Goal: Task Accomplishment & Management: Use online tool/utility

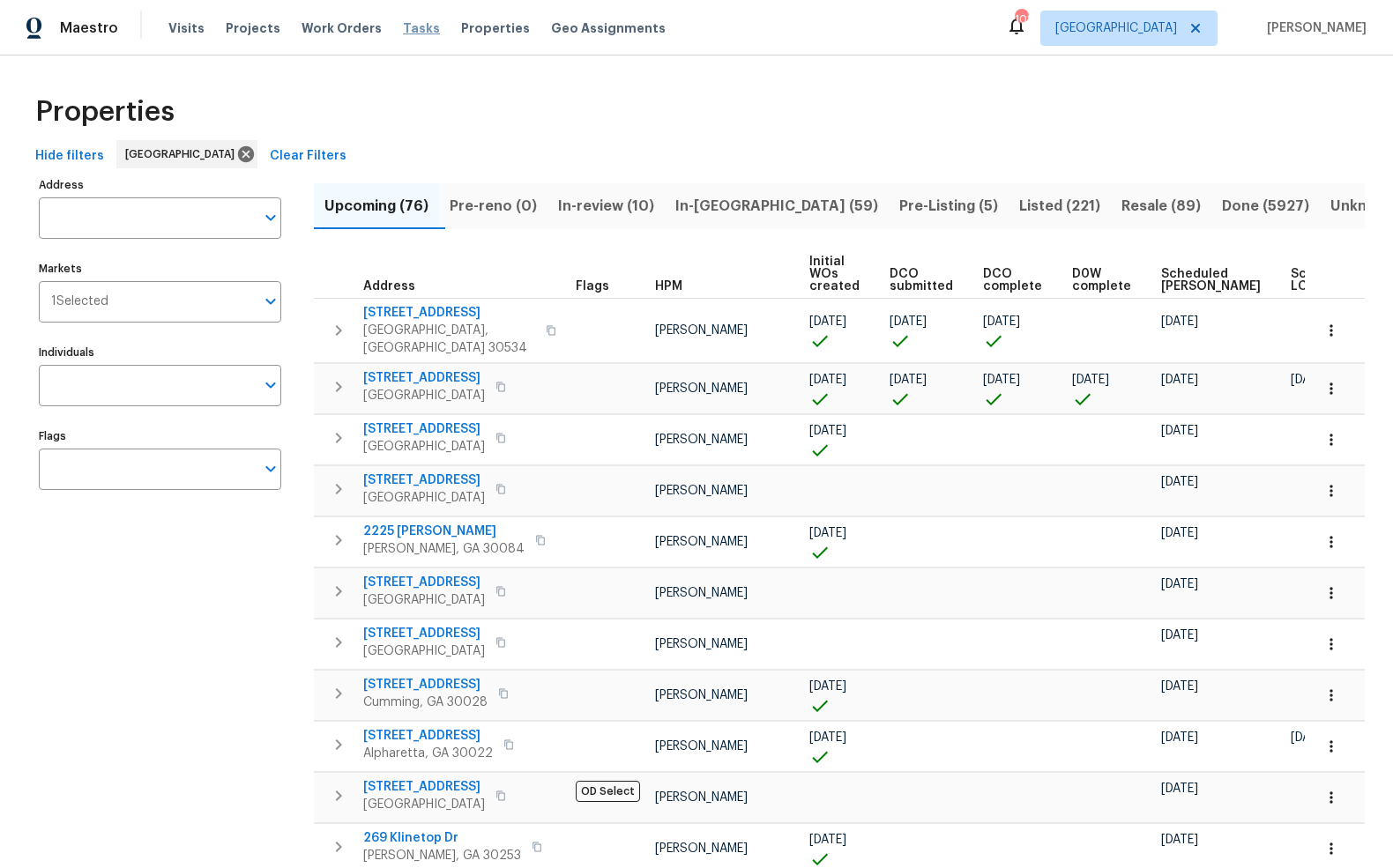
click at [403, 31] on span "Tasks" at bounding box center [422, 28] width 37 height 12
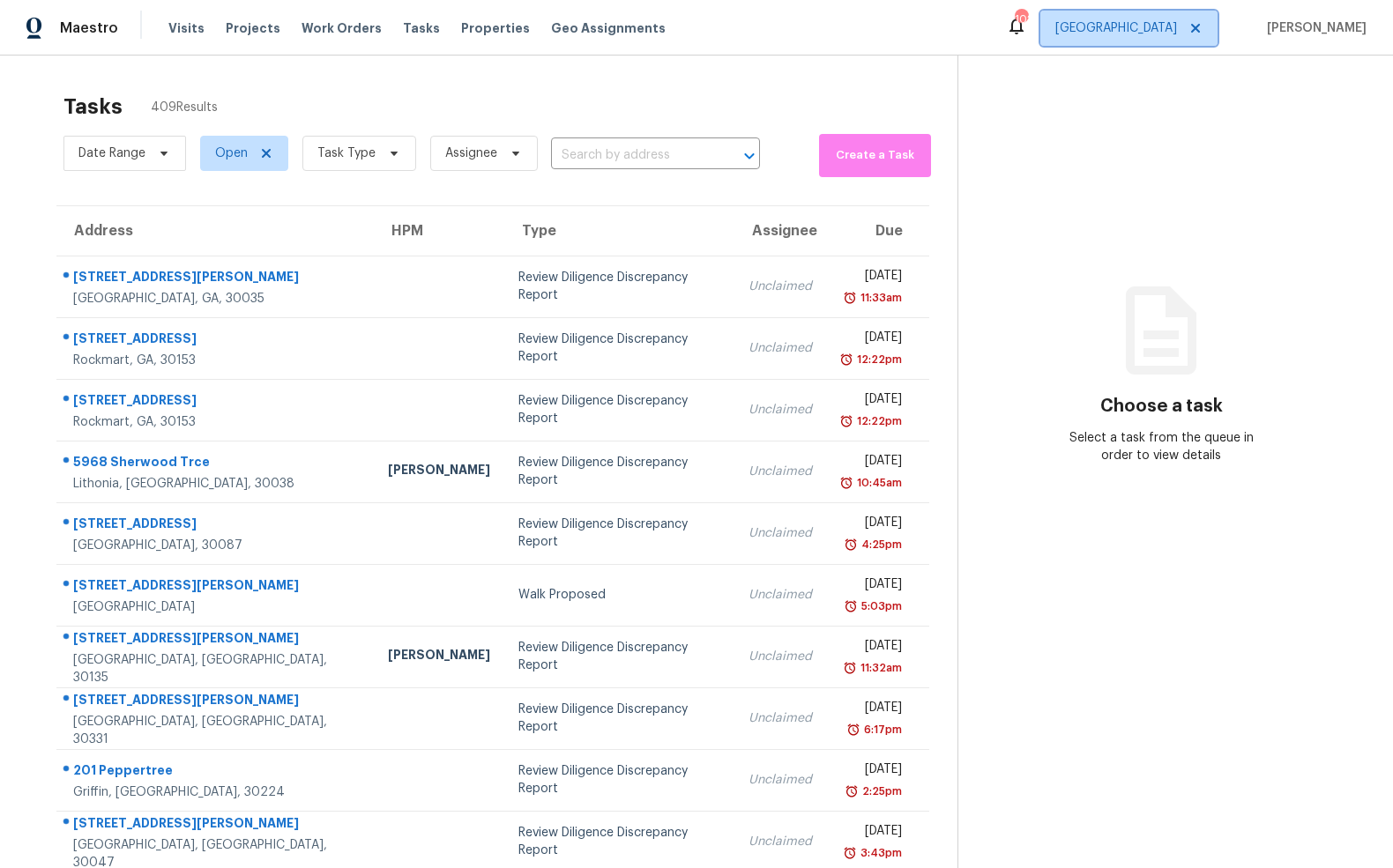
click at [1166, 34] on span "[GEOGRAPHIC_DATA]" at bounding box center [1116, 28] width 121 height 18
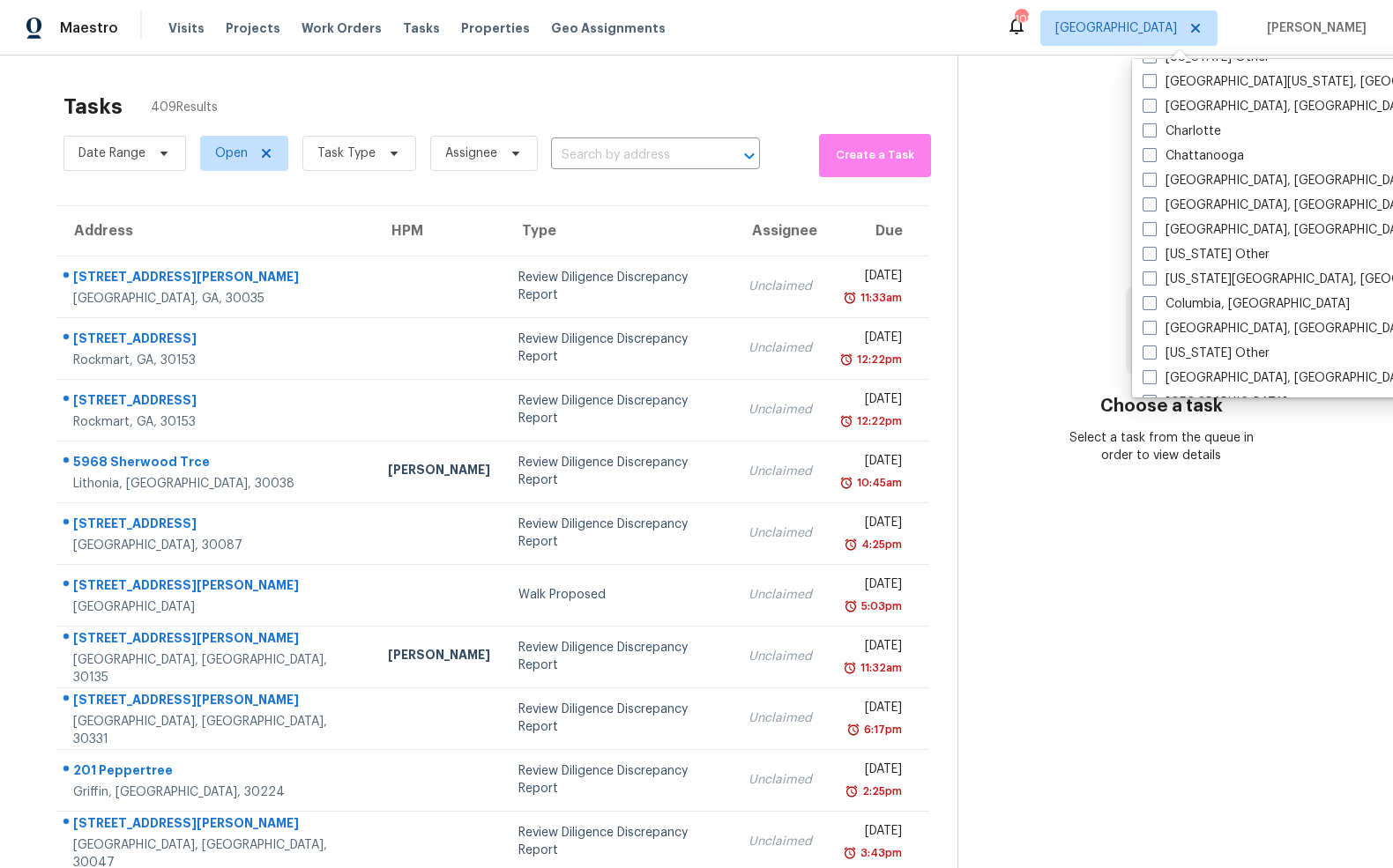
scroll to position [324, 0]
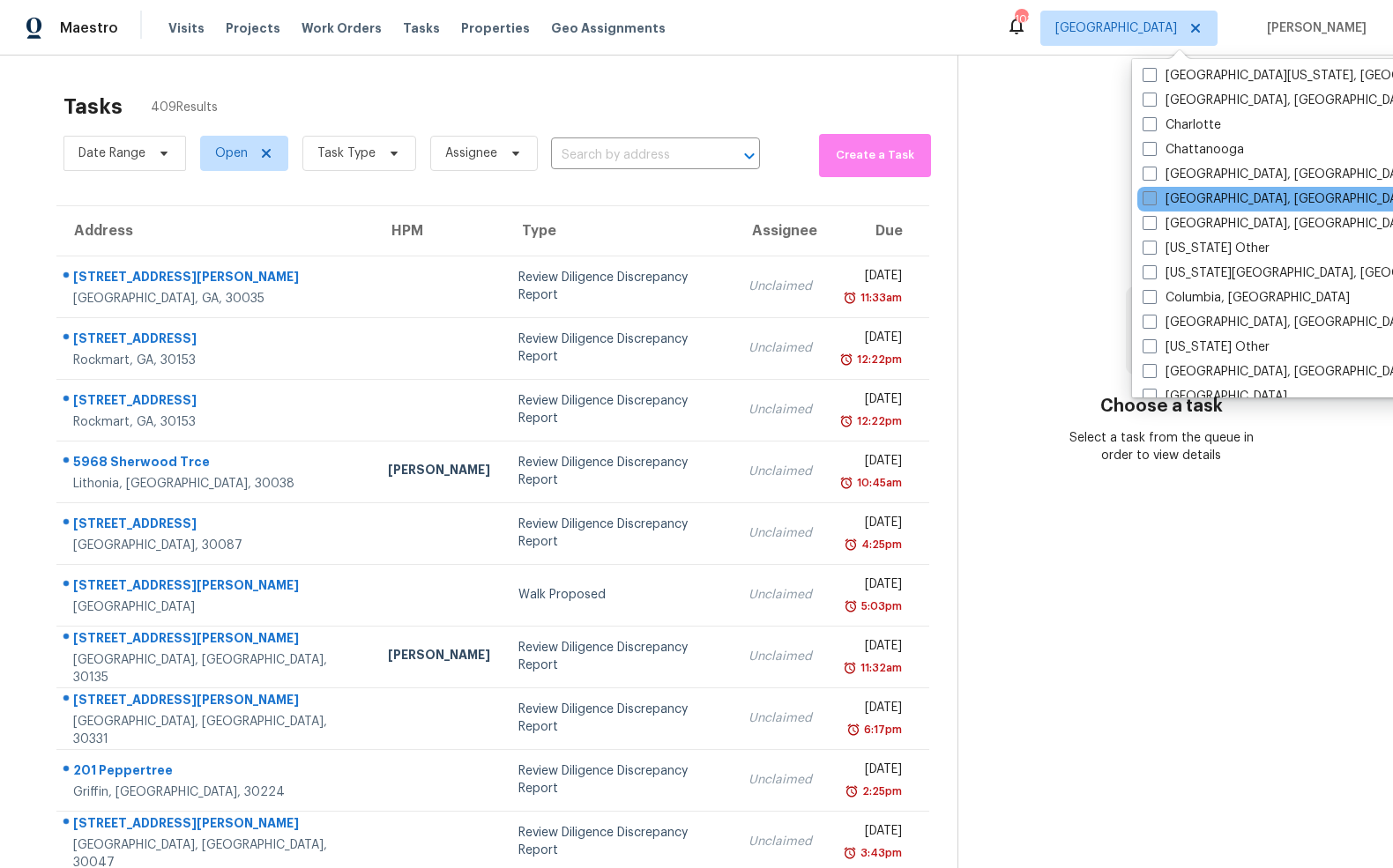
click at [1154, 198] on span at bounding box center [1149, 198] width 14 height 14
click at [1154, 198] on input "[GEOGRAPHIC_DATA], [GEOGRAPHIC_DATA]" at bounding box center [1148, 196] width 11 height 11
checkbox input "true"
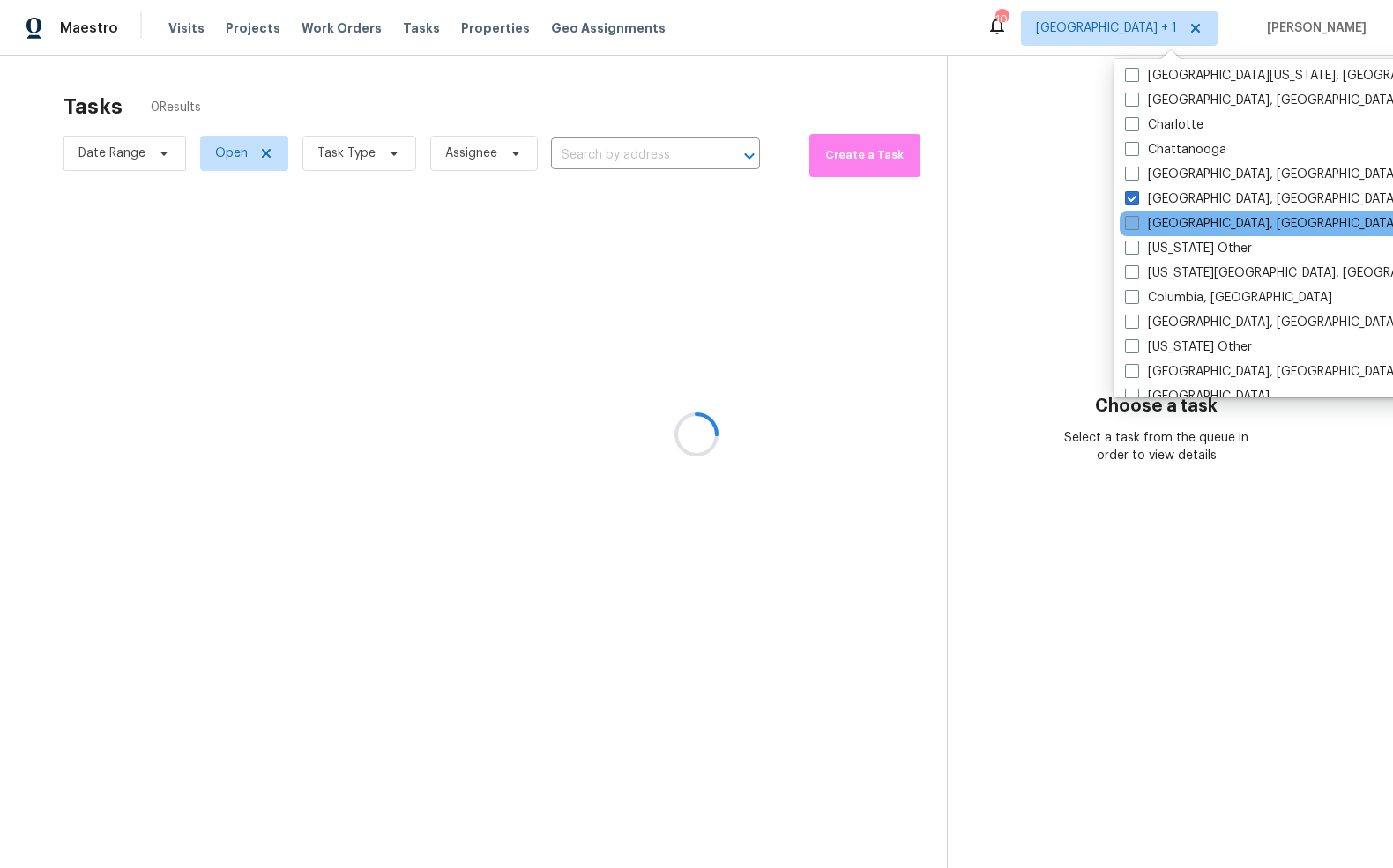
click at [1134, 222] on span at bounding box center [1132, 222] width 14 height 14
click at [1134, 222] on input "[GEOGRAPHIC_DATA], [GEOGRAPHIC_DATA]" at bounding box center [1131, 220] width 11 height 11
checkbox input "true"
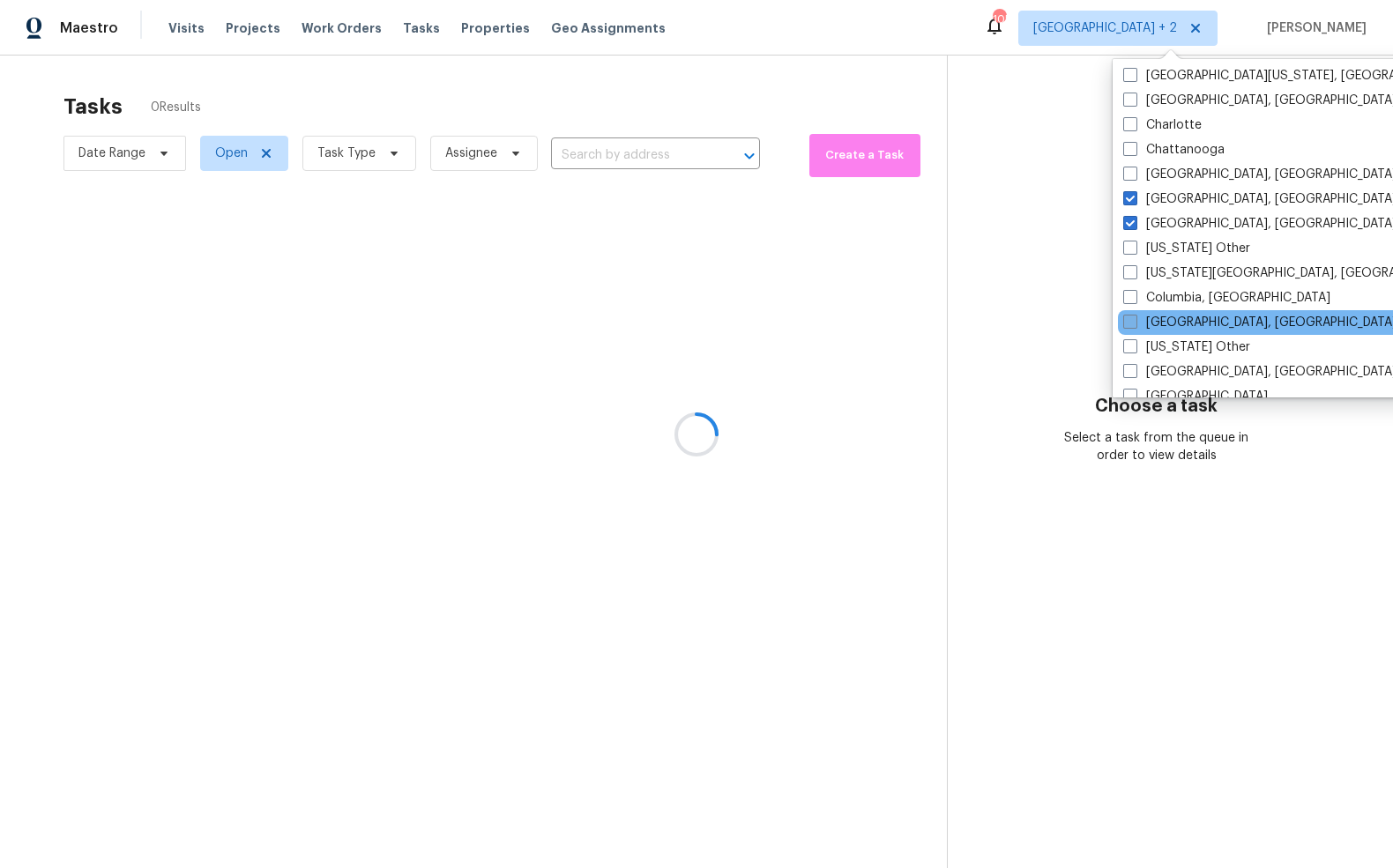
click at [1128, 321] on span at bounding box center [1130, 321] width 14 height 14
click at [1128, 321] on input "[GEOGRAPHIC_DATA], [GEOGRAPHIC_DATA]" at bounding box center [1129, 319] width 11 height 11
checkbox input "true"
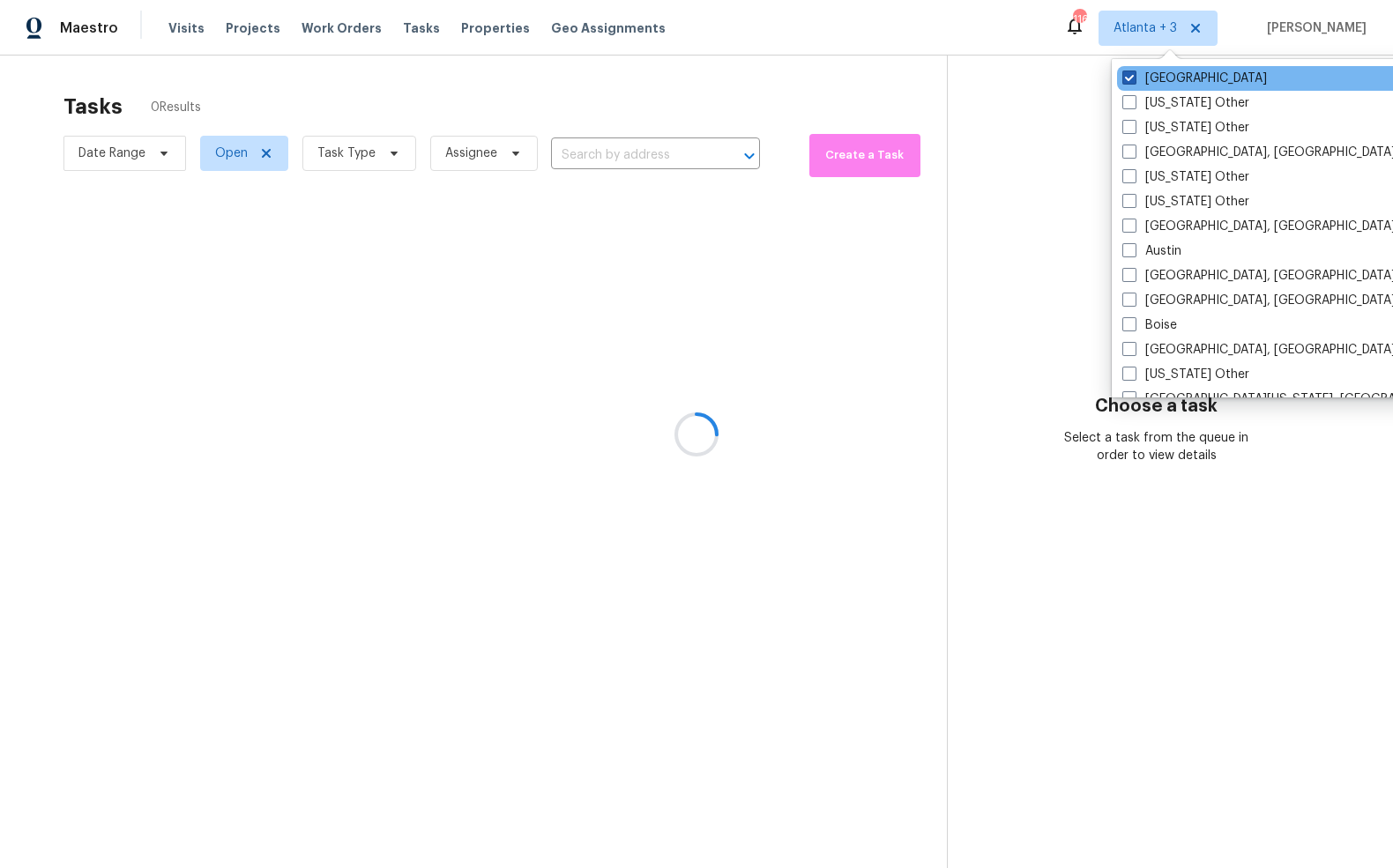
click at [1127, 77] on span at bounding box center [1129, 77] width 14 height 14
click at [1127, 77] on input "[GEOGRAPHIC_DATA]" at bounding box center [1128, 76] width 11 height 11
checkbox input "false"
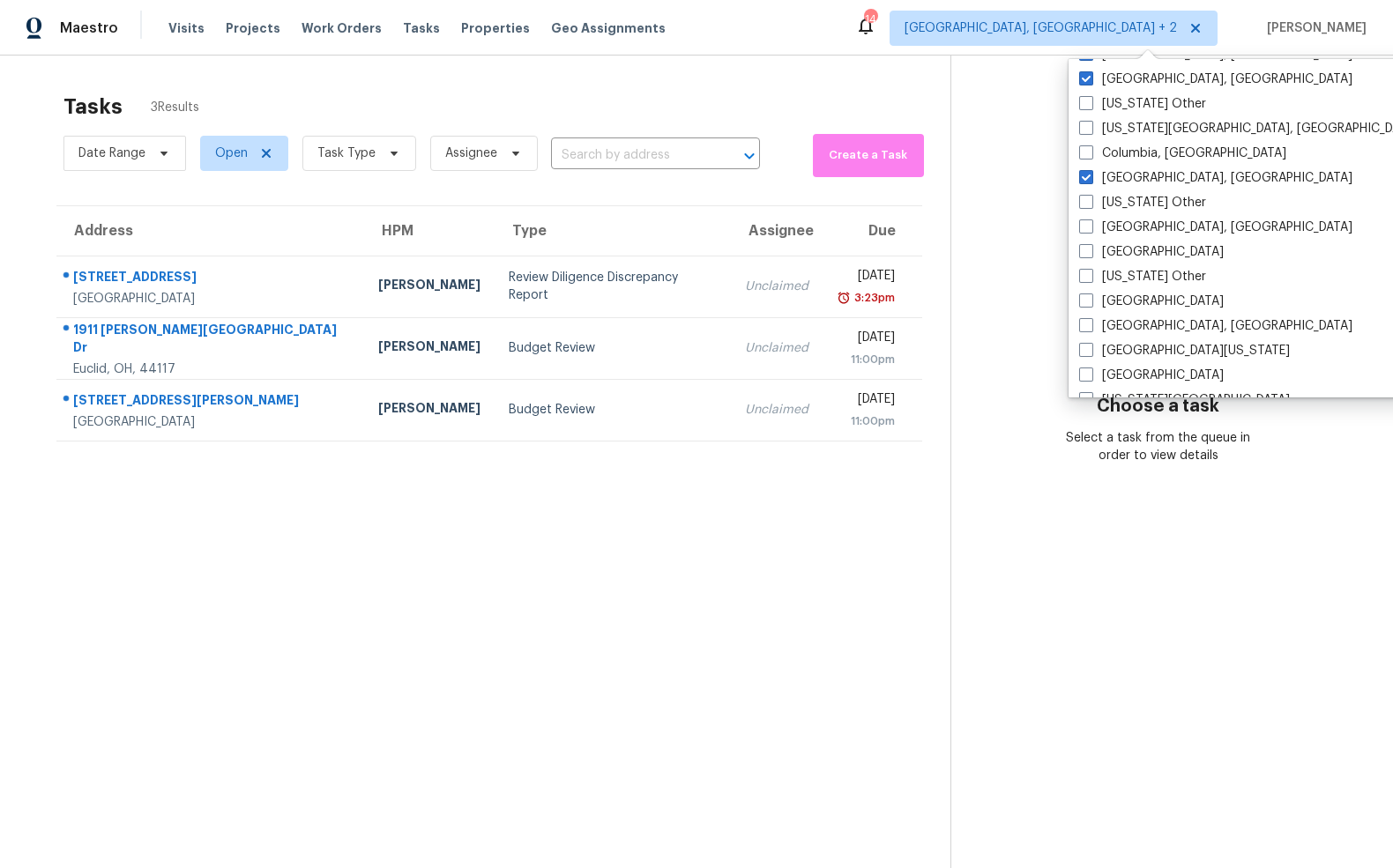
scroll to position [473, 0]
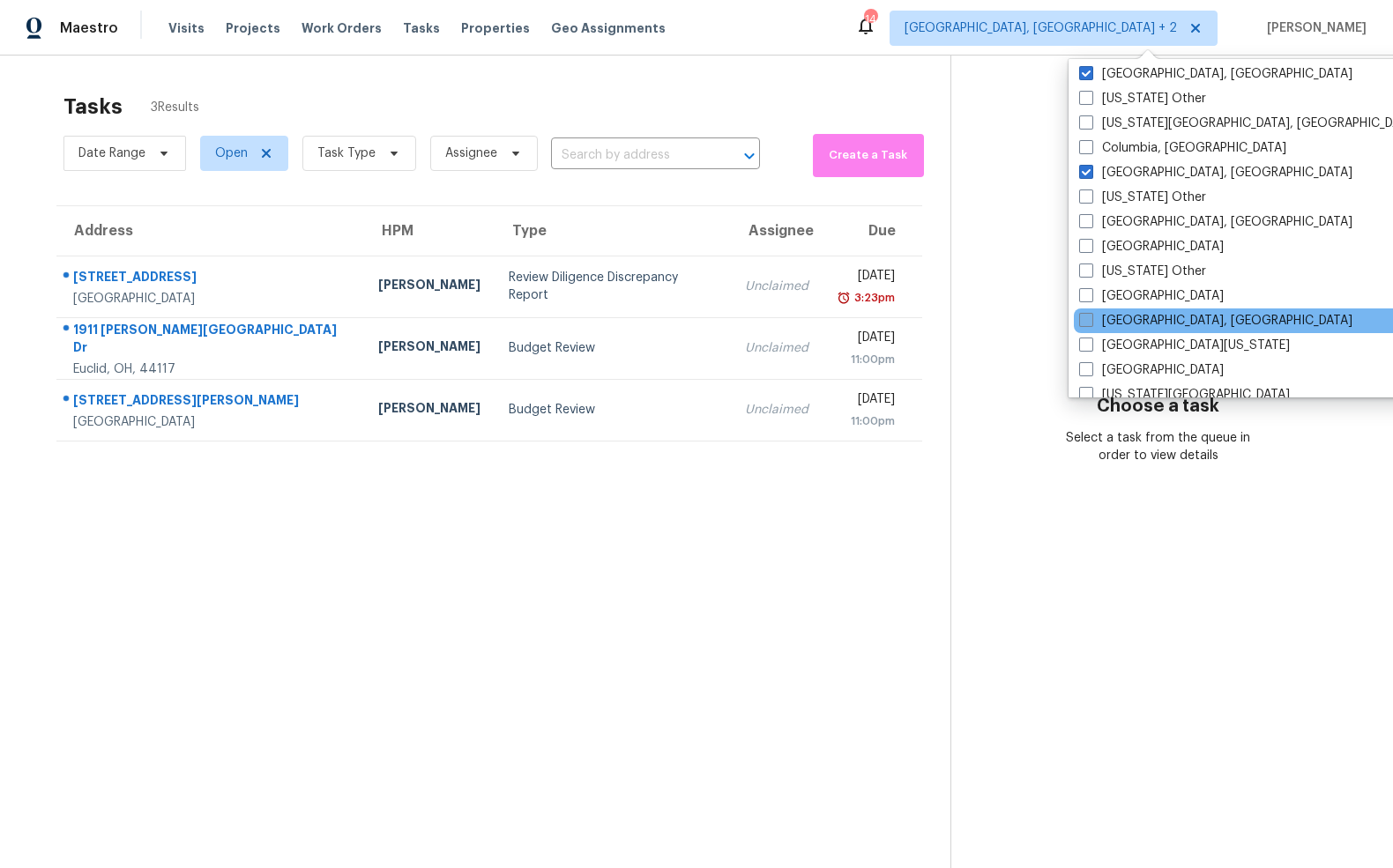
click at [1087, 320] on span at bounding box center [1086, 319] width 14 height 14
click at [1087, 320] on input "[GEOGRAPHIC_DATA], [GEOGRAPHIC_DATA]" at bounding box center [1085, 317] width 11 height 11
checkbox input "true"
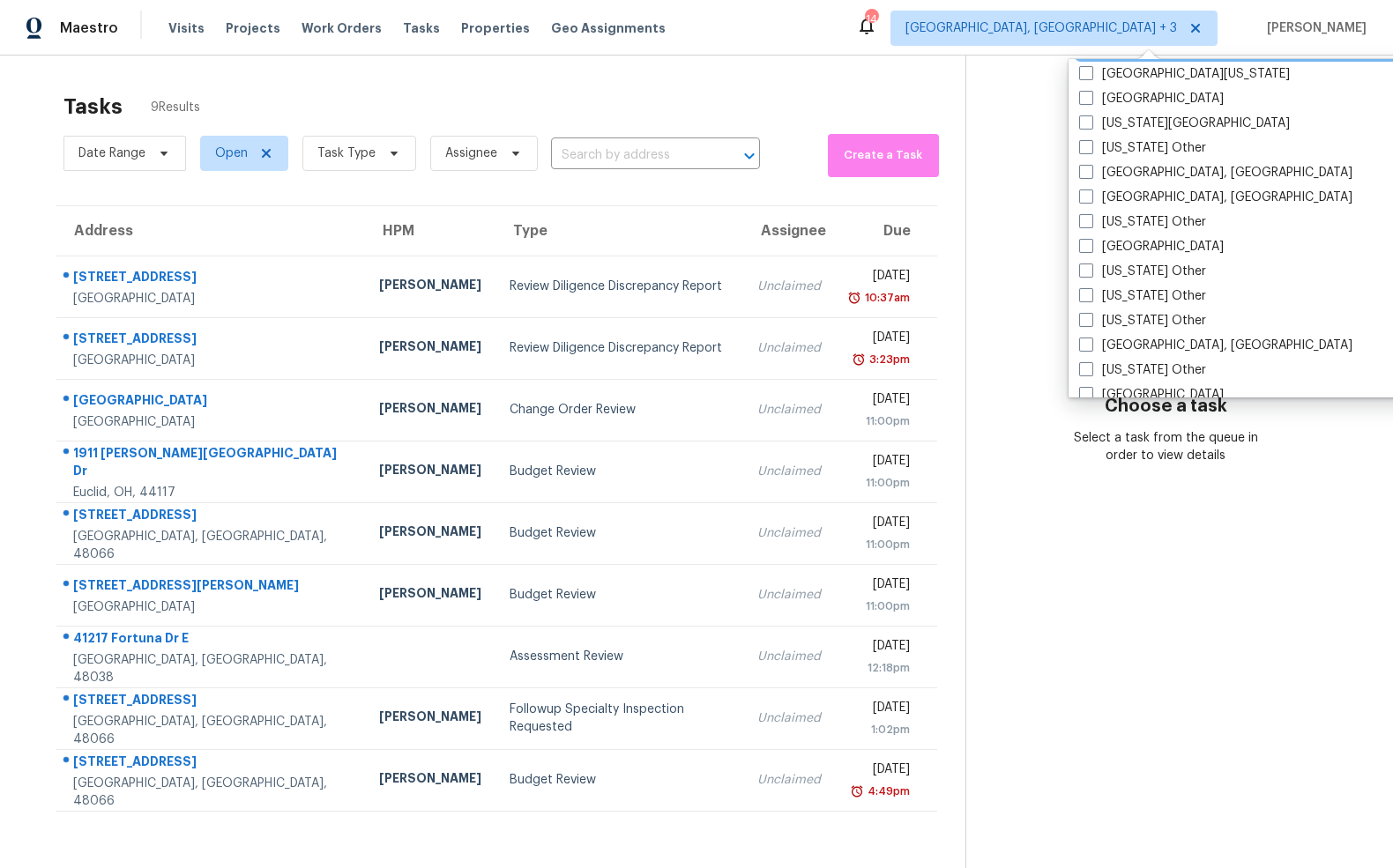
scroll to position [758, 0]
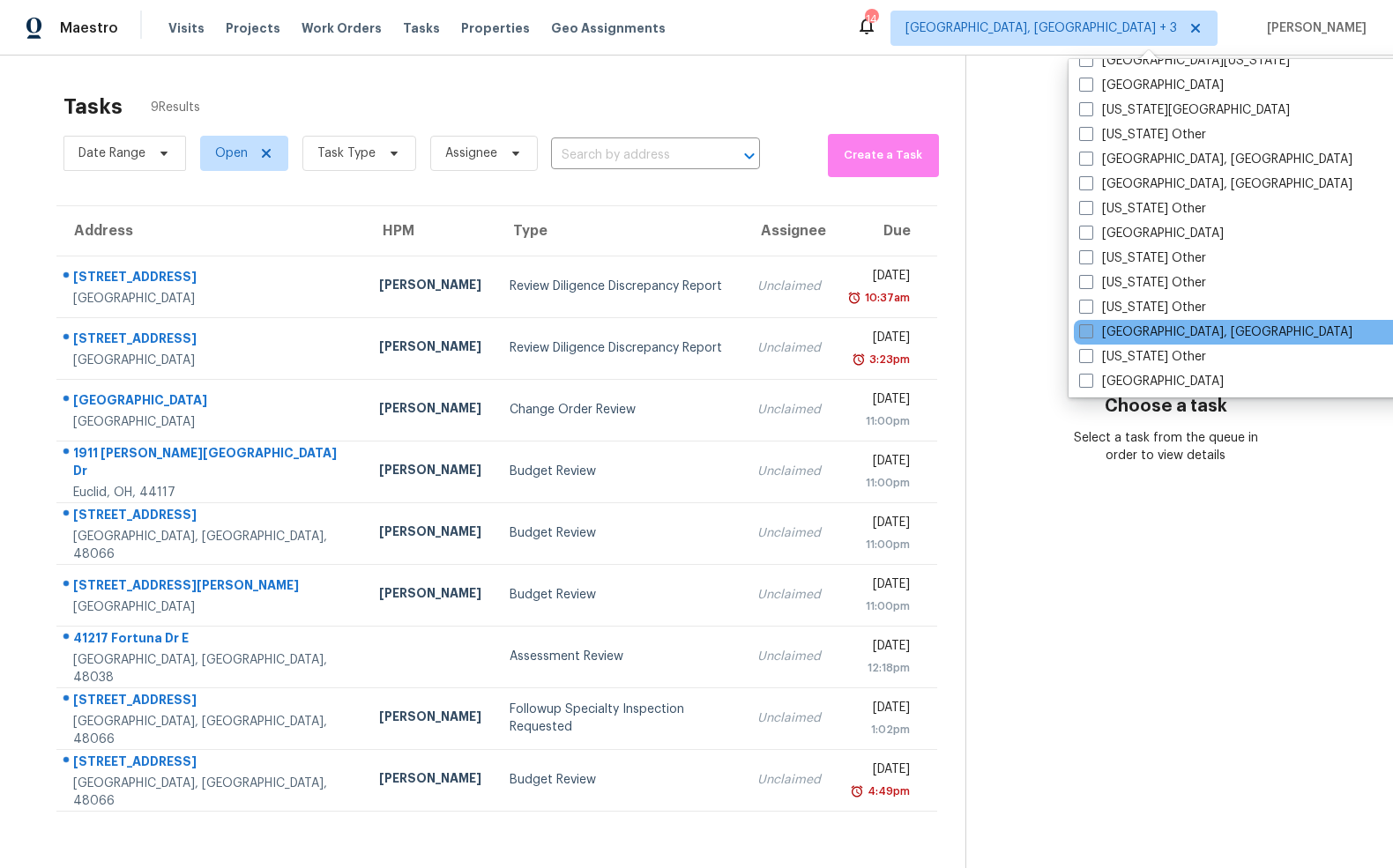
click at [1087, 328] on span at bounding box center [1086, 331] width 14 height 14
click at [1087, 328] on input "[GEOGRAPHIC_DATA], [GEOGRAPHIC_DATA]" at bounding box center [1085, 329] width 11 height 11
checkbox input "true"
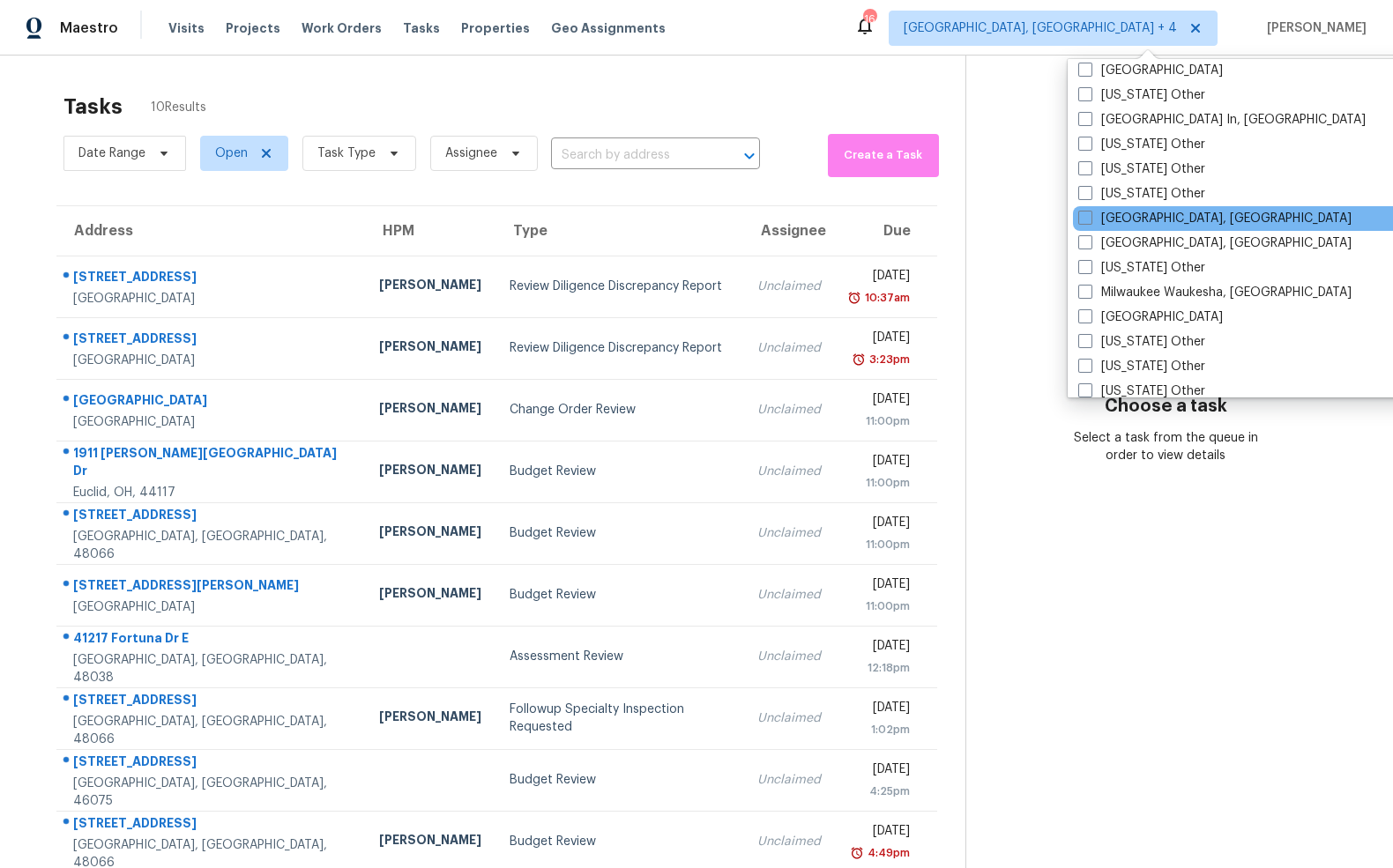
scroll to position [1280, 0]
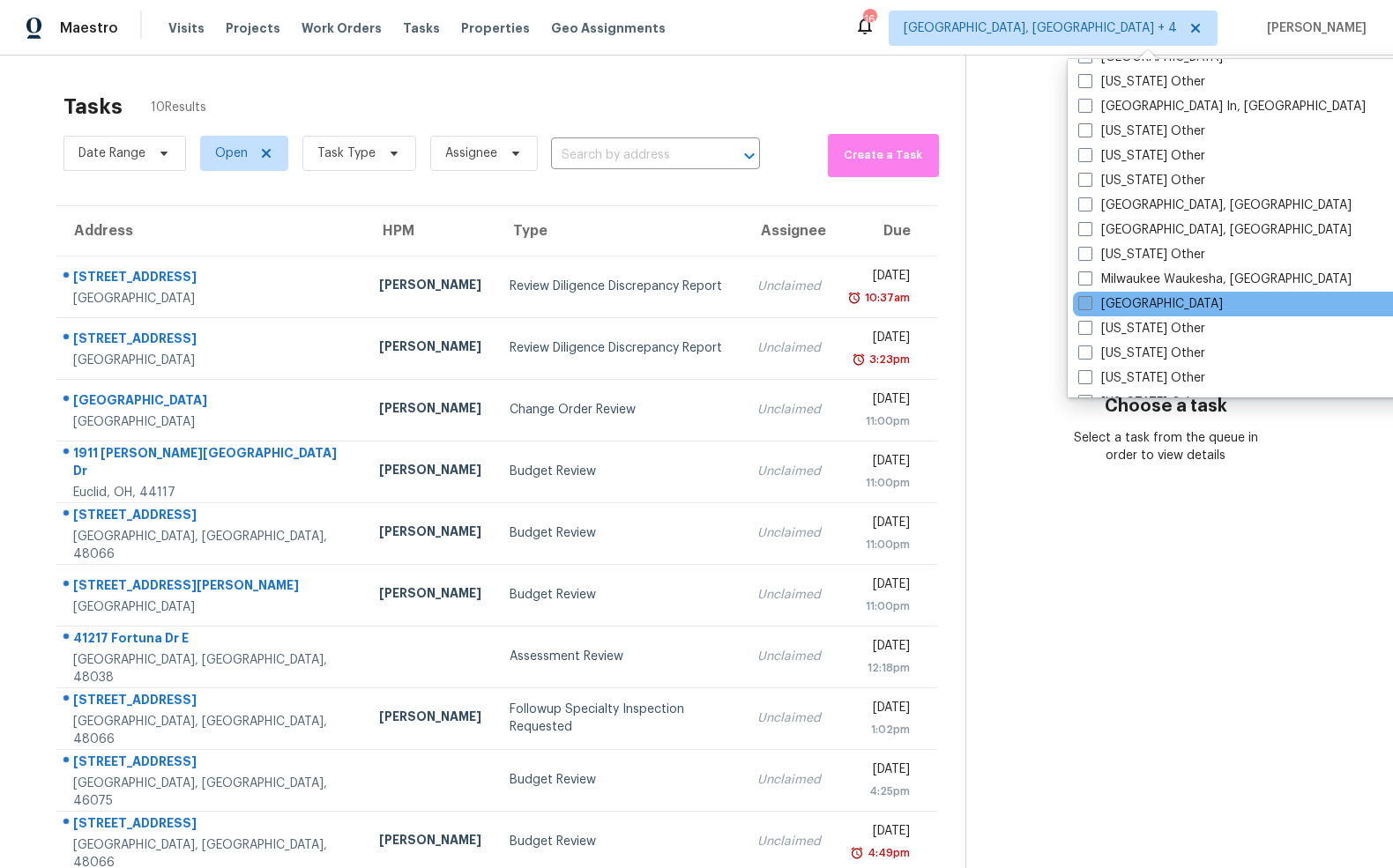
click at [1087, 304] on span at bounding box center [1085, 302] width 14 height 14
click at [1087, 304] on input "[GEOGRAPHIC_DATA]" at bounding box center [1084, 301] width 11 height 11
checkbox input "true"
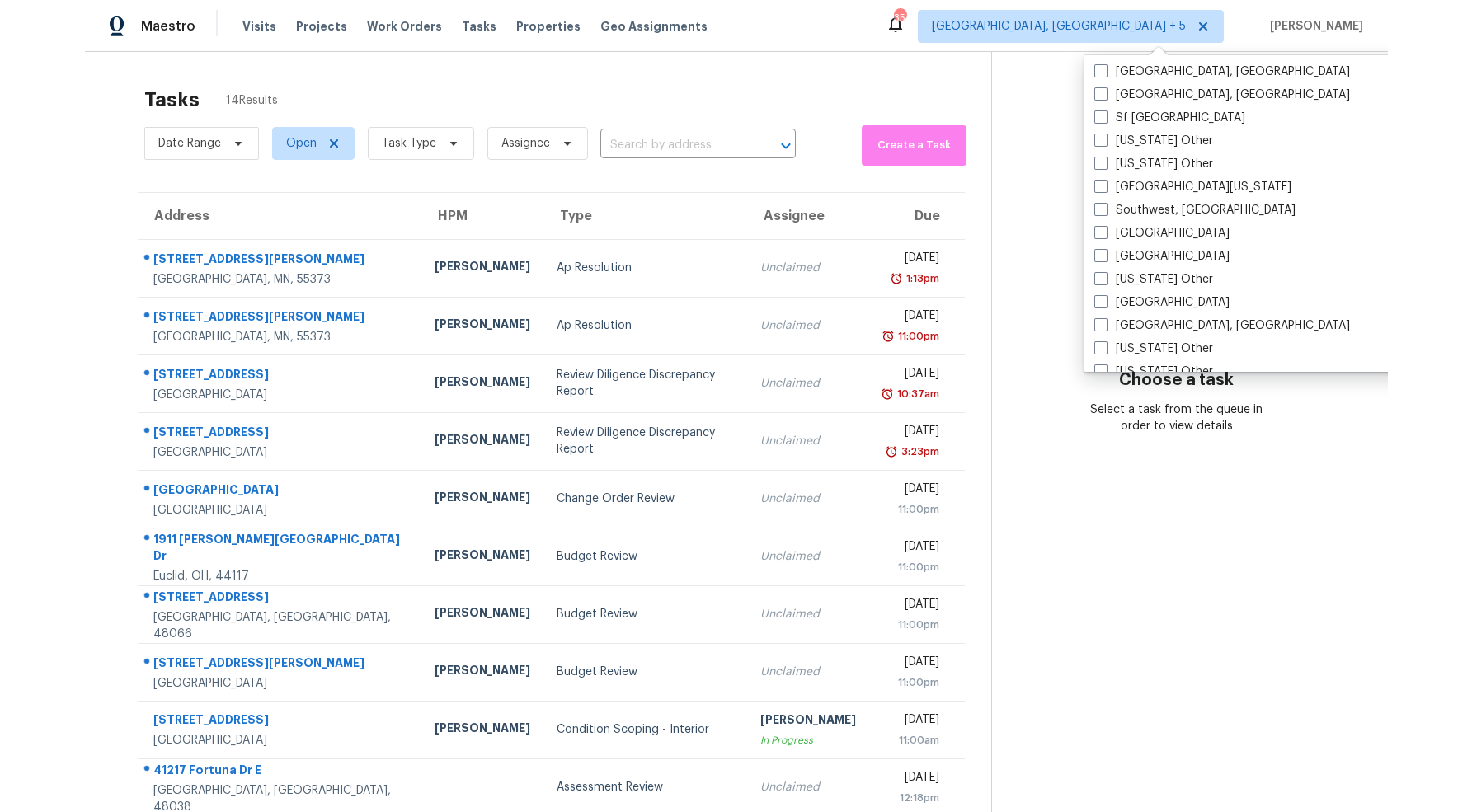
scroll to position [2261, 0]
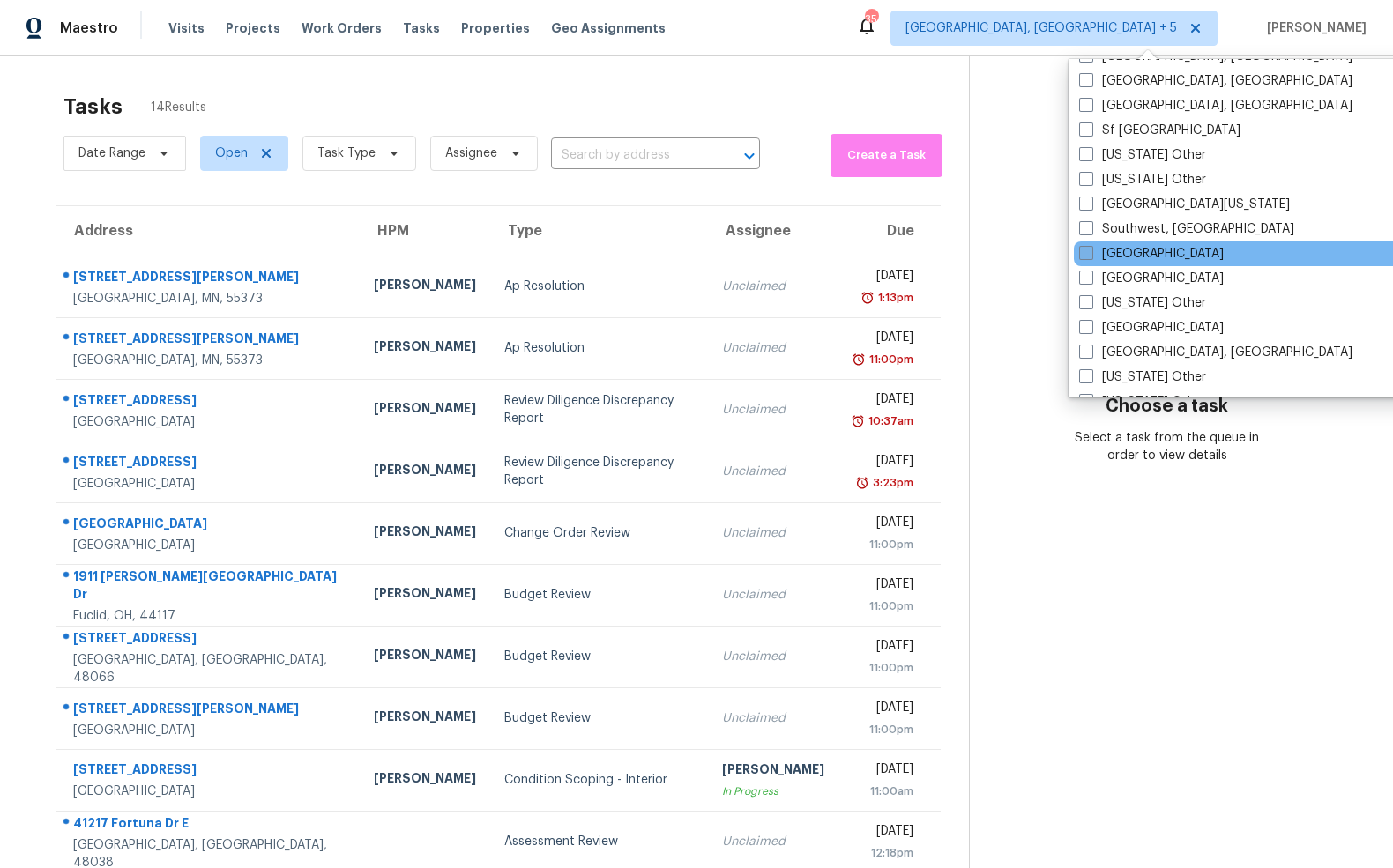
click at [1087, 251] on span at bounding box center [1086, 252] width 14 height 14
click at [1087, 251] on input "[GEOGRAPHIC_DATA]" at bounding box center [1085, 251] width 11 height 11
checkbox input "true"
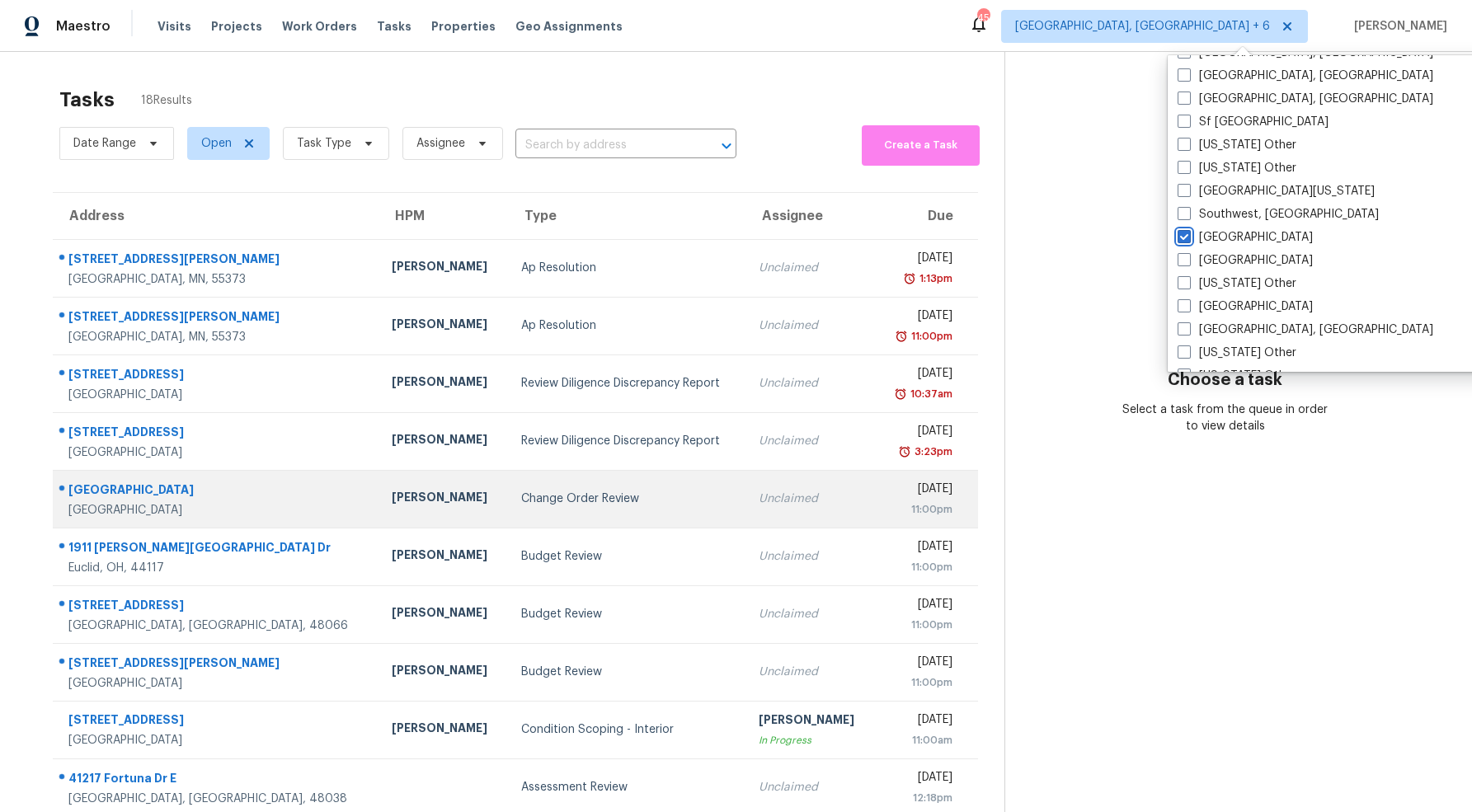
scroll to position [52, 0]
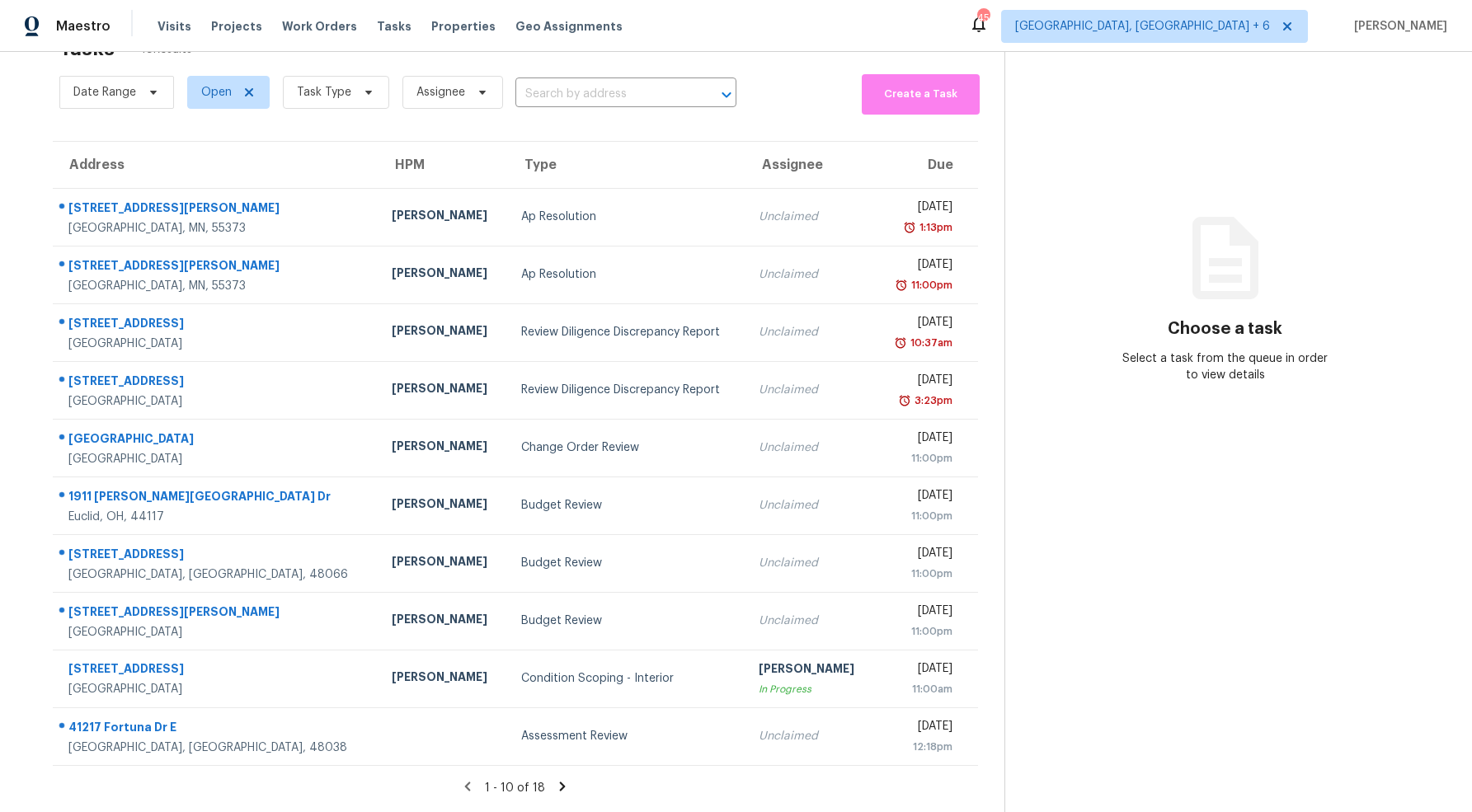
click at [560, 788] on icon at bounding box center [562, 786] width 6 height 9
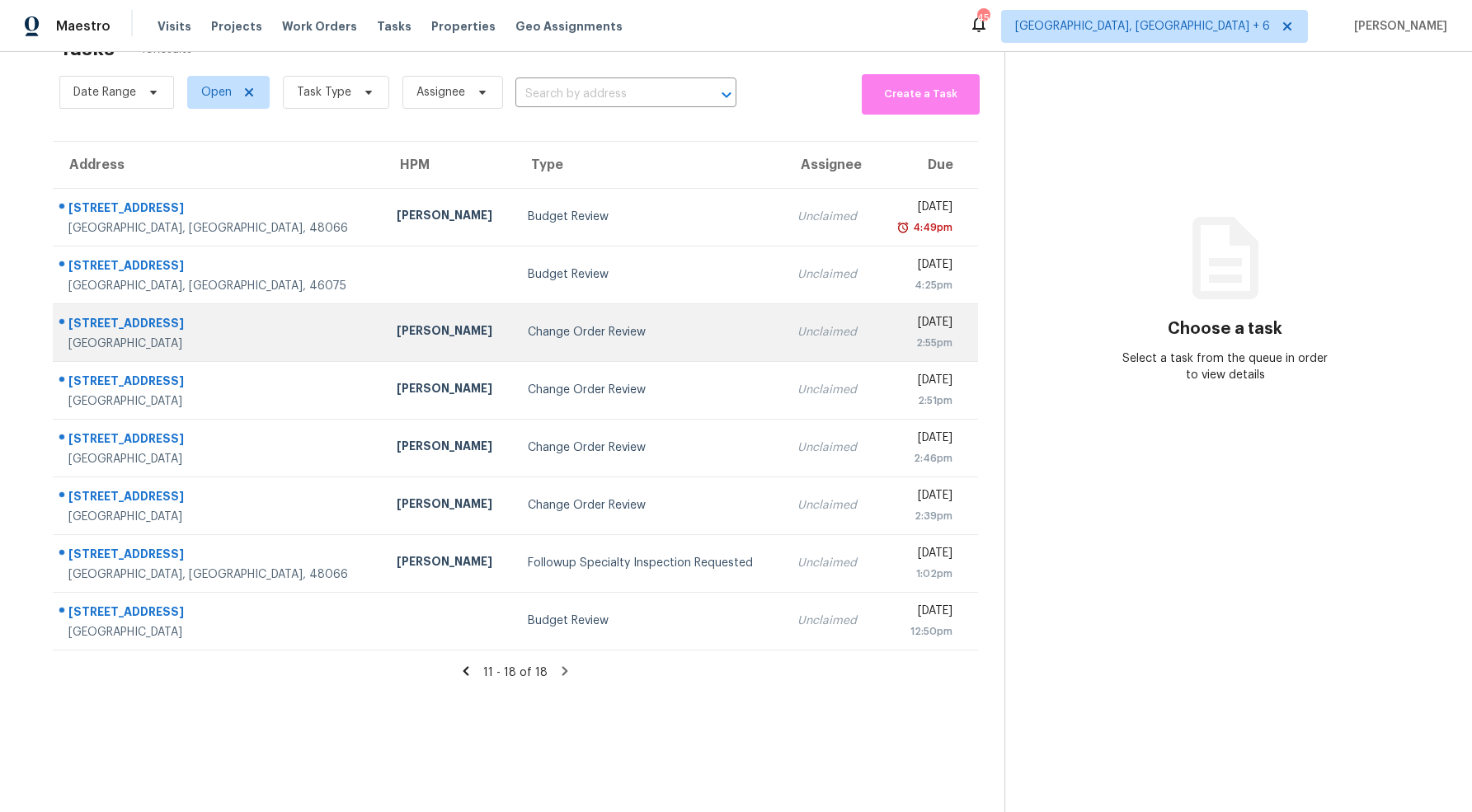
click at [527, 335] on div "Change Order Review" at bounding box center [649, 332] width 244 height 17
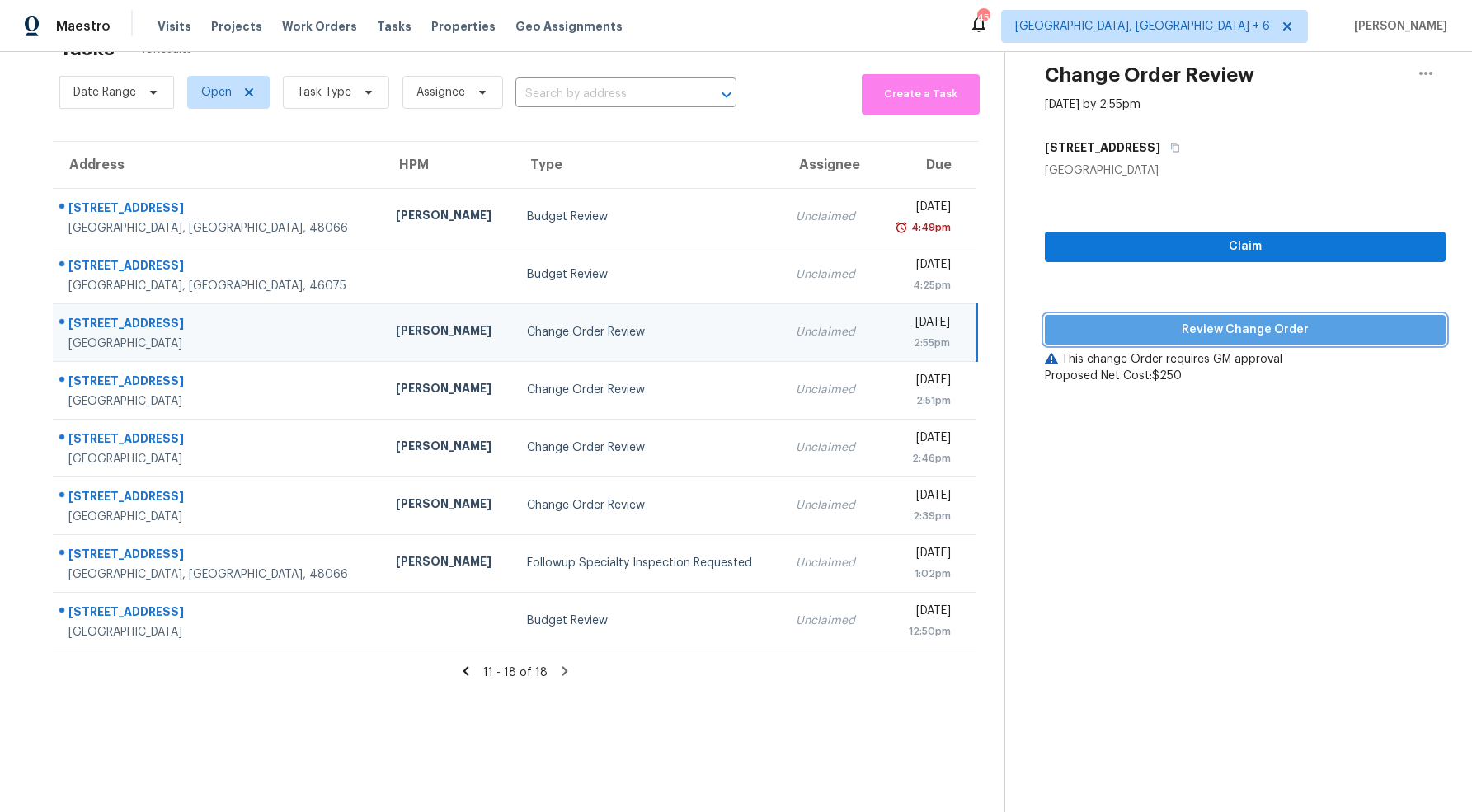
click at [1223, 327] on span "Review Change Order" at bounding box center [1246, 330] width 375 height 21
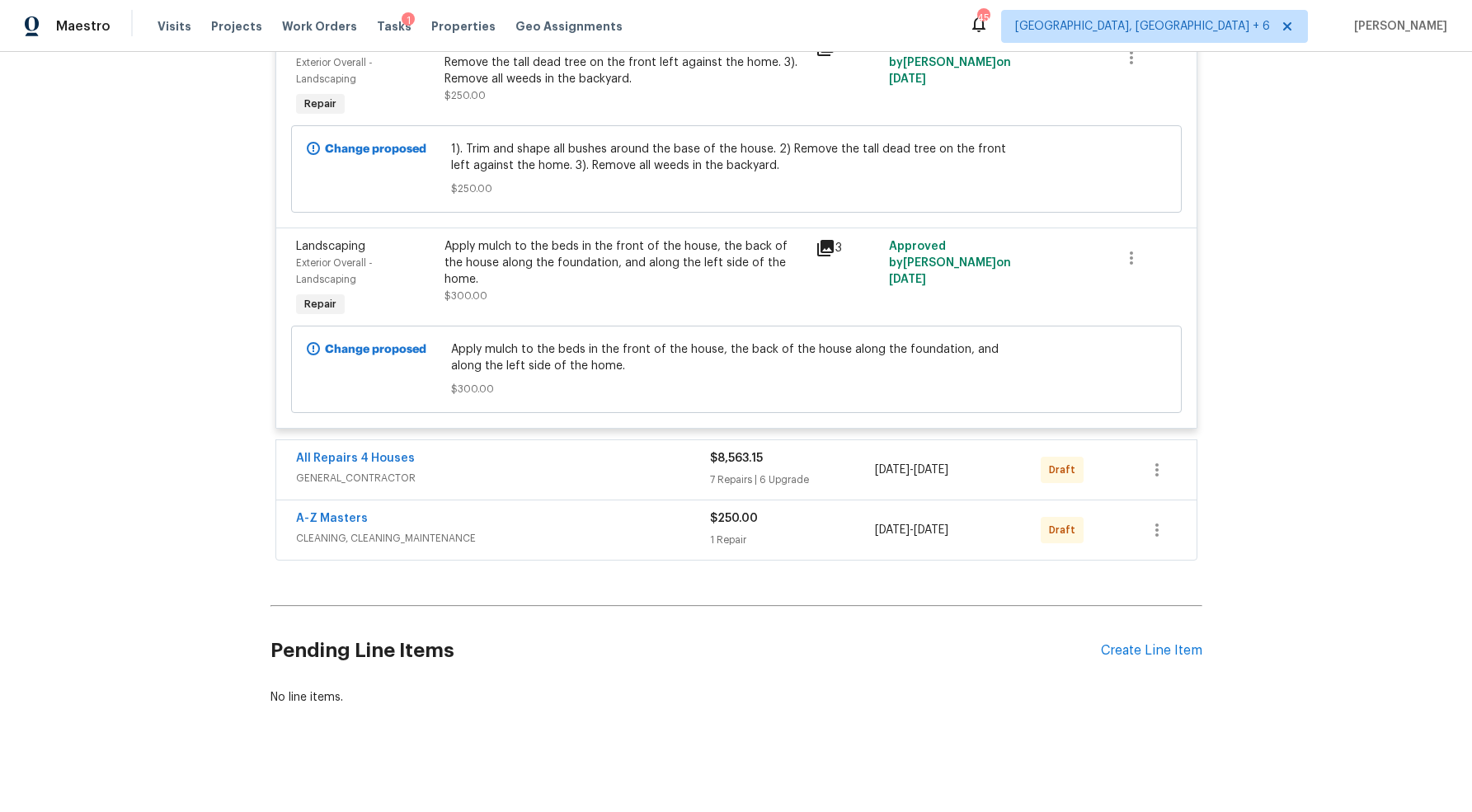
scroll to position [711, 0]
click at [573, 476] on span "GENERAL_CONTRACTOR" at bounding box center [503, 476] width 414 height 17
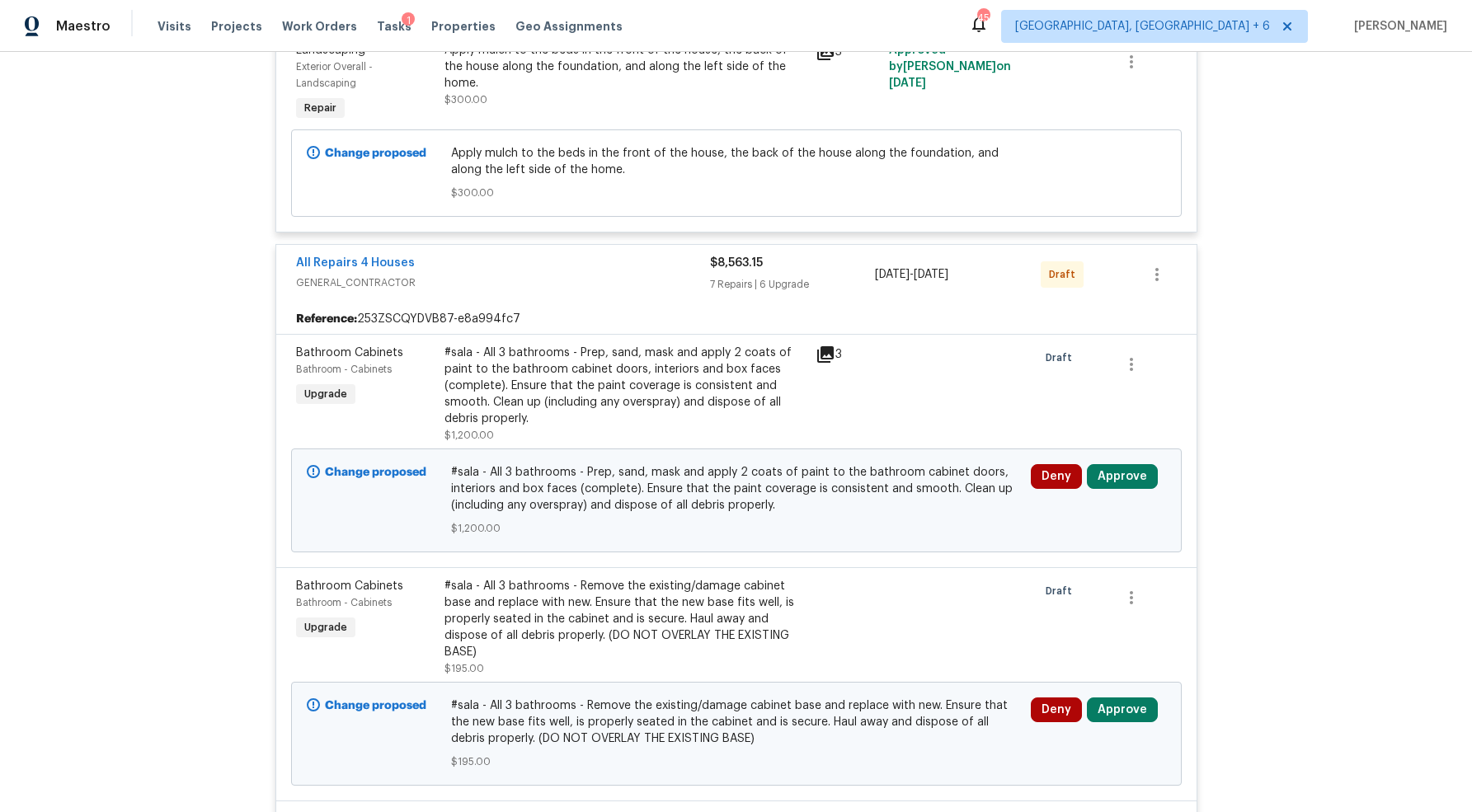
scroll to position [907, 0]
click at [1120, 471] on button "Approve" at bounding box center [1122, 475] width 71 height 24
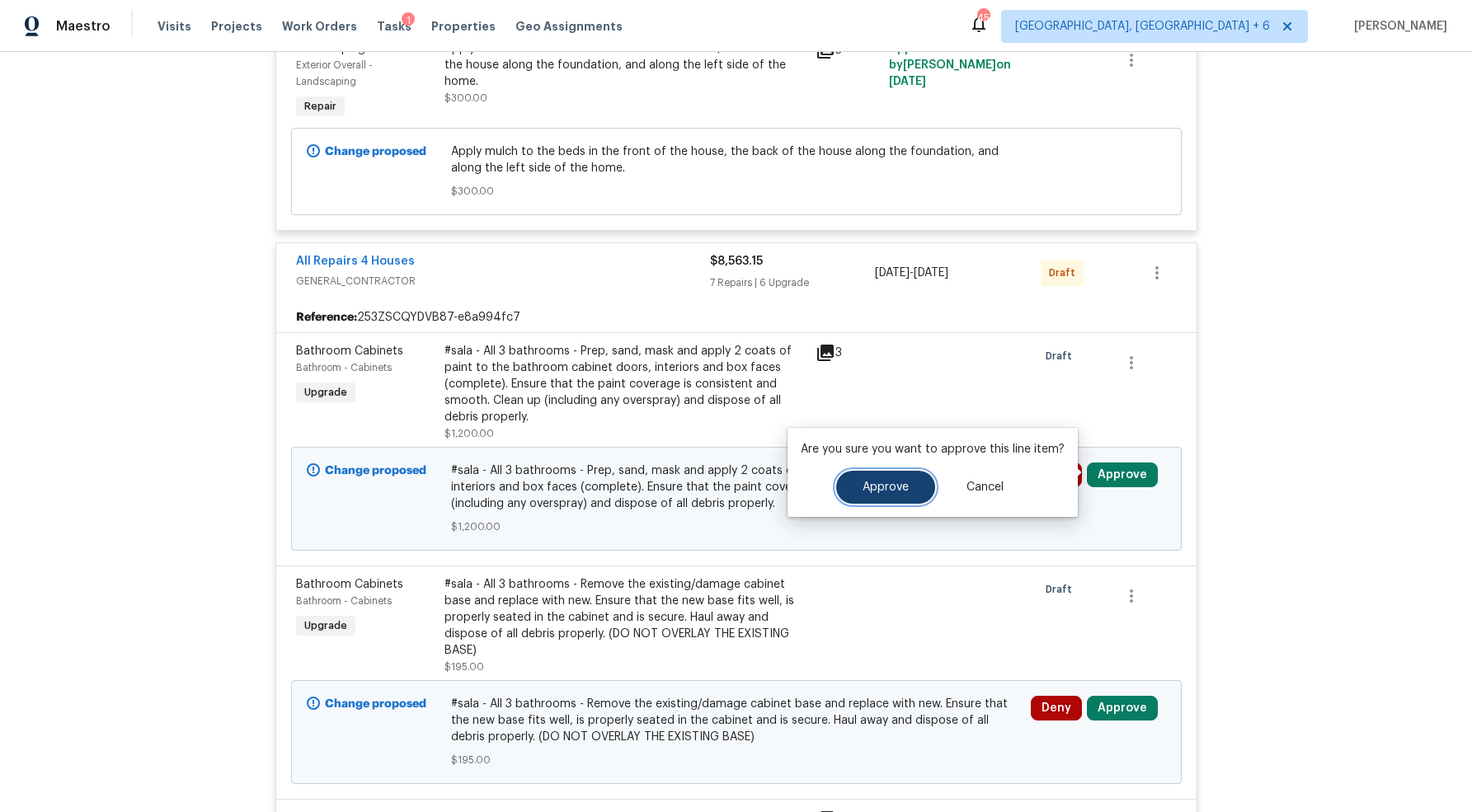
click at [891, 478] on button "Approve" at bounding box center [885, 487] width 99 height 33
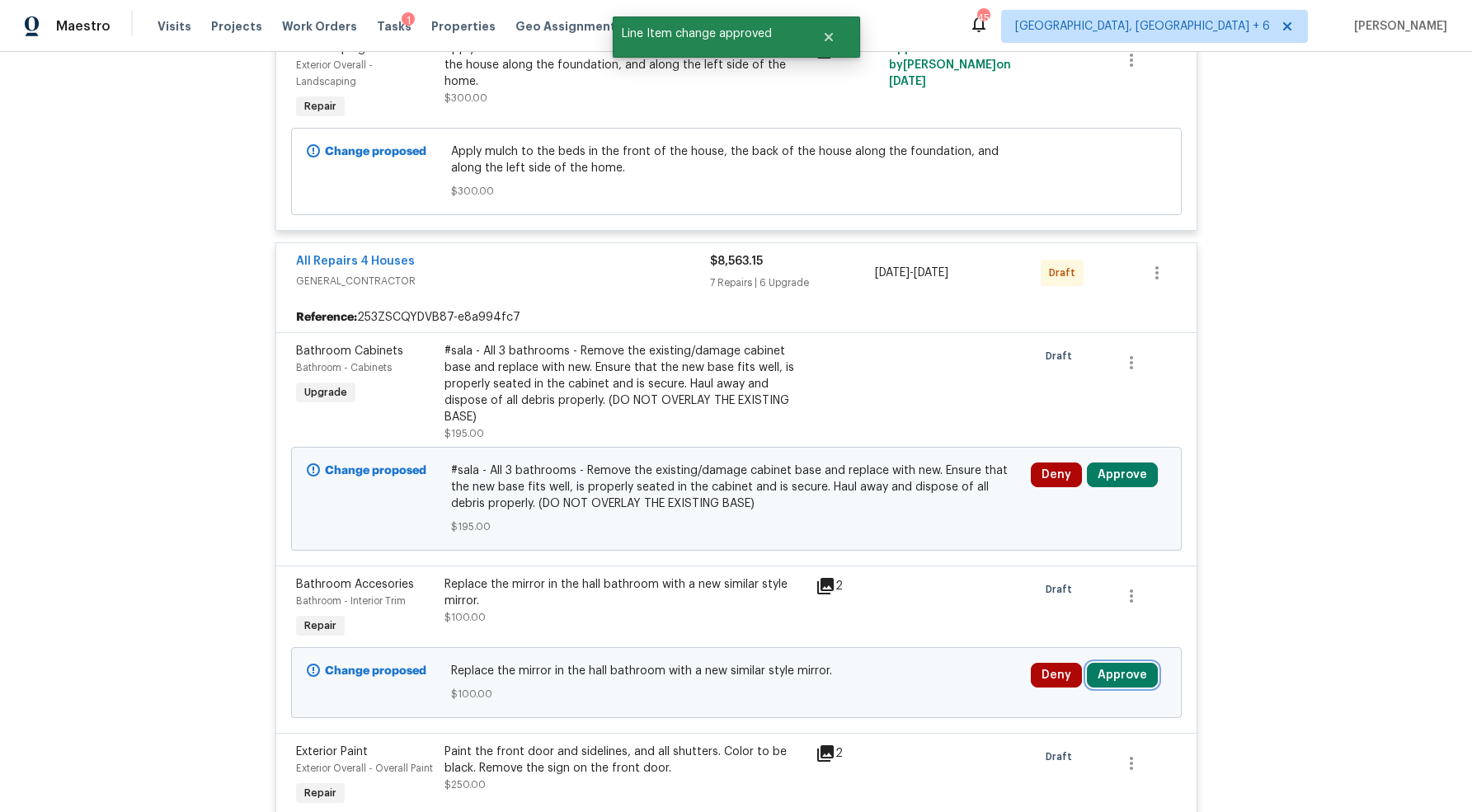
click at [1127, 670] on button "Approve" at bounding box center [1122, 675] width 71 height 24
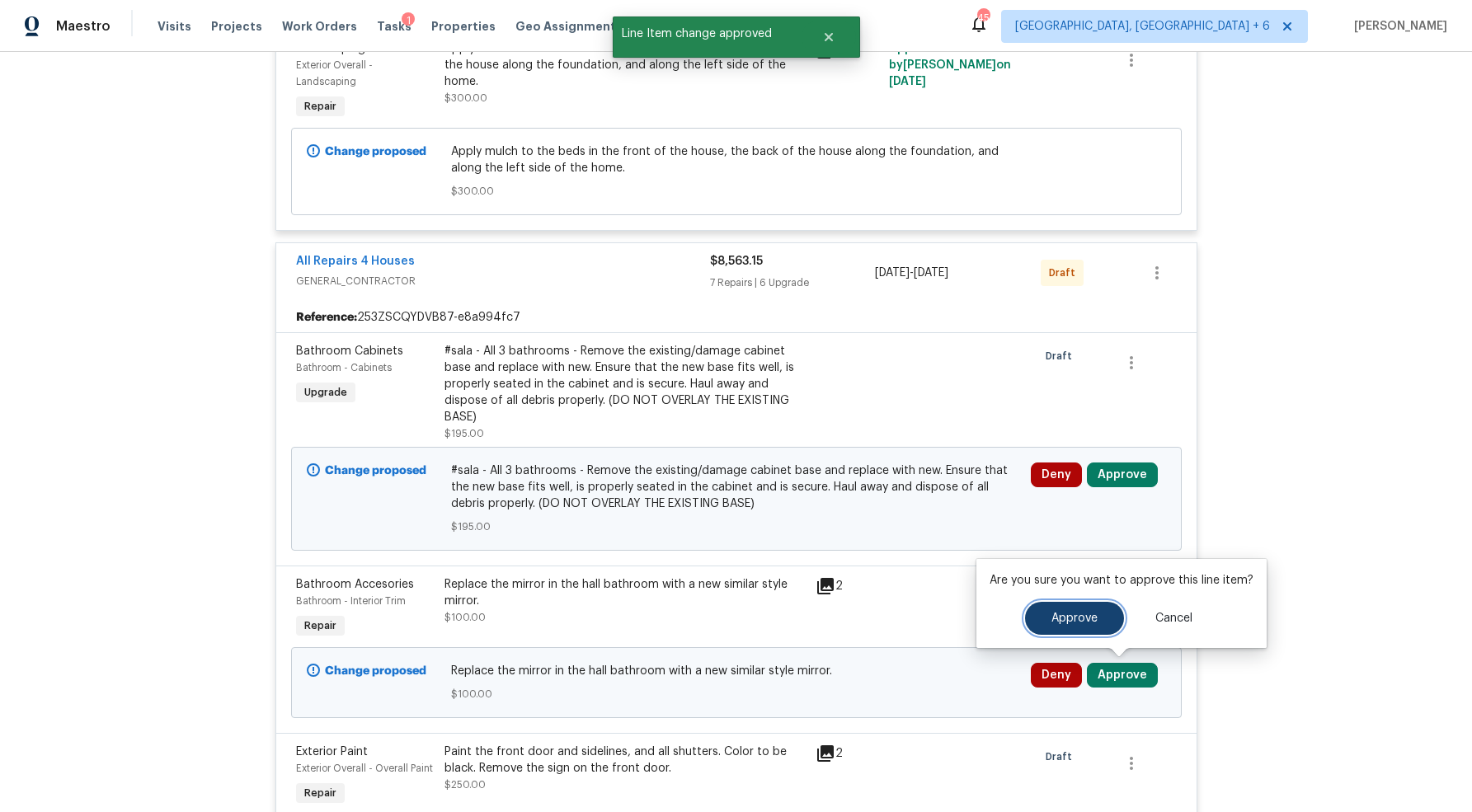
click at [1043, 616] on button "Approve" at bounding box center [1074, 618] width 99 height 33
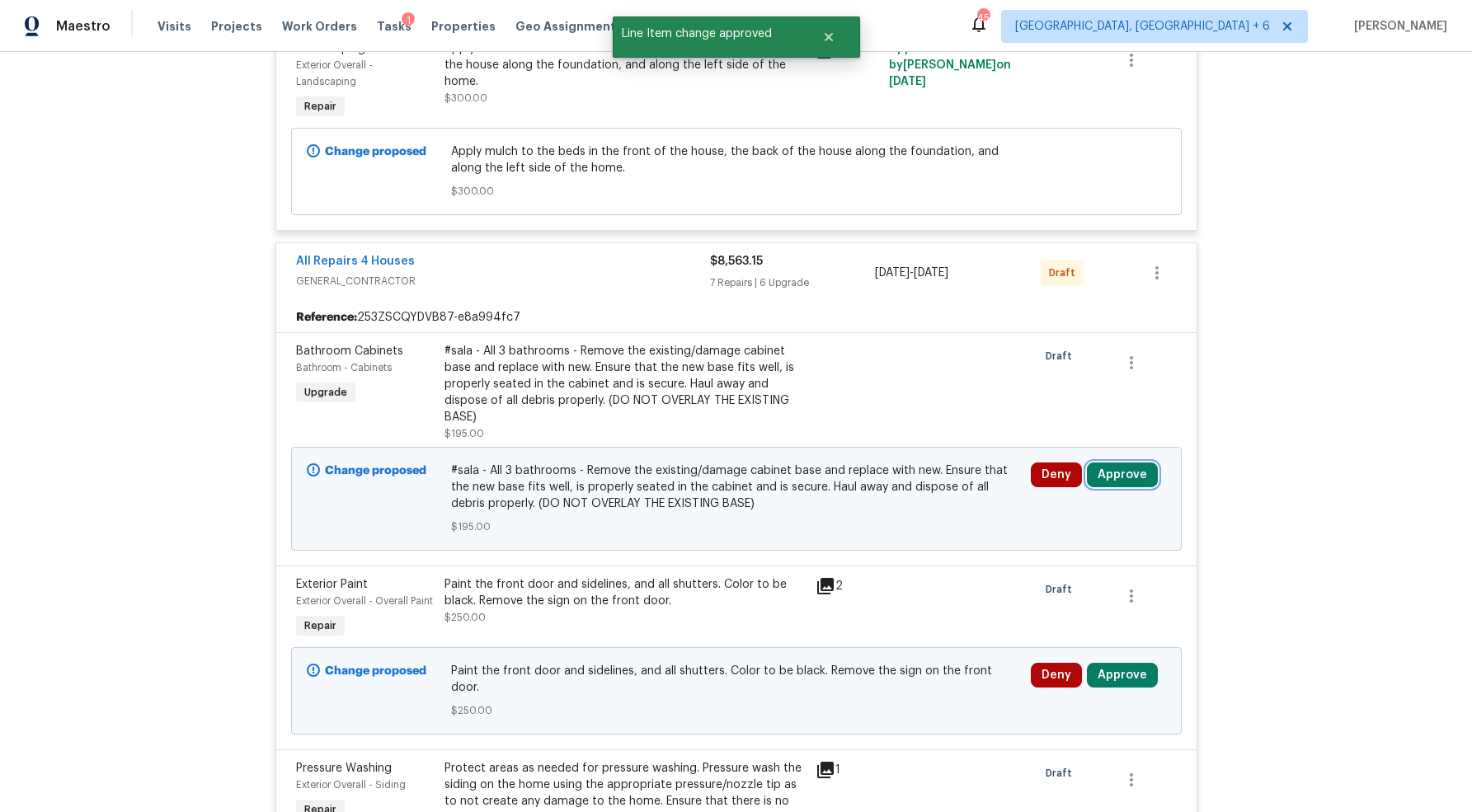
click at [1122, 477] on button "Approve" at bounding box center [1122, 475] width 71 height 24
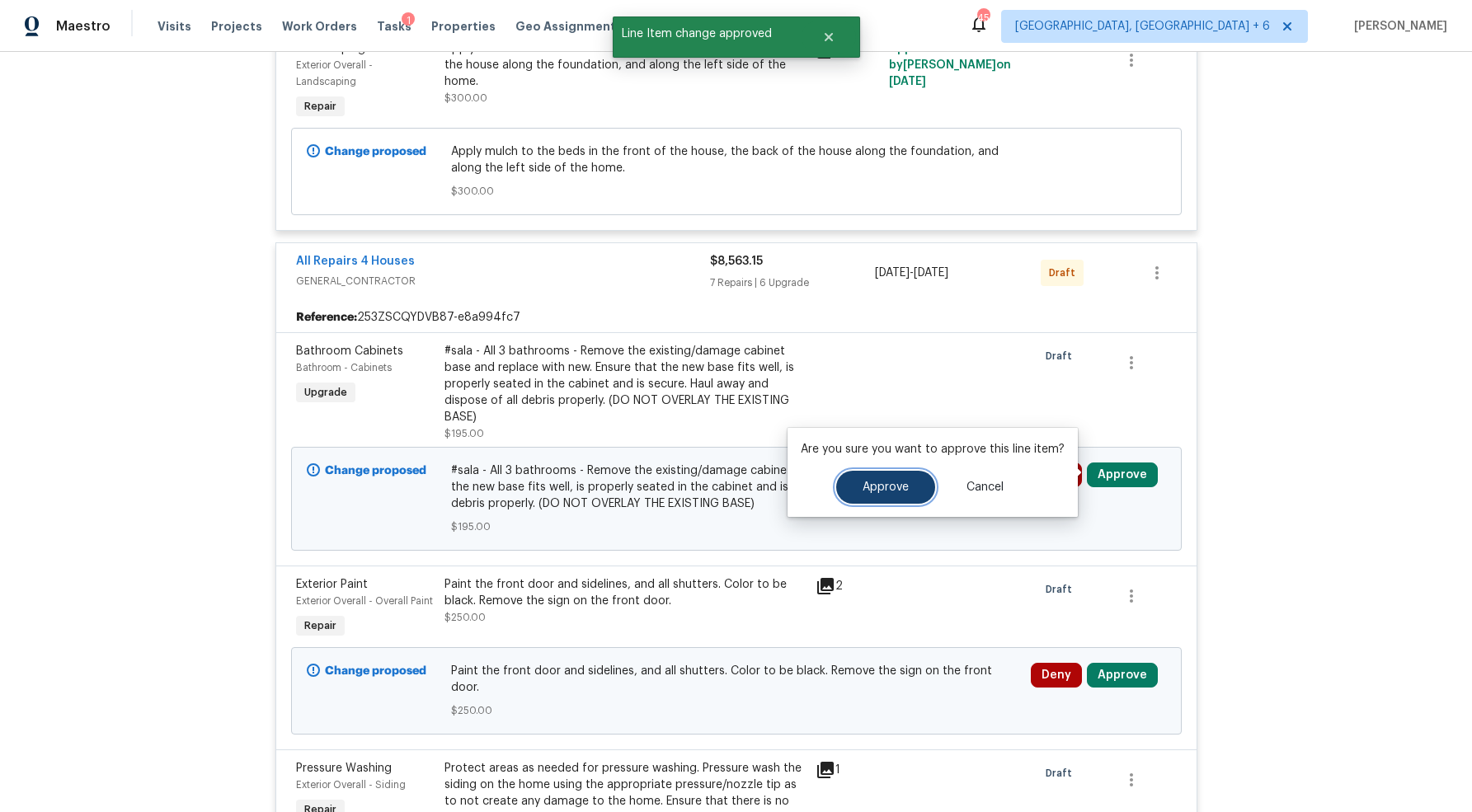
click at [901, 479] on button "Approve" at bounding box center [885, 487] width 99 height 33
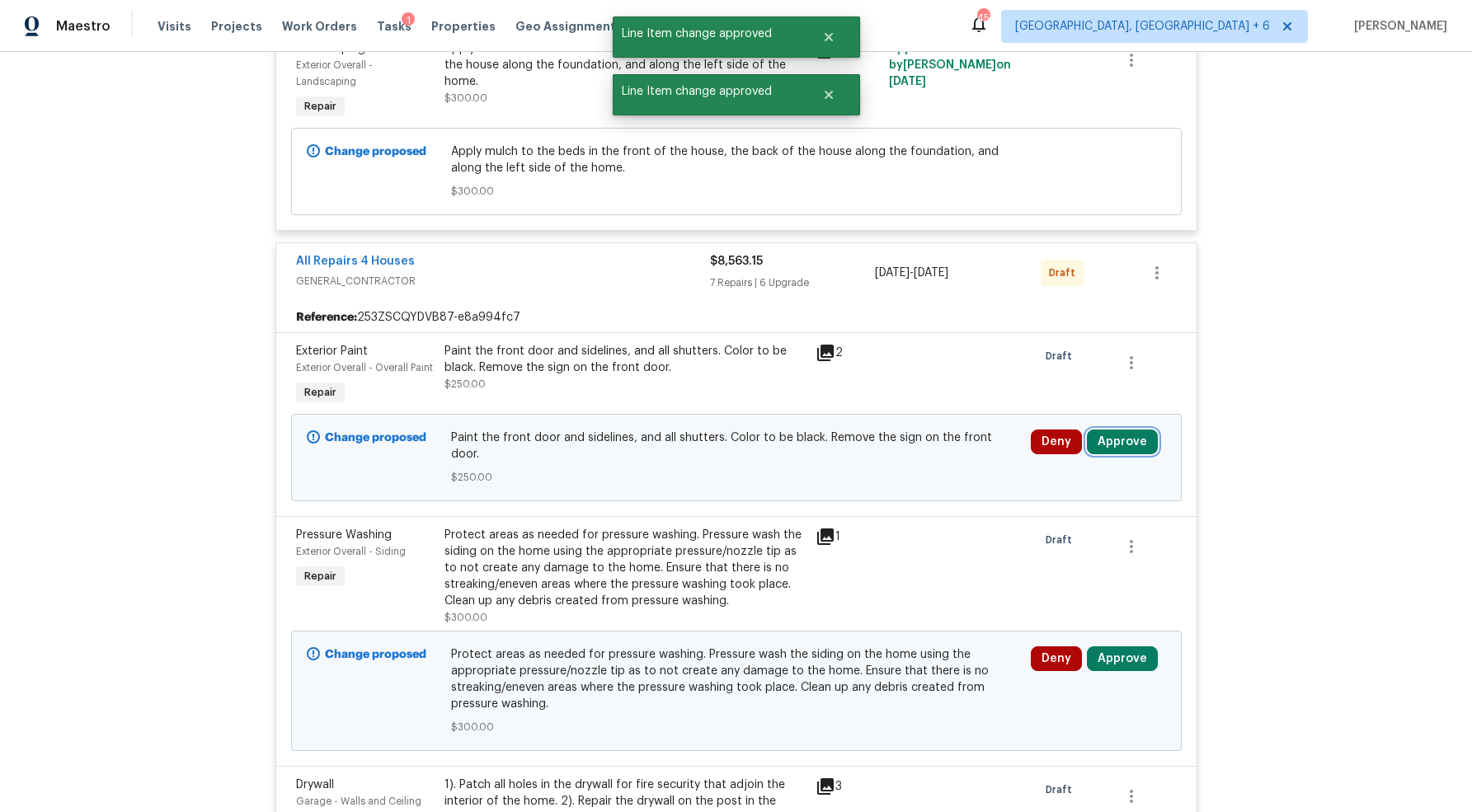
click at [1122, 442] on button "Approve" at bounding box center [1122, 442] width 71 height 24
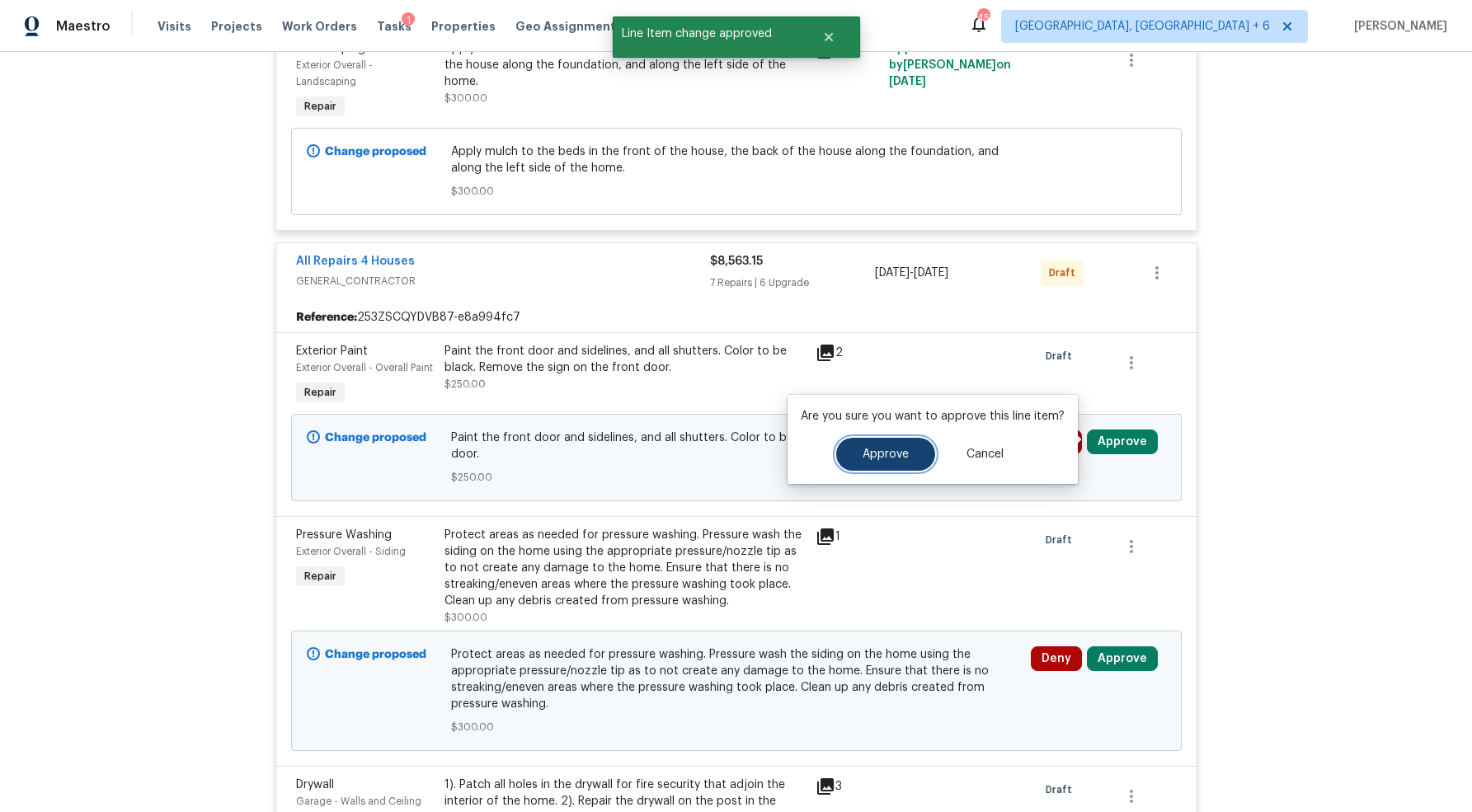
click at [891, 460] on button "Approve" at bounding box center [885, 454] width 99 height 33
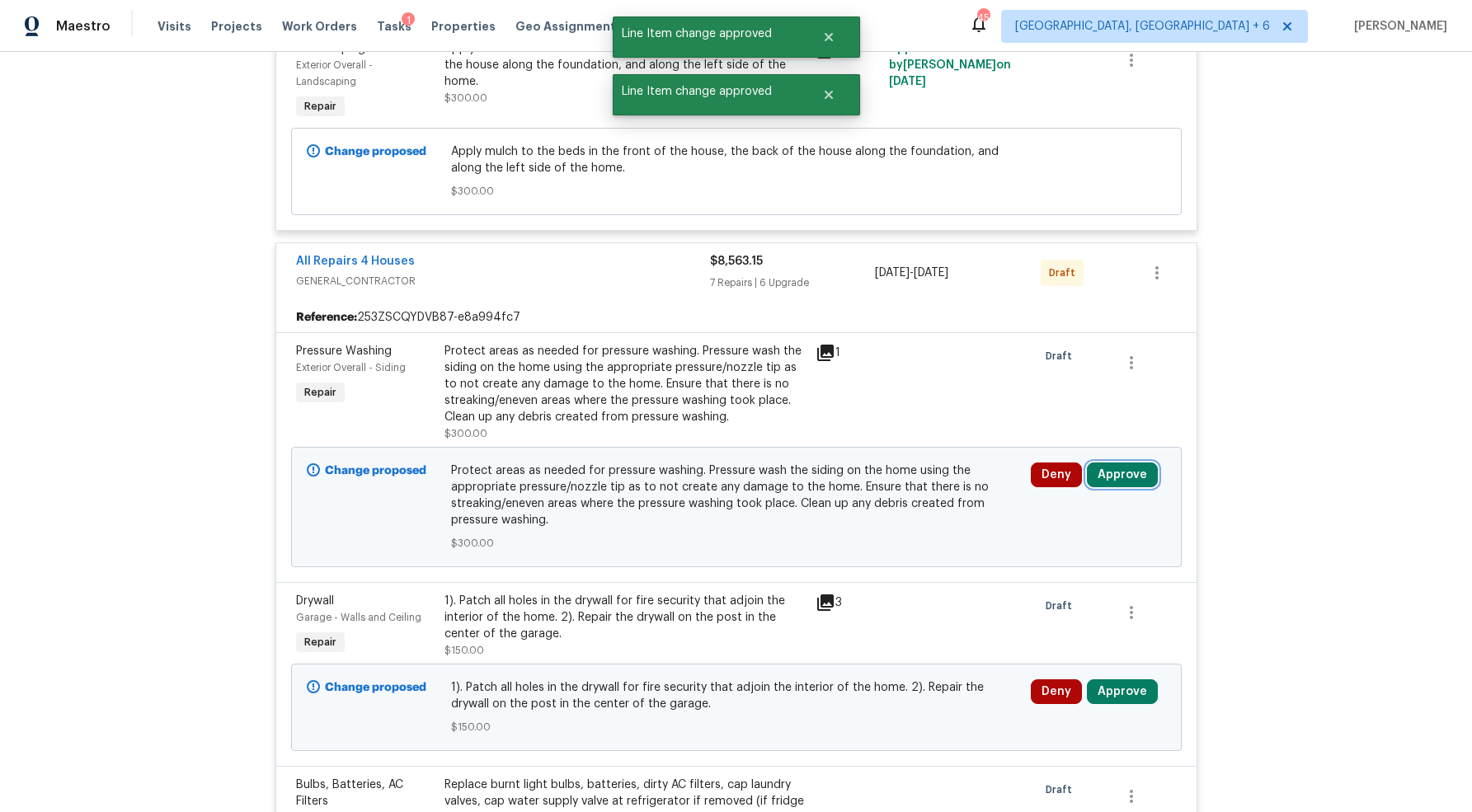
click at [1115, 478] on button "Approve" at bounding box center [1122, 475] width 71 height 24
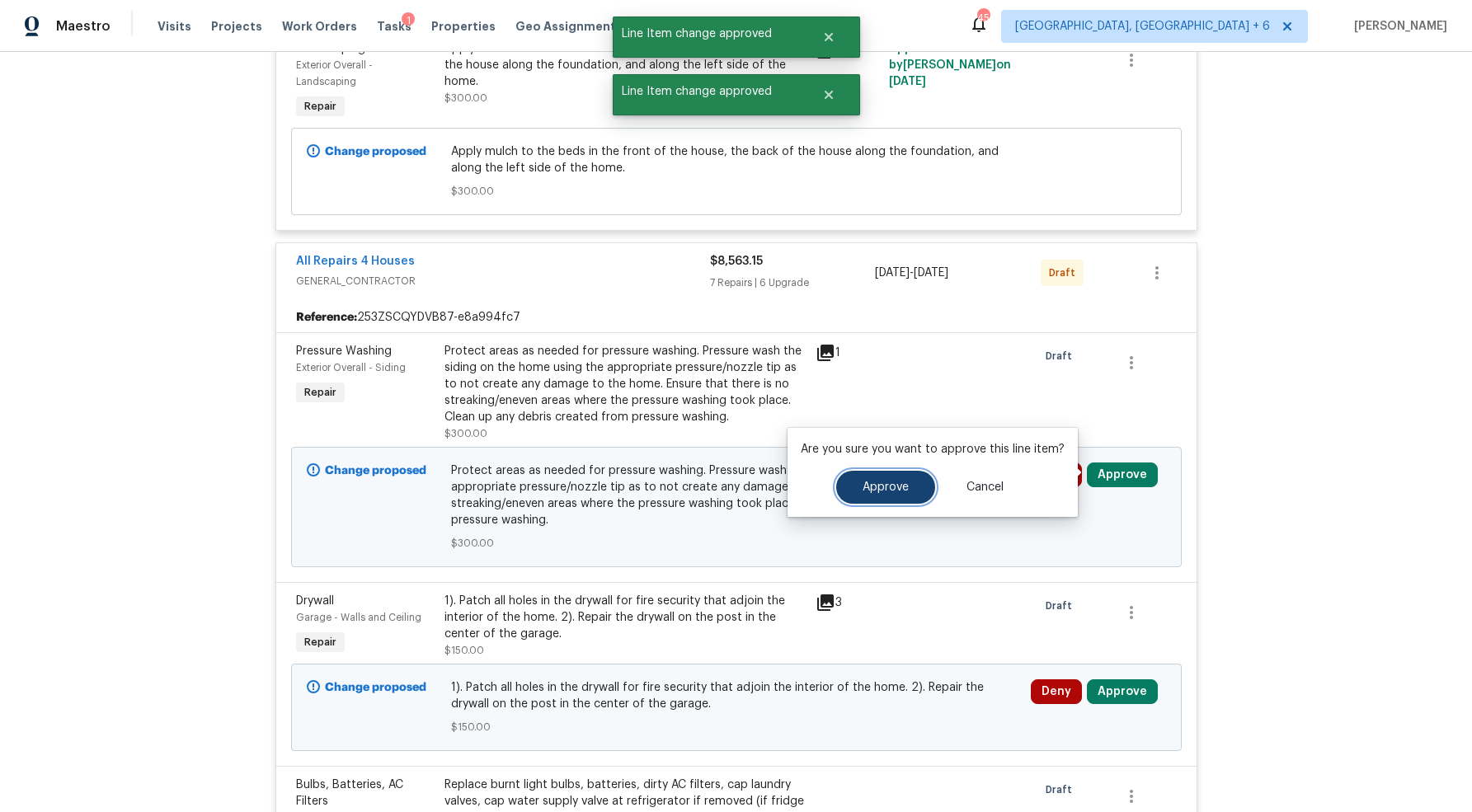
click at [867, 483] on span "Approve" at bounding box center [885, 488] width 46 height 12
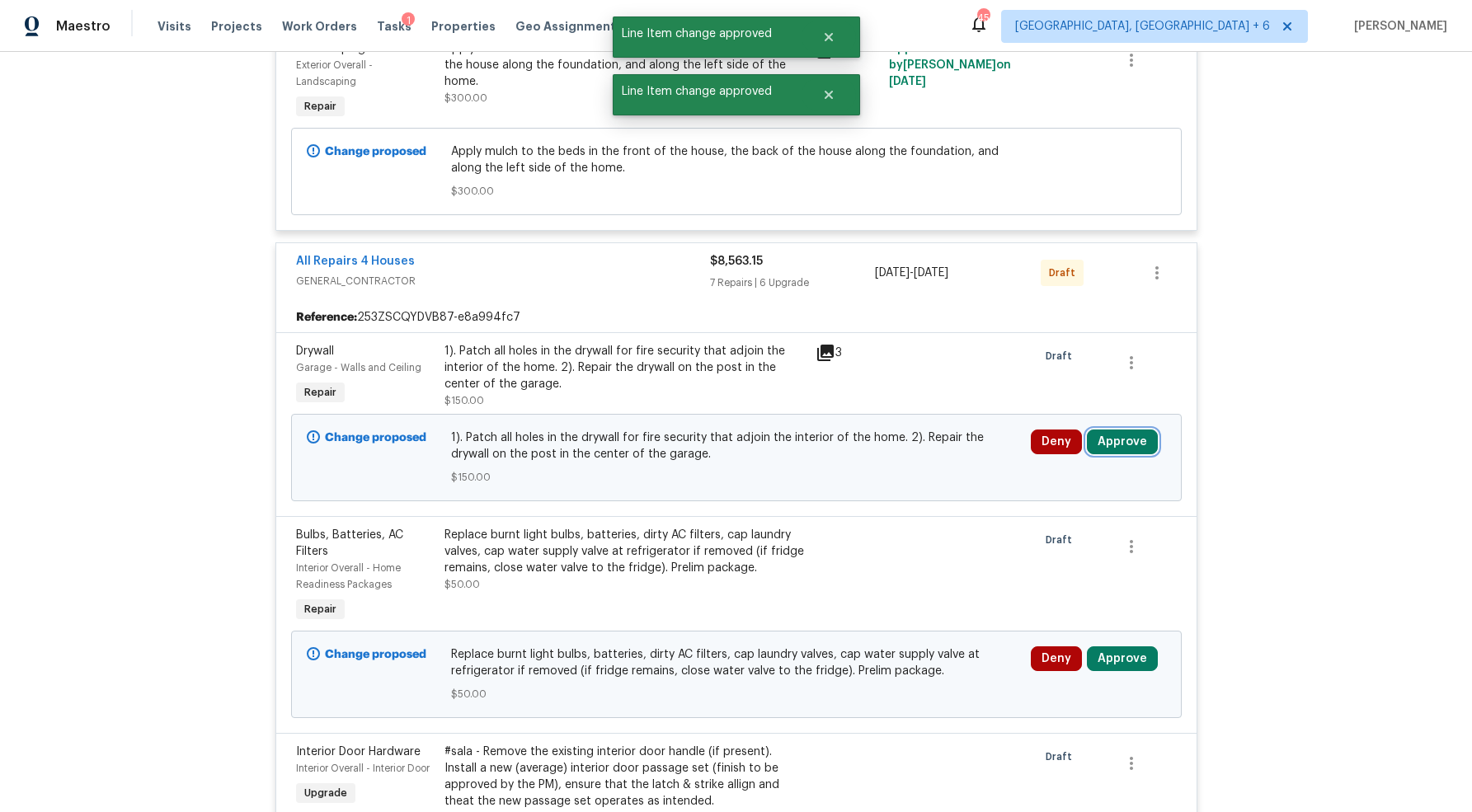
click at [1118, 441] on button "Approve" at bounding box center [1122, 442] width 71 height 24
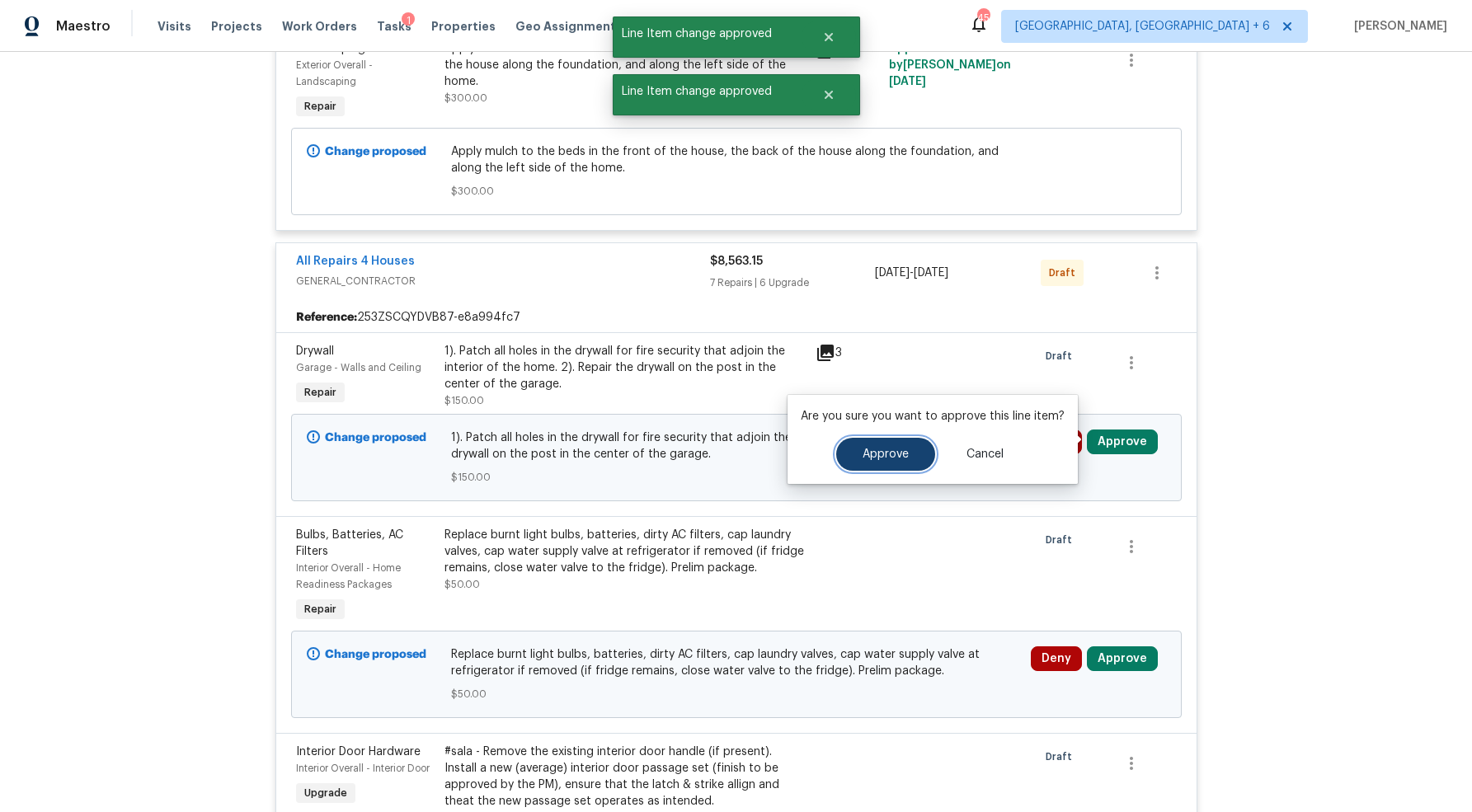
click at [884, 458] on span "Approve" at bounding box center [885, 455] width 46 height 12
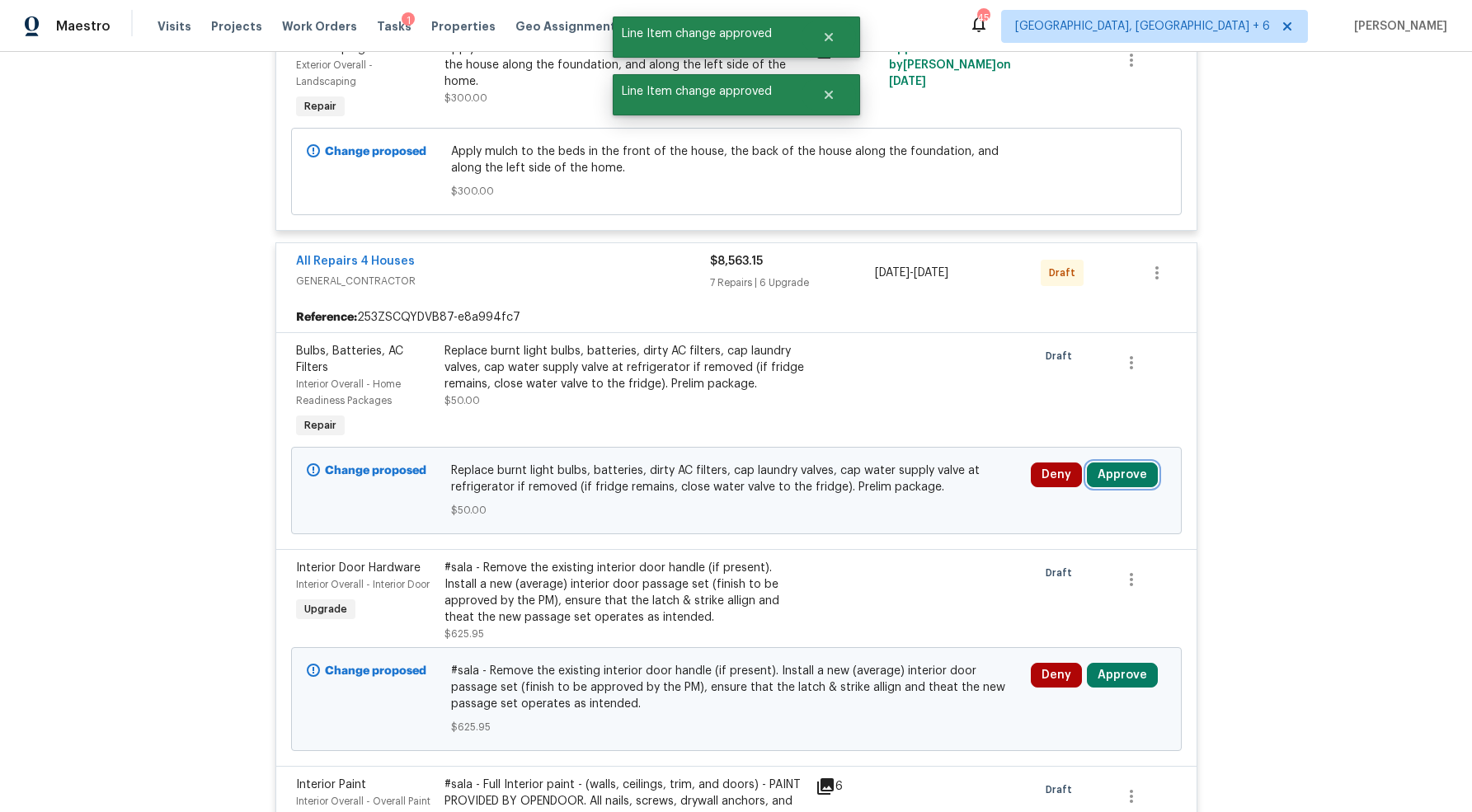
click at [1118, 473] on button "Approve" at bounding box center [1122, 475] width 71 height 24
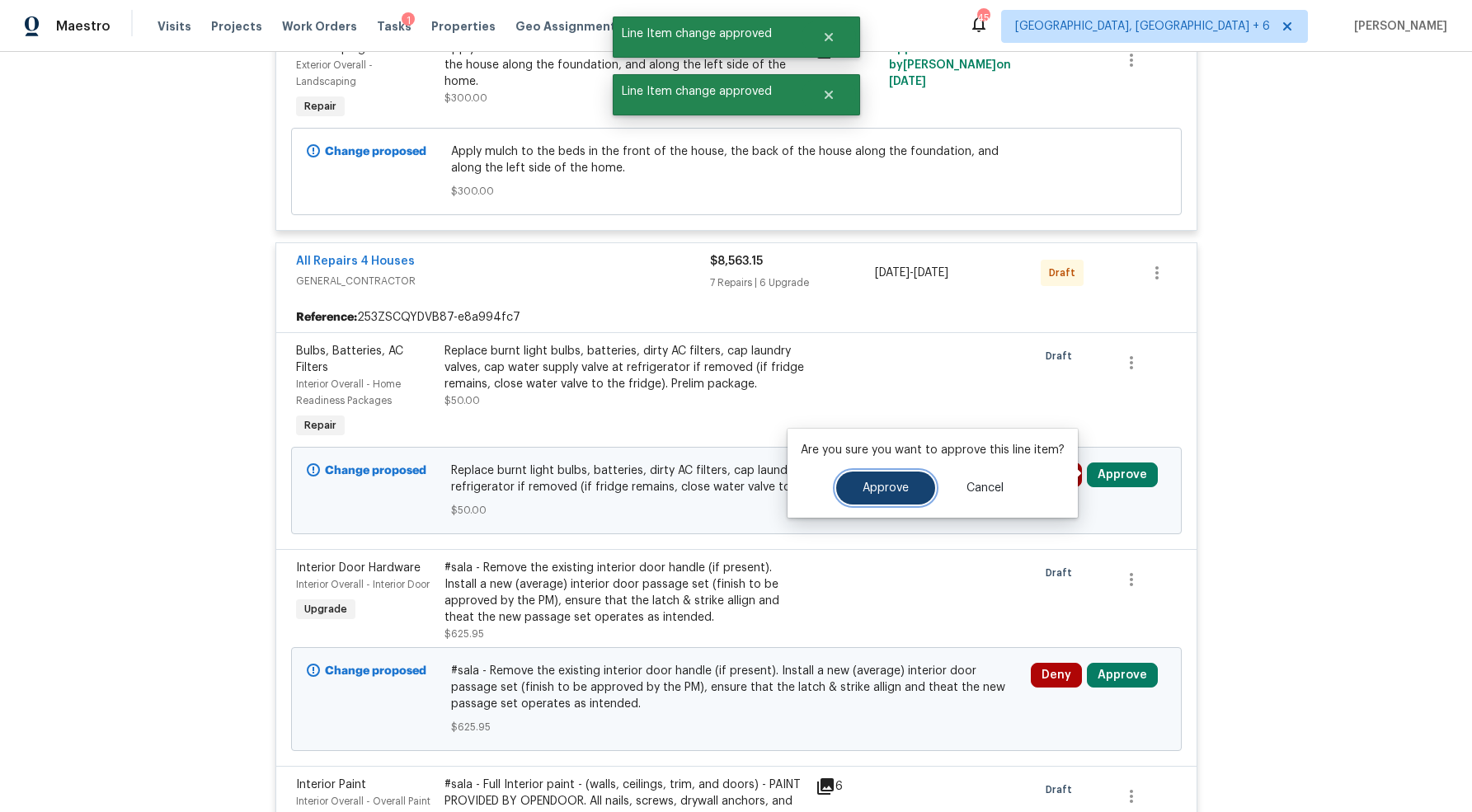
click at [898, 478] on button "Approve" at bounding box center [885, 488] width 99 height 33
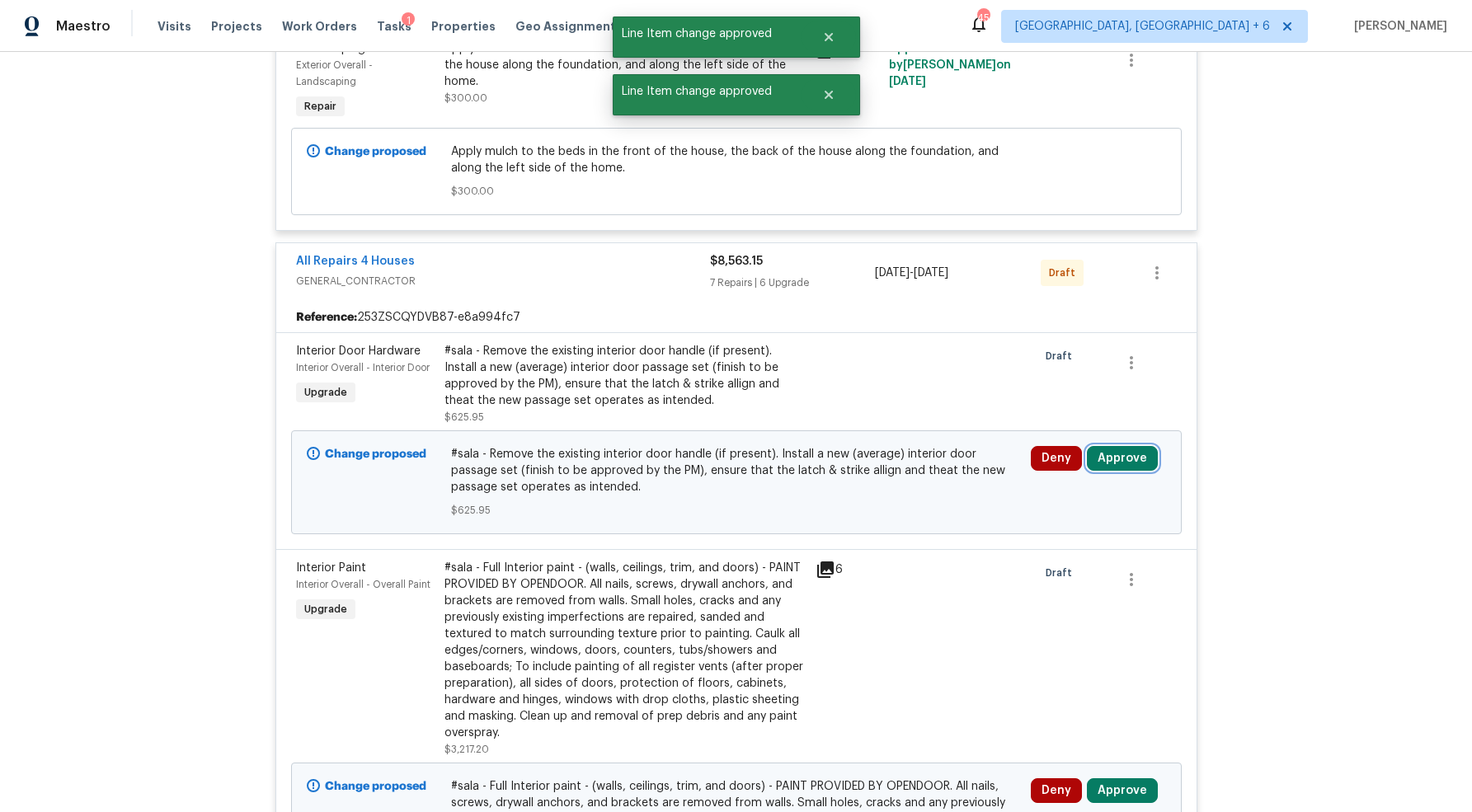
click at [1126, 453] on button "Approve" at bounding box center [1122, 458] width 71 height 24
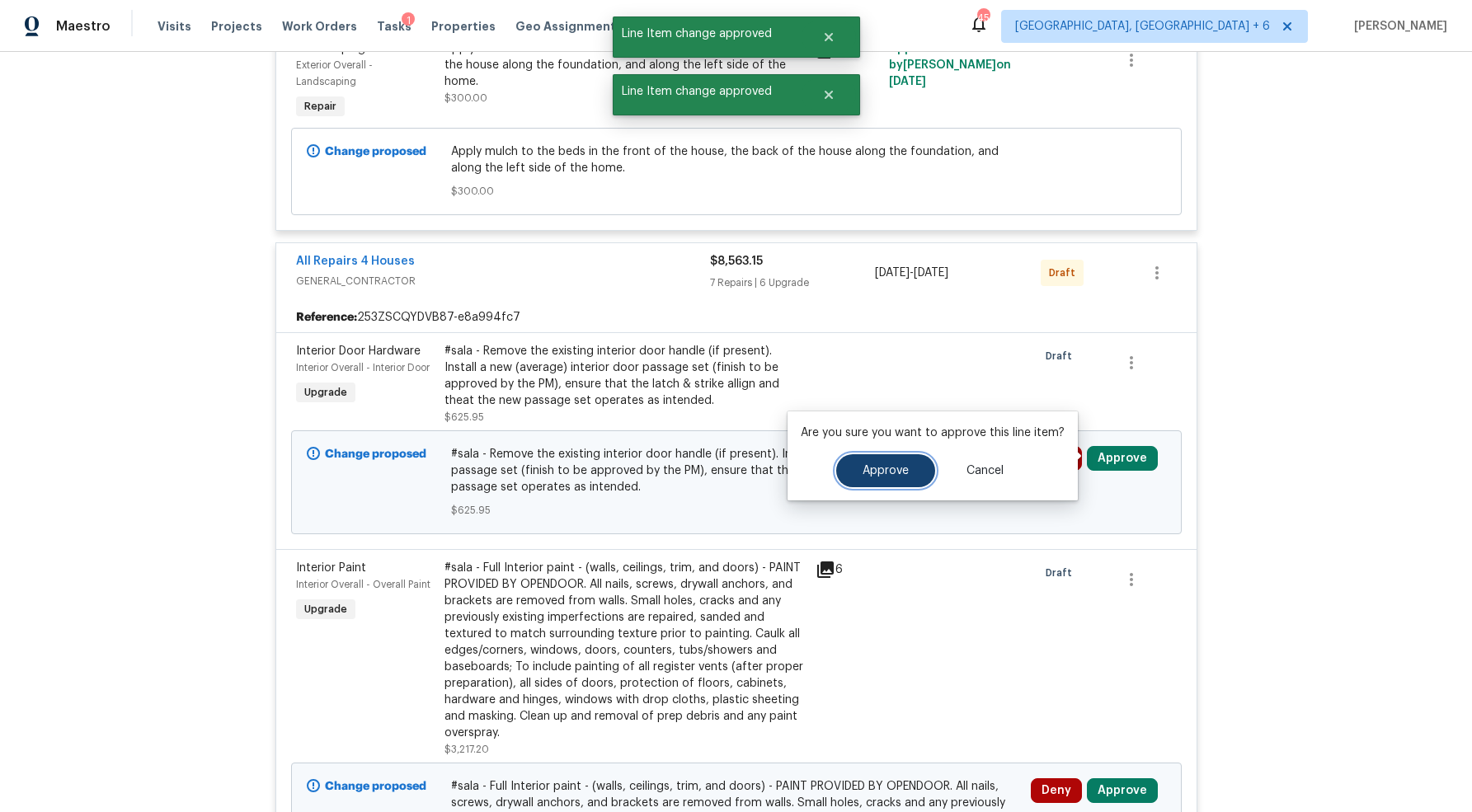
click at [891, 468] on span "Approve" at bounding box center [885, 471] width 46 height 12
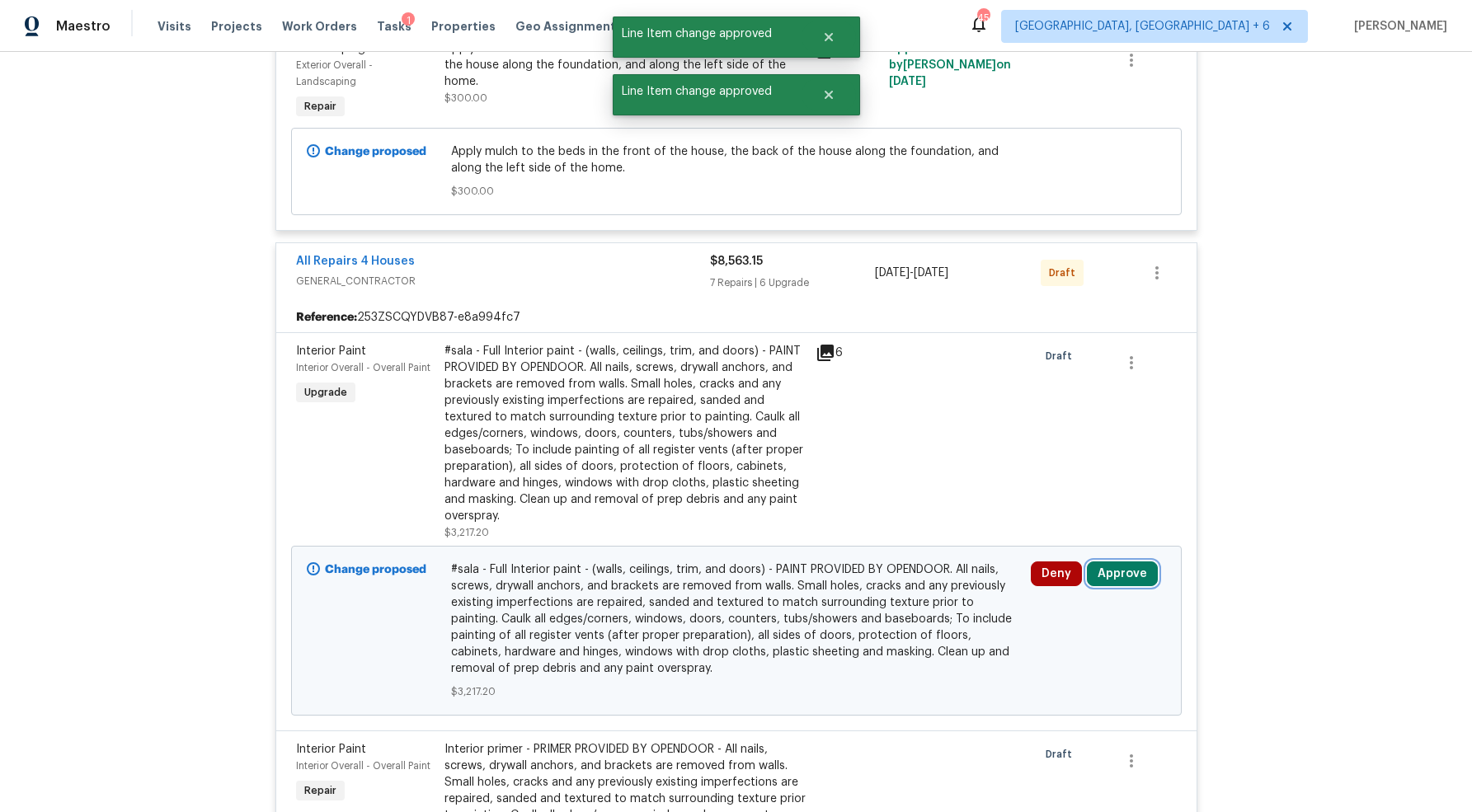
click at [1104, 574] on button "Approve" at bounding box center [1122, 574] width 71 height 24
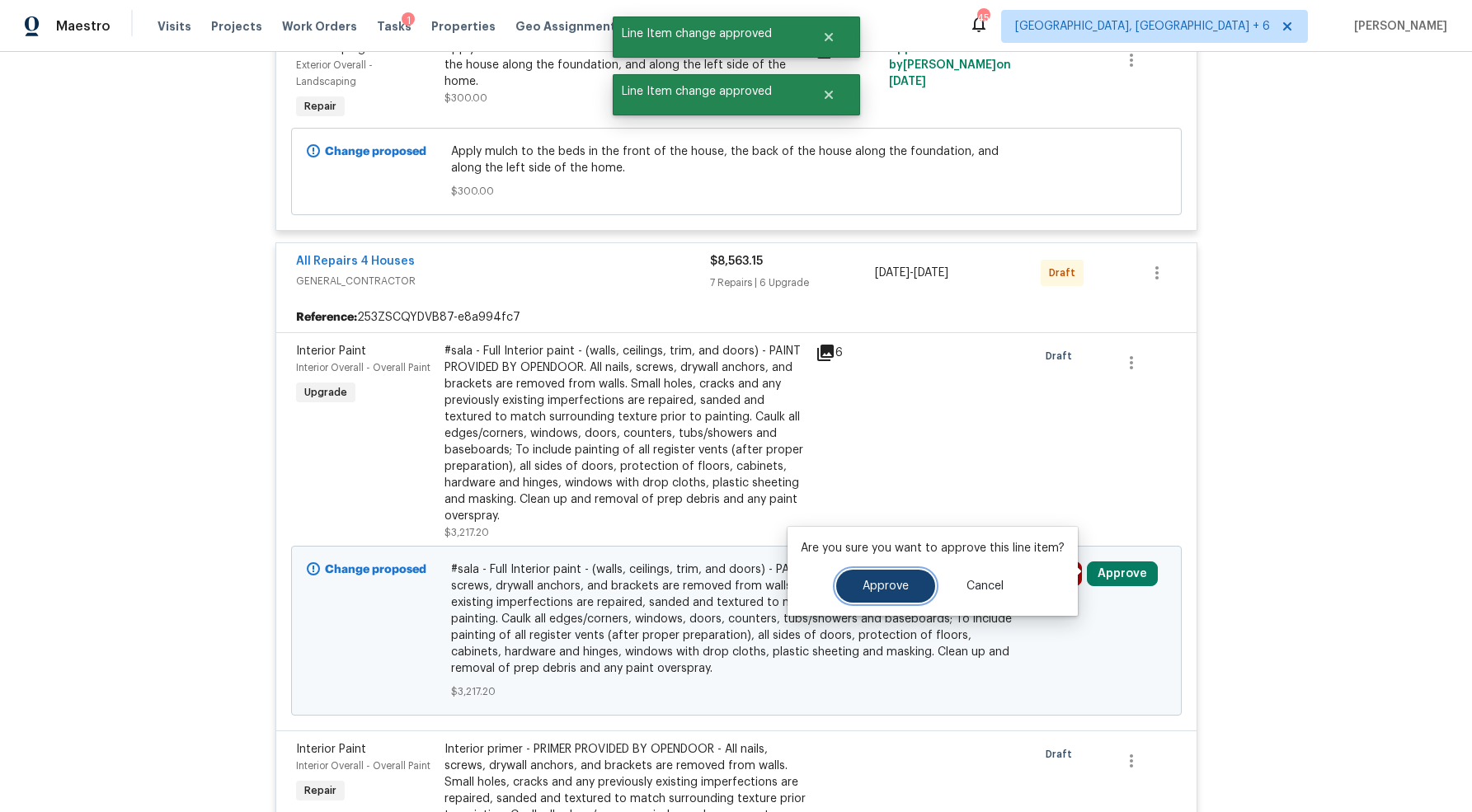
click at [886, 588] on span "Approve" at bounding box center [885, 587] width 46 height 12
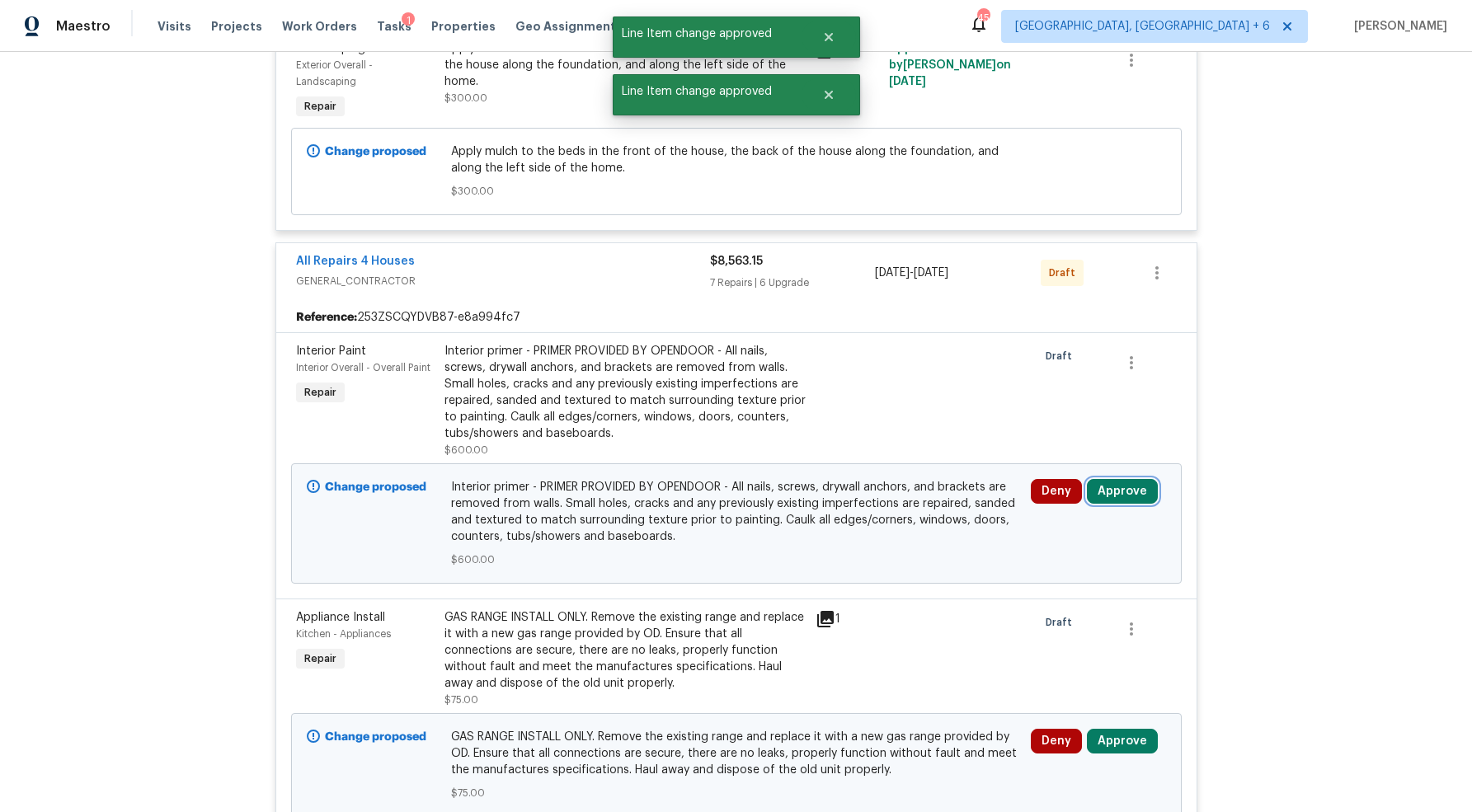
click at [1137, 490] on button "Approve" at bounding box center [1122, 492] width 71 height 24
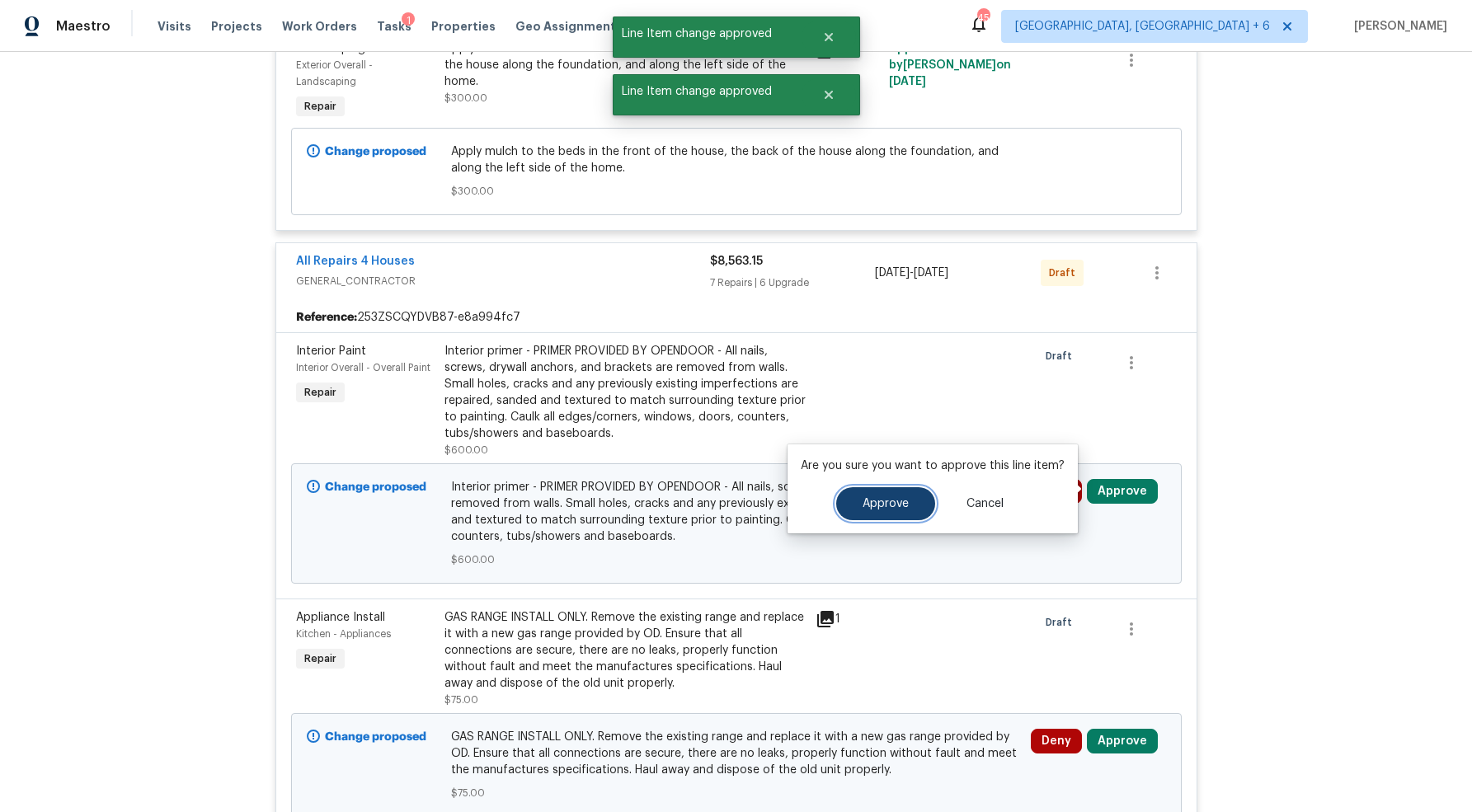
click at [898, 501] on span "Approve" at bounding box center [885, 504] width 46 height 12
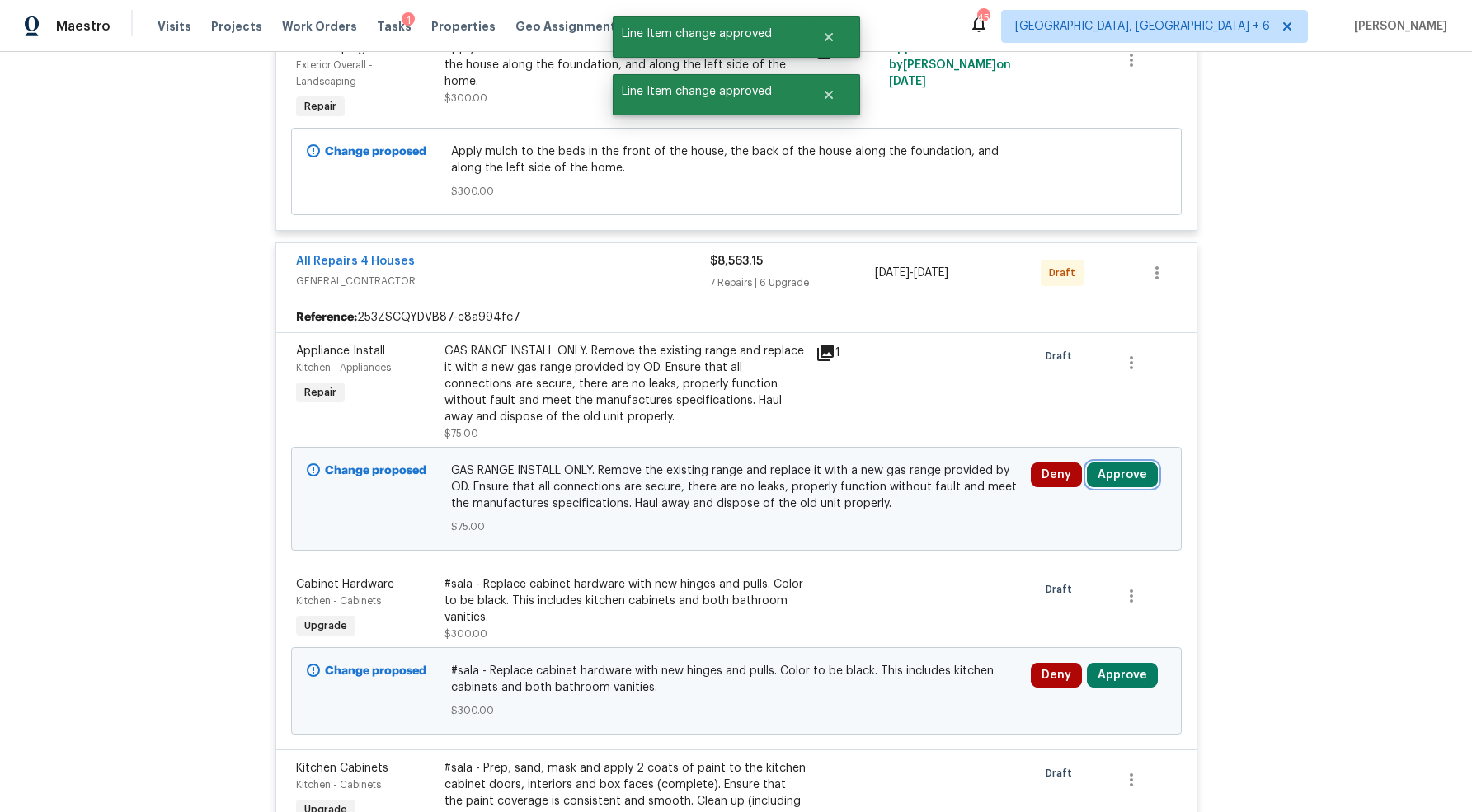
click at [1106, 467] on button "Approve" at bounding box center [1122, 475] width 71 height 24
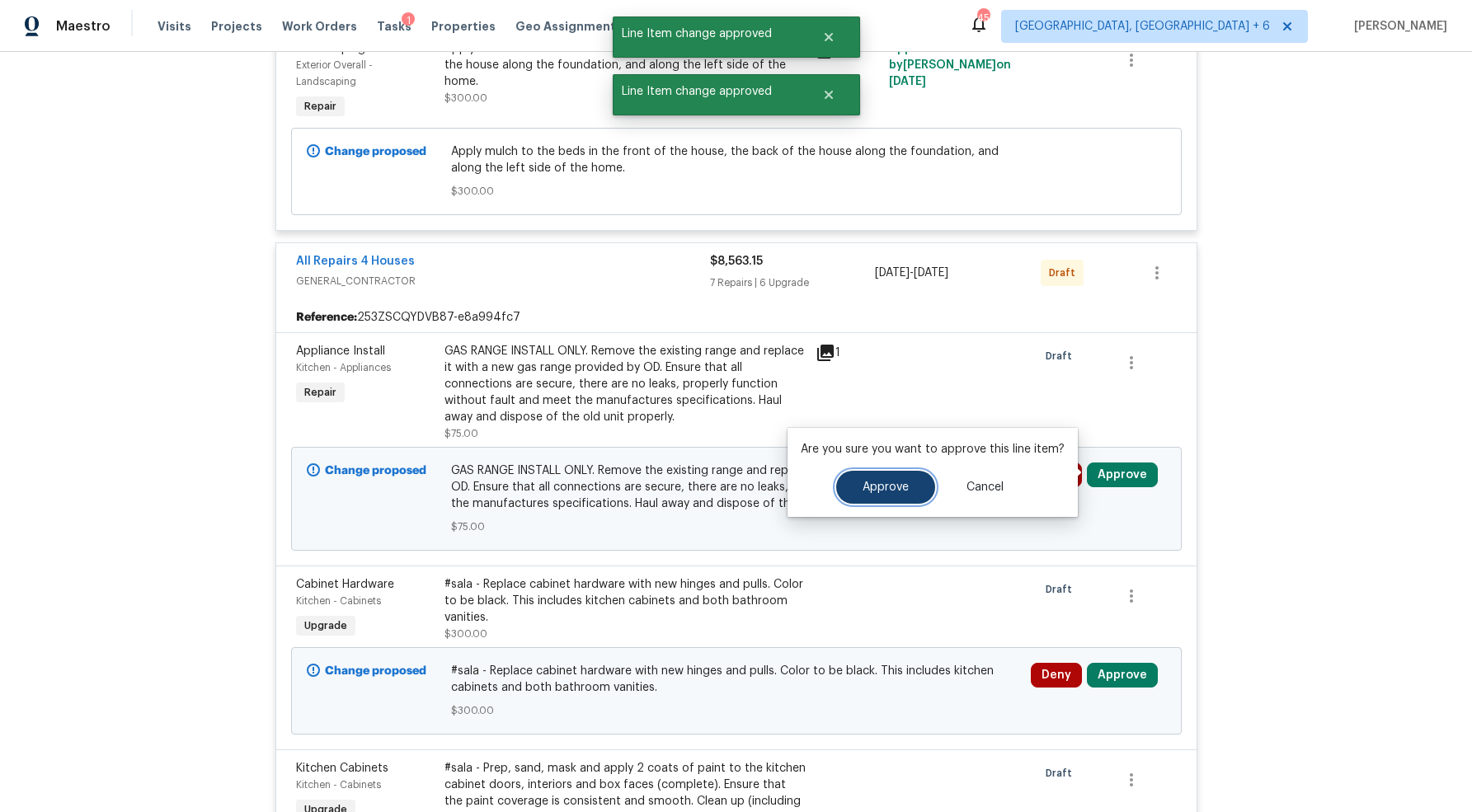
click at [873, 489] on span "Approve" at bounding box center [885, 488] width 46 height 12
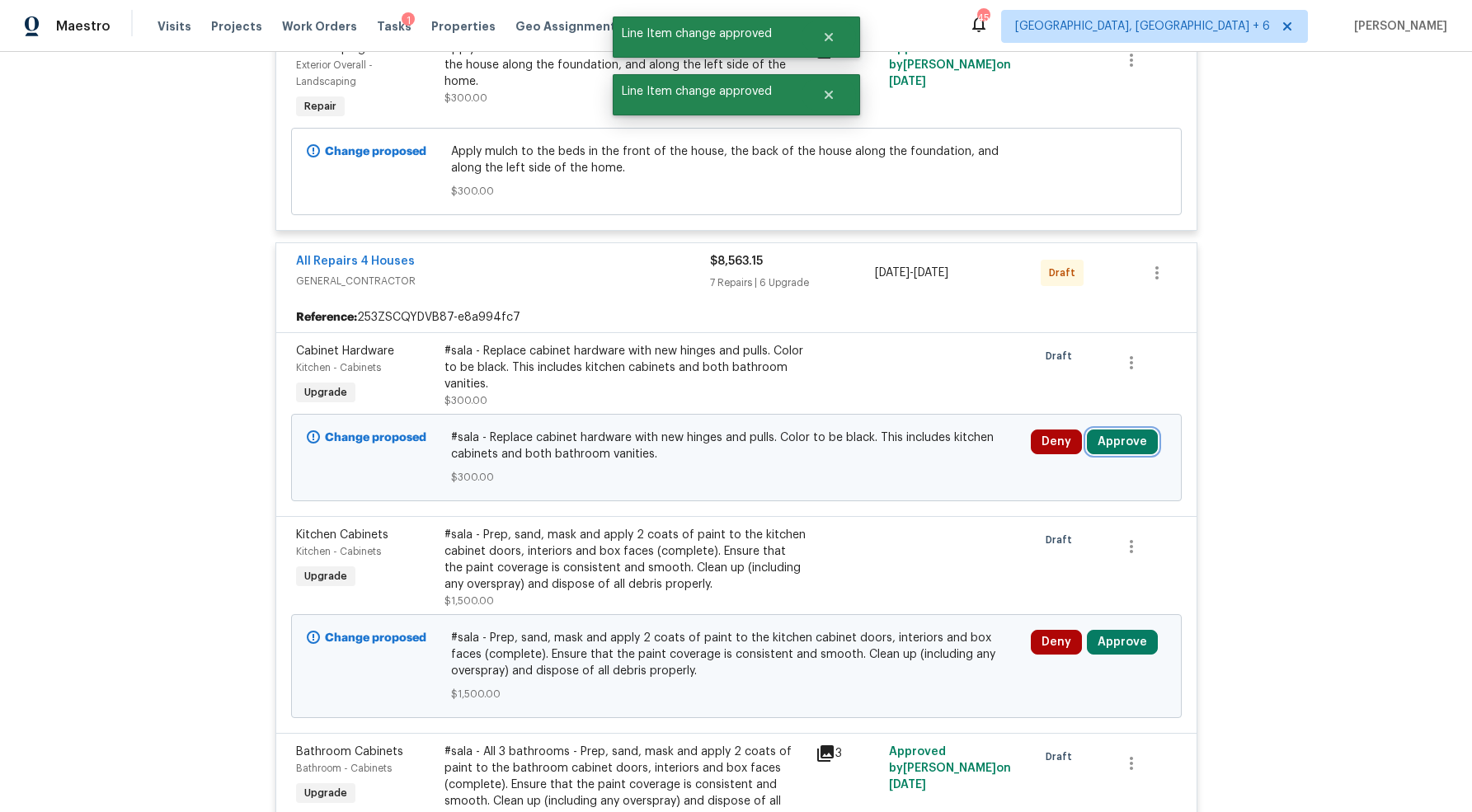
click at [1109, 442] on button "Approve" at bounding box center [1122, 442] width 71 height 24
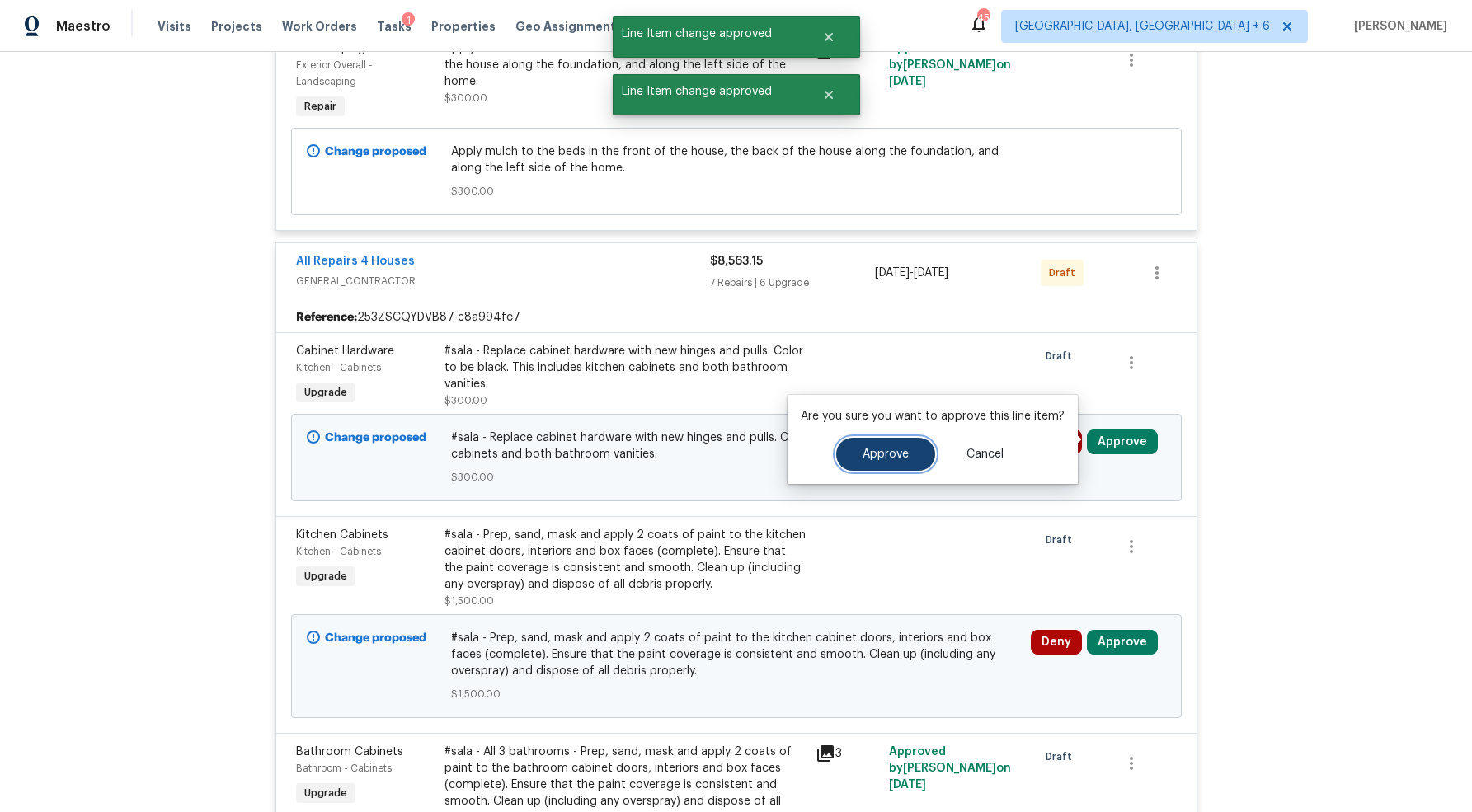
click at [899, 464] on button "Approve" at bounding box center [885, 454] width 99 height 33
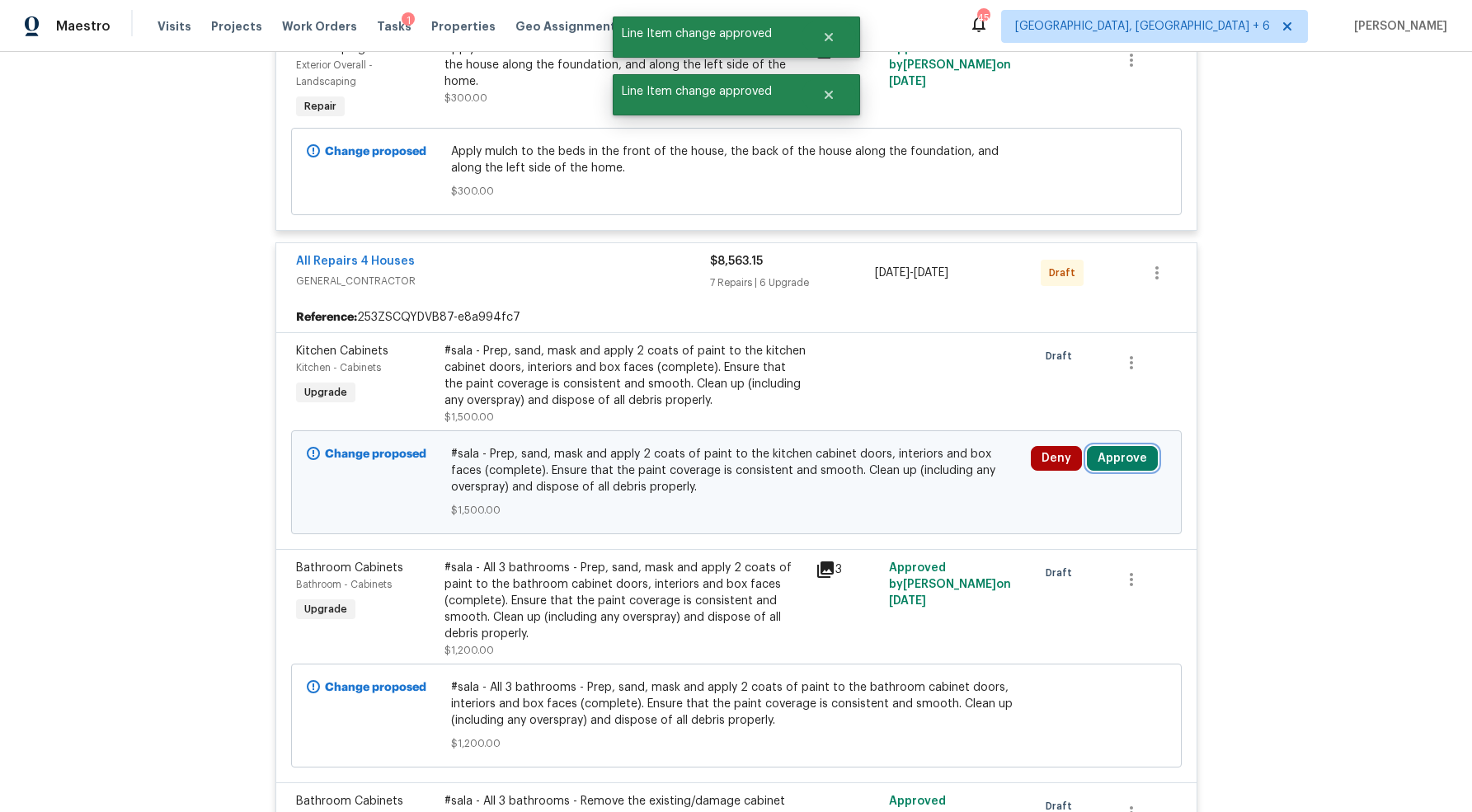
click at [1137, 453] on button "Approve" at bounding box center [1122, 458] width 71 height 24
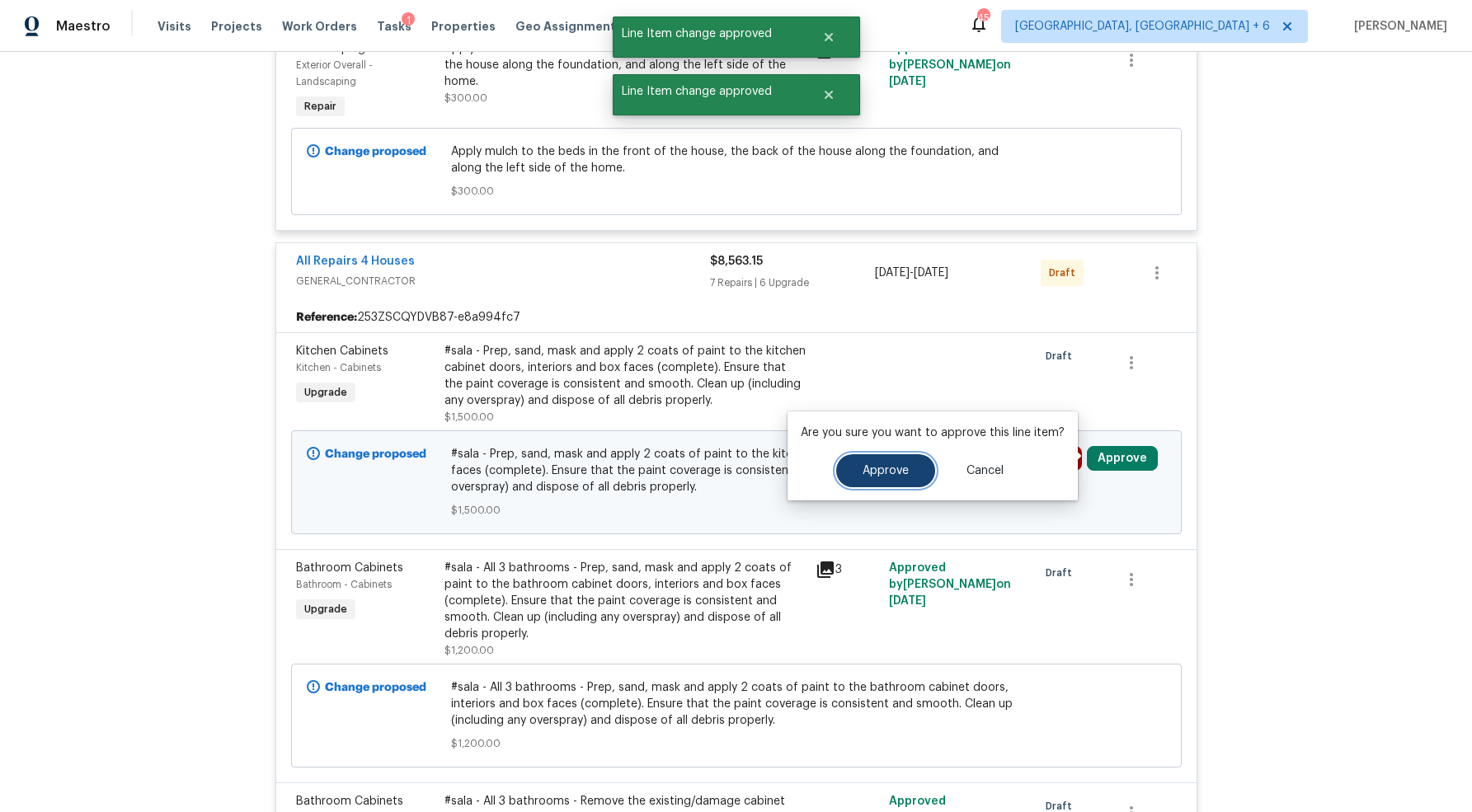
click at [900, 466] on span "Approve" at bounding box center [885, 471] width 46 height 12
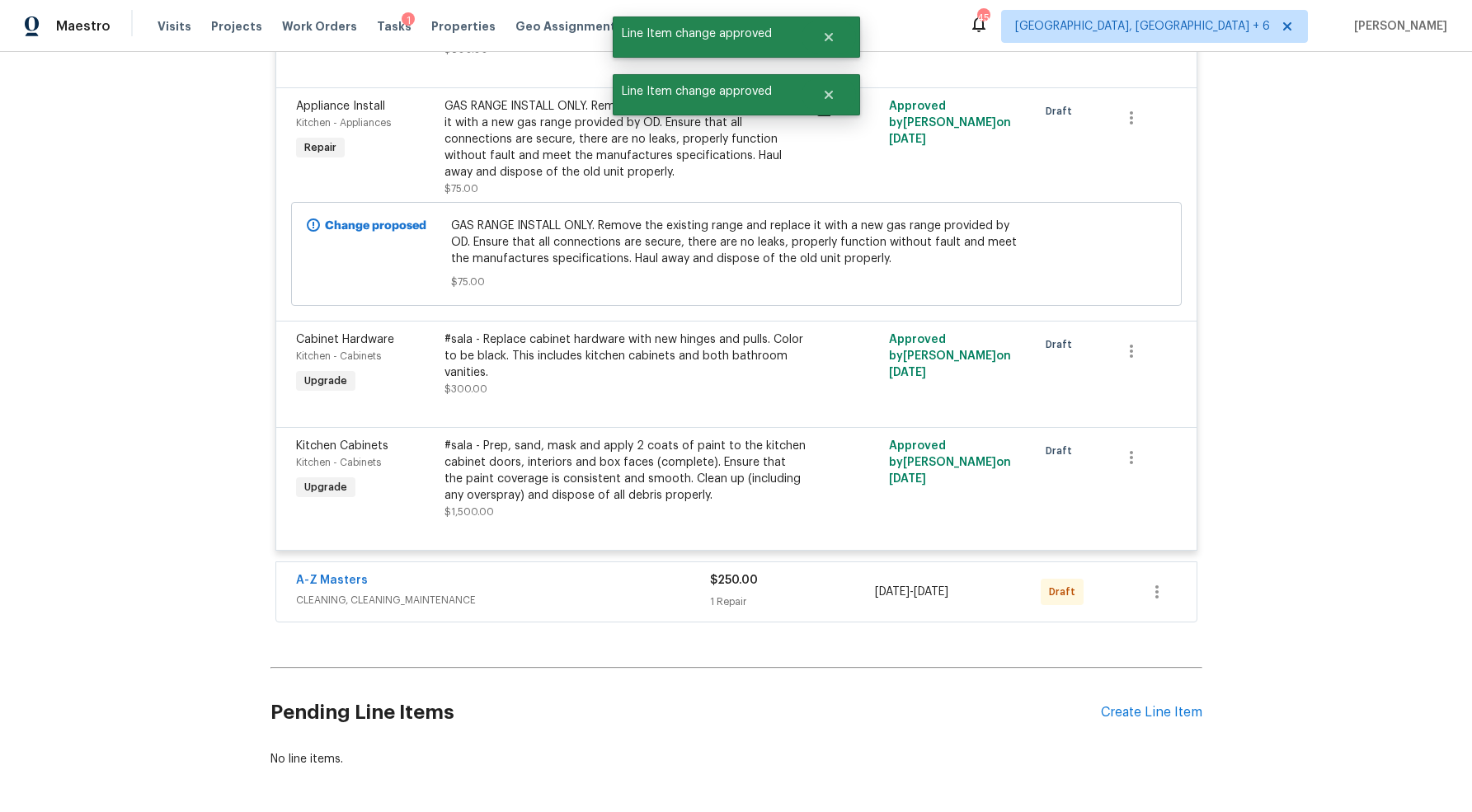
scroll to position [2996, 0]
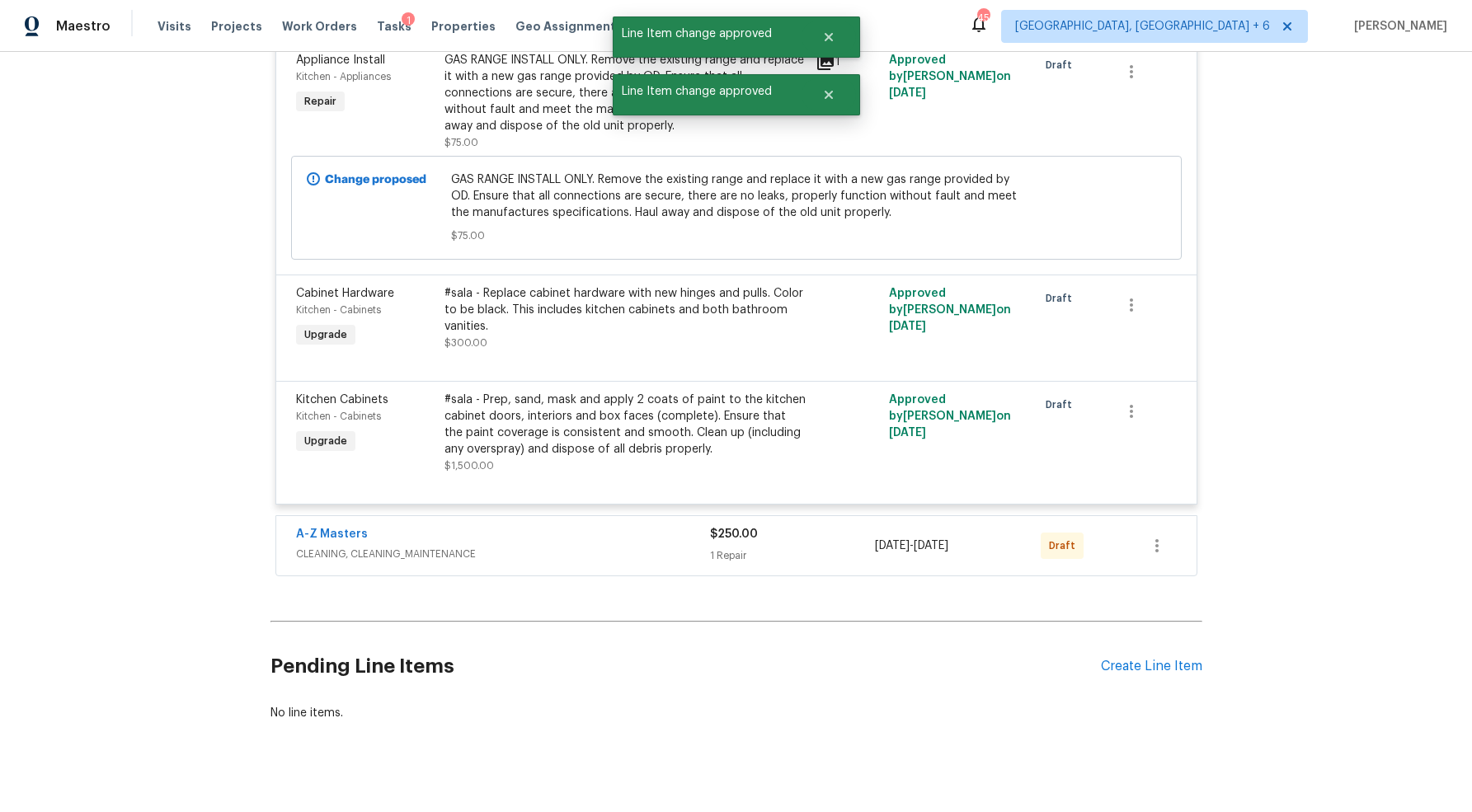
click at [624, 546] on span "CLEANING, CLEANING_MAINTENANCE" at bounding box center [503, 554] width 414 height 17
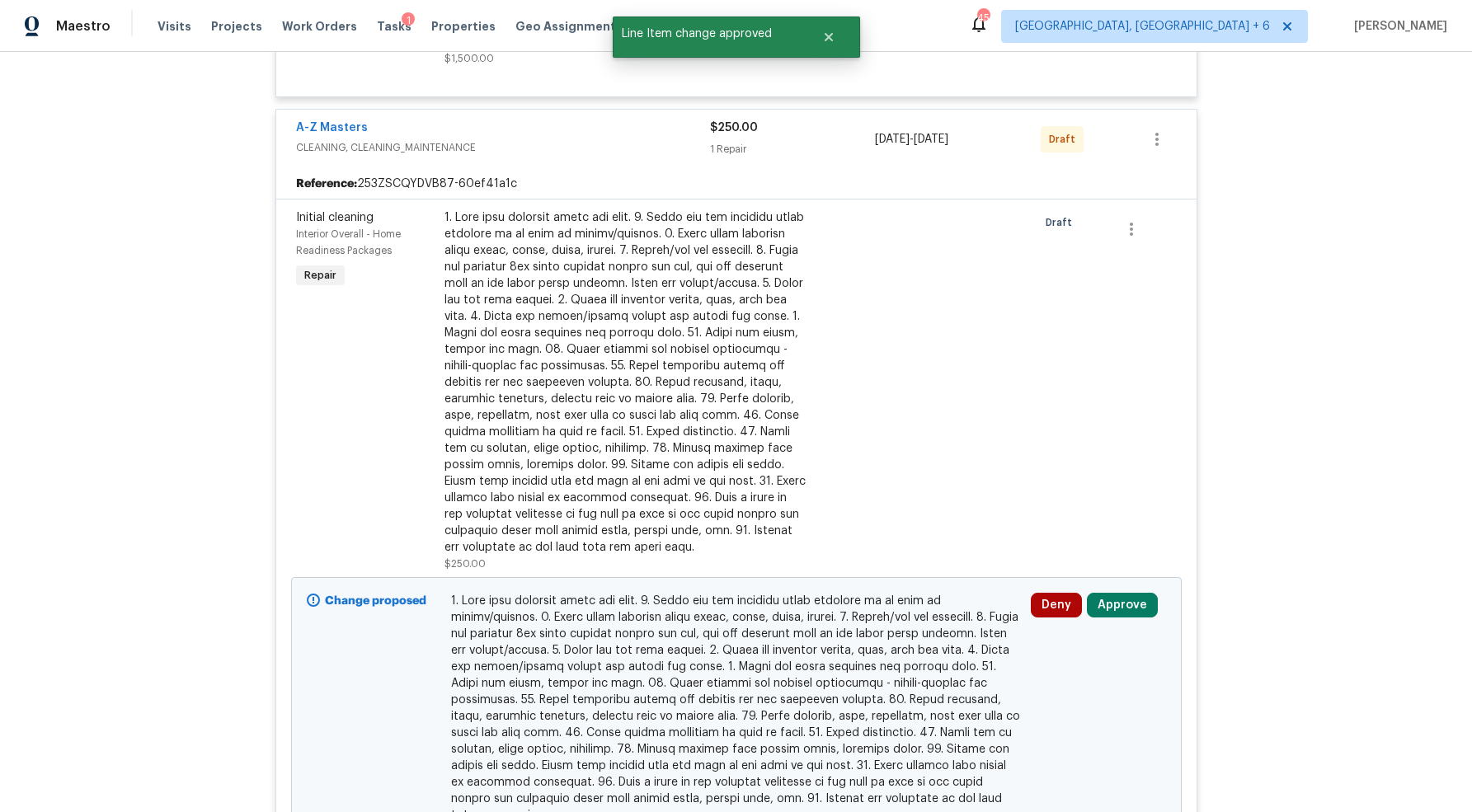
scroll to position [3716, 0]
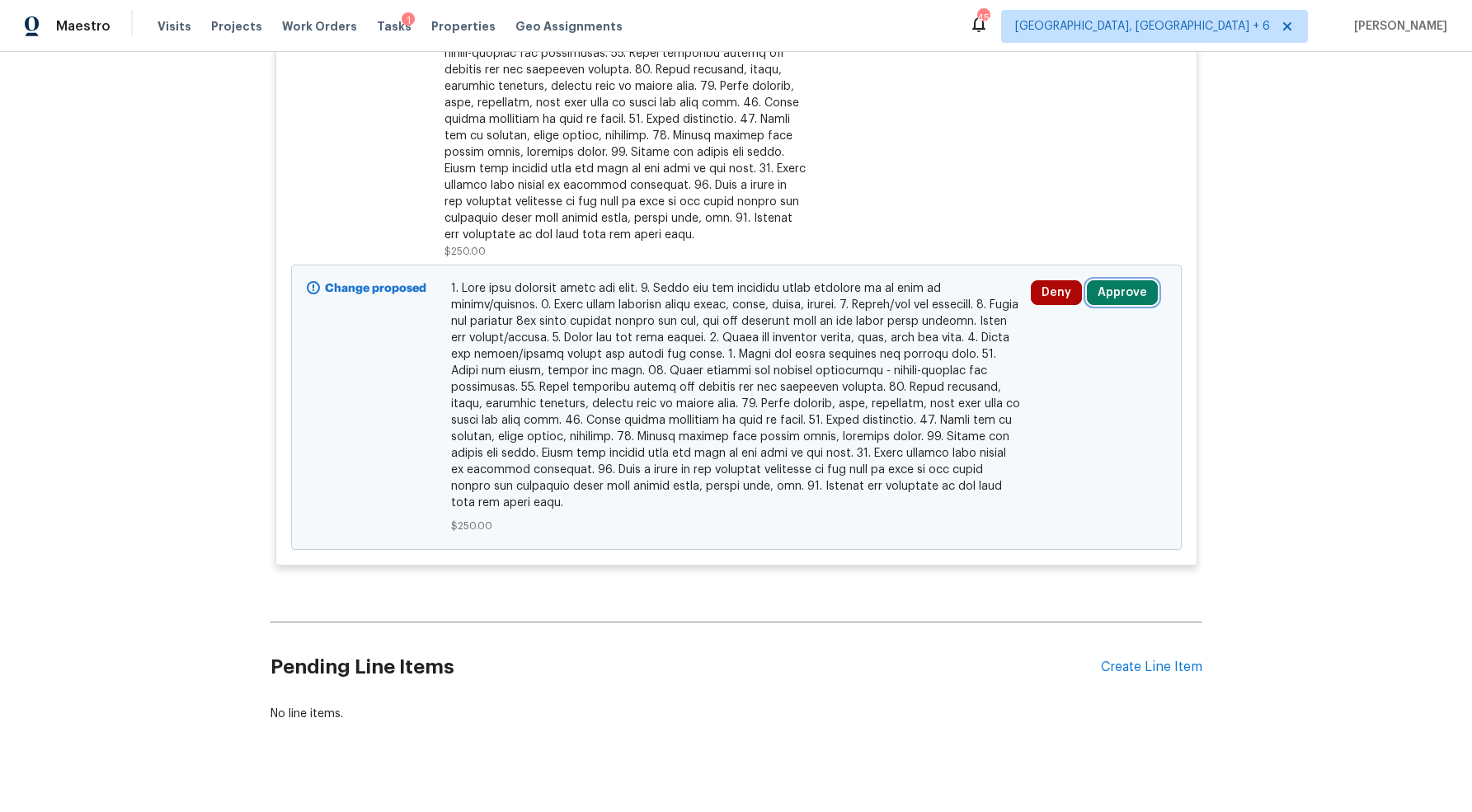
click at [1119, 280] on button "Approve" at bounding box center [1122, 292] width 71 height 24
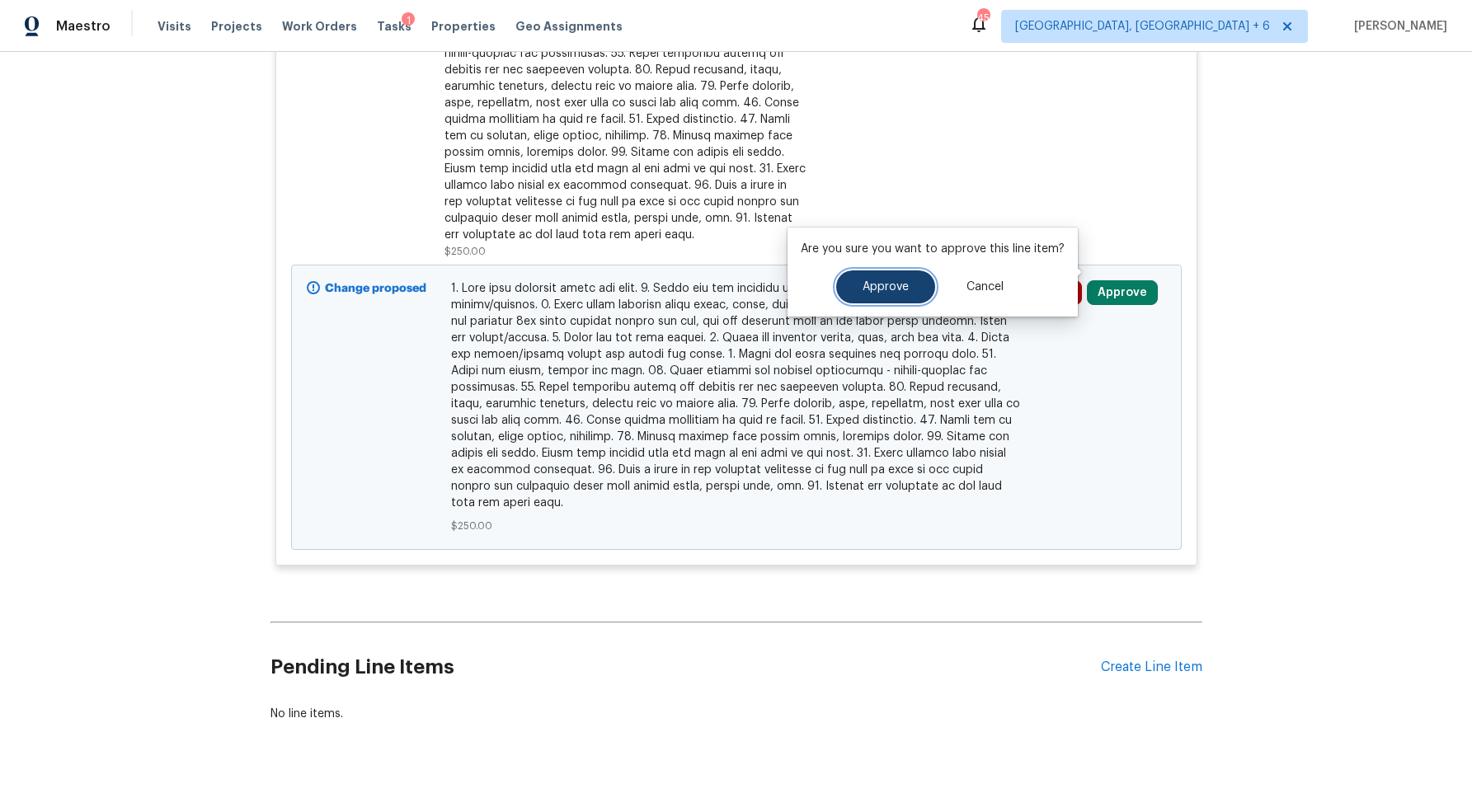
click at [884, 287] on span "Approve" at bounding box center [885, 287] width 46 height 12
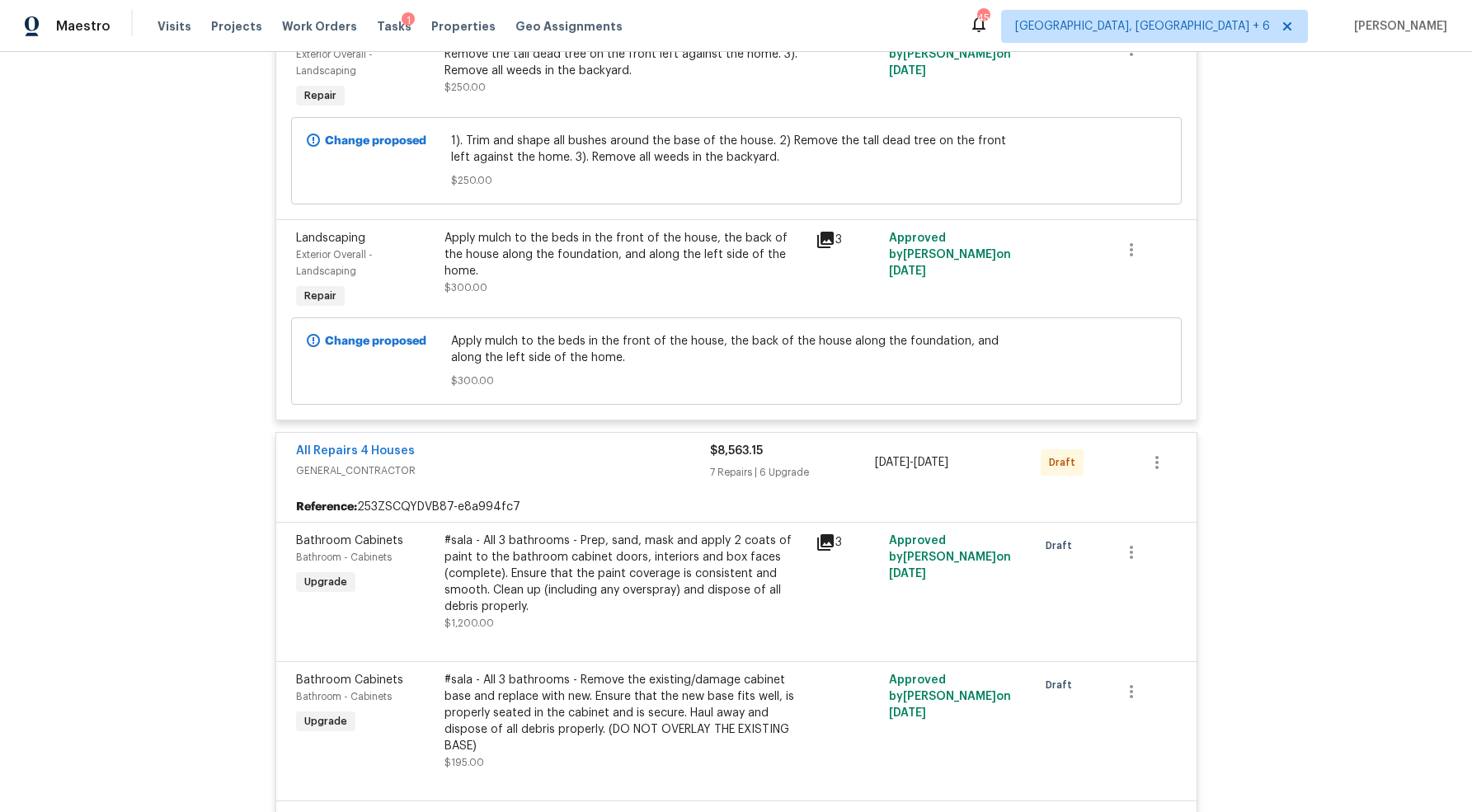
scroll to position [0, 0]
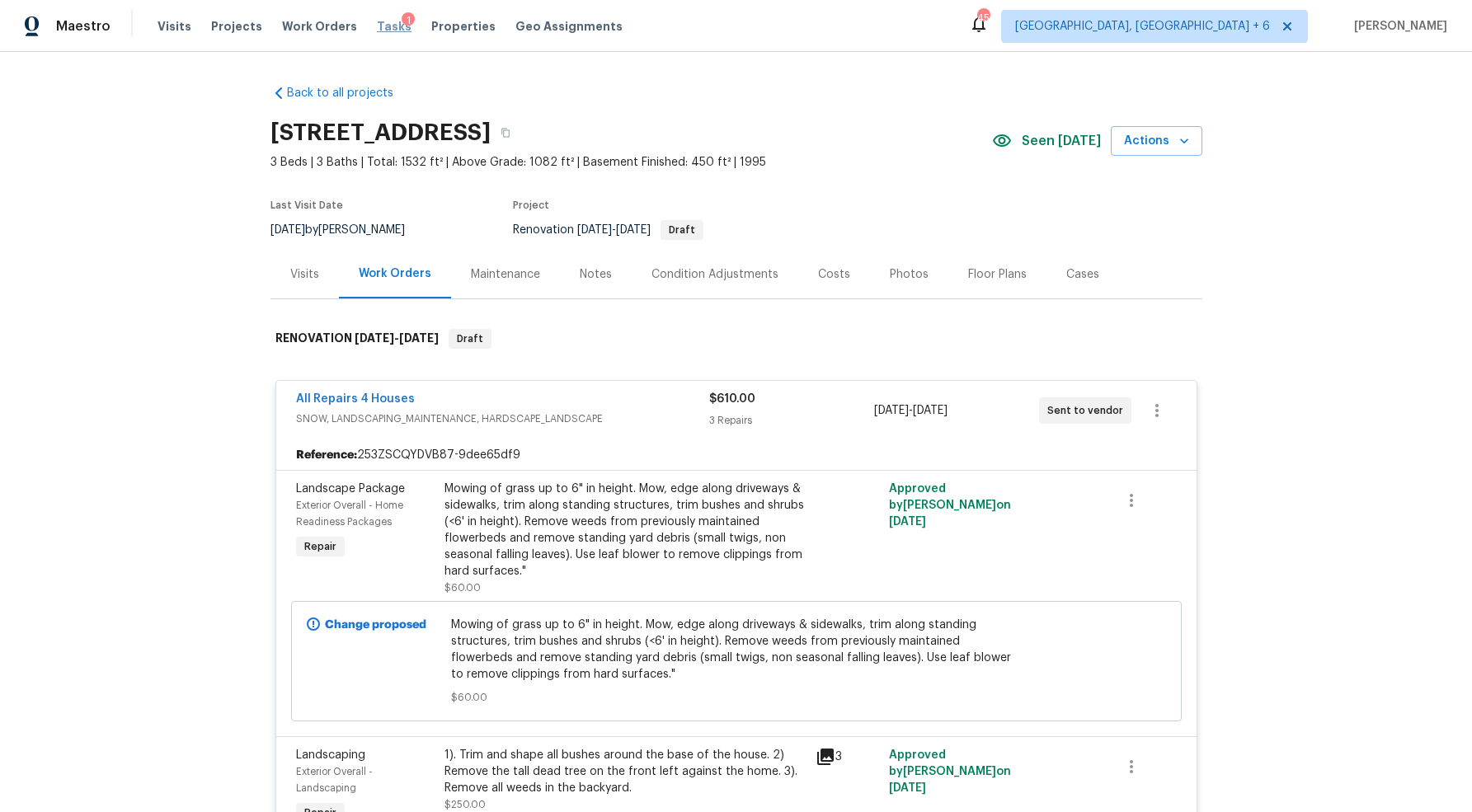
click at [377, 25] on span "Tasks" at bounding box center [395, 26] width 35 height 11
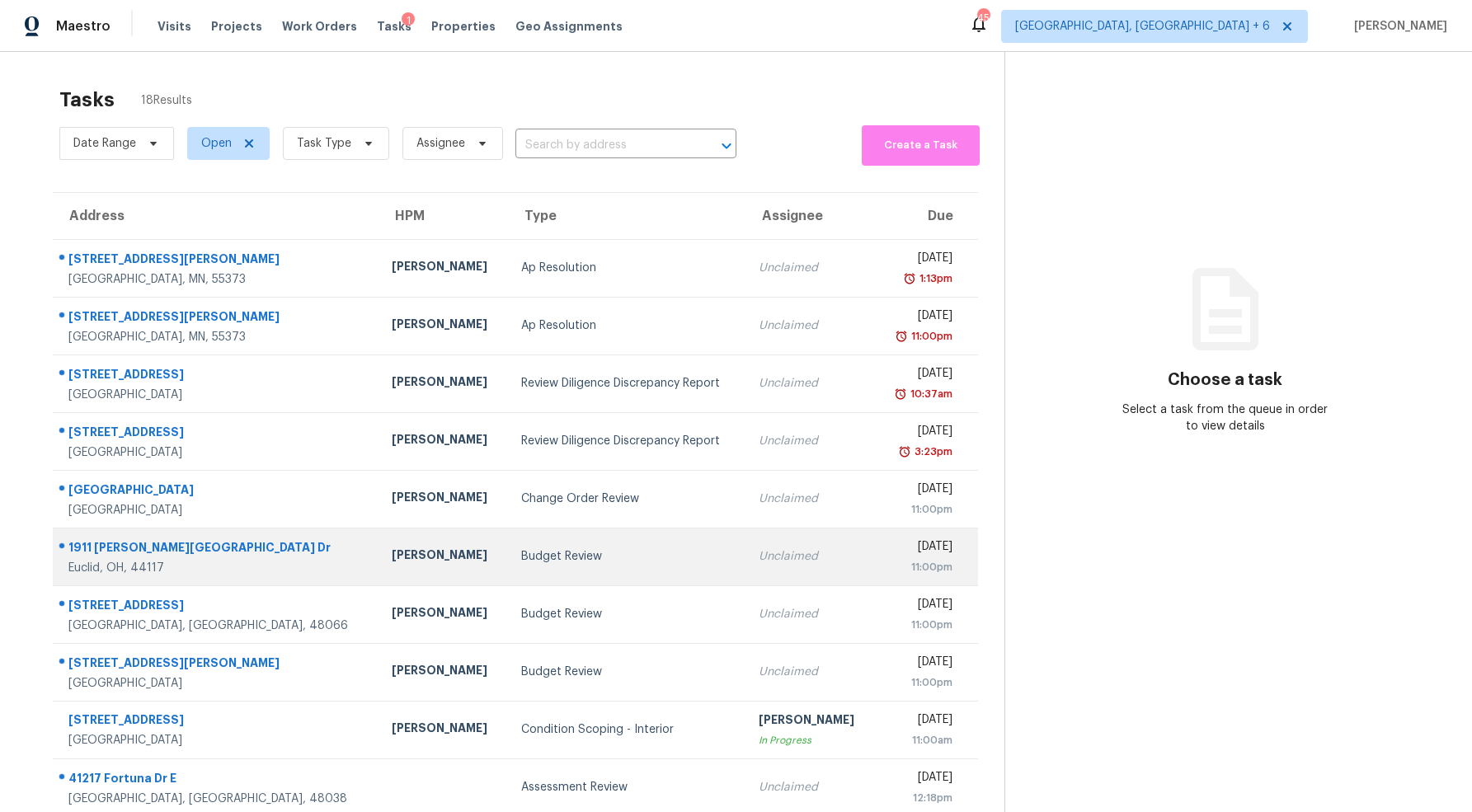
scroll to position [52, 0]
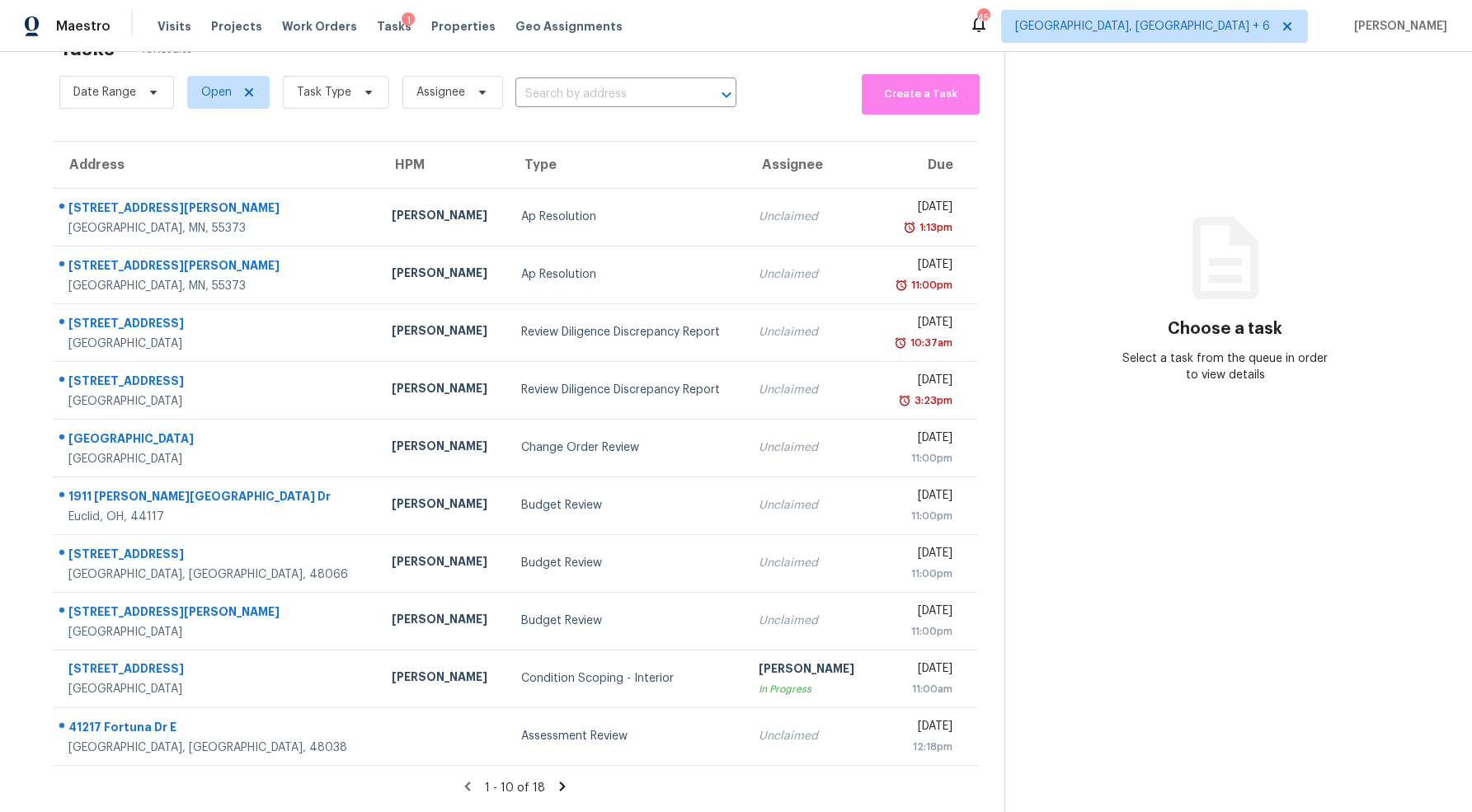
click at [563, 785] on icon at bounding box center [562, 786] width 6 height 9
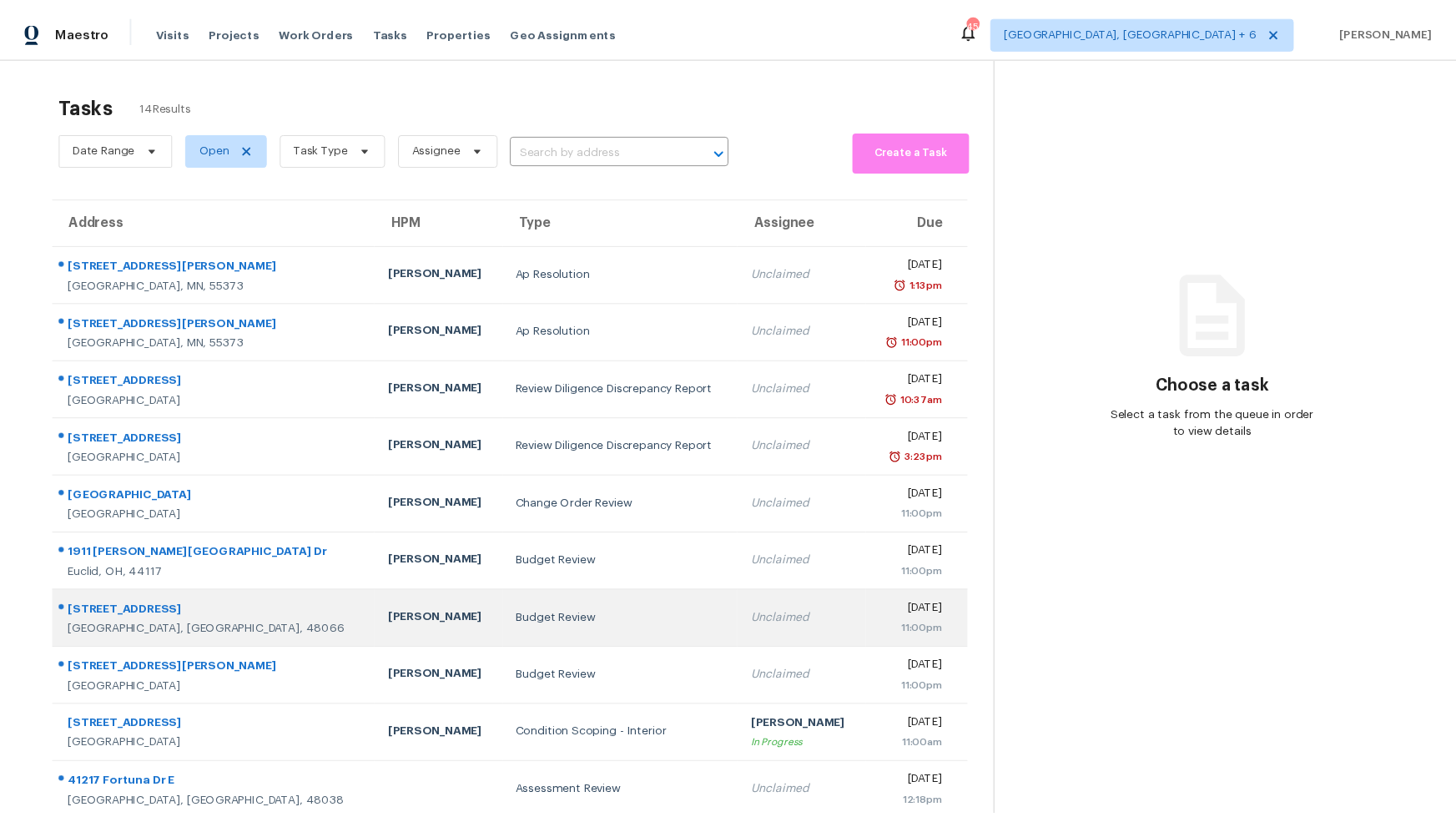
scroll to position [52, 0]
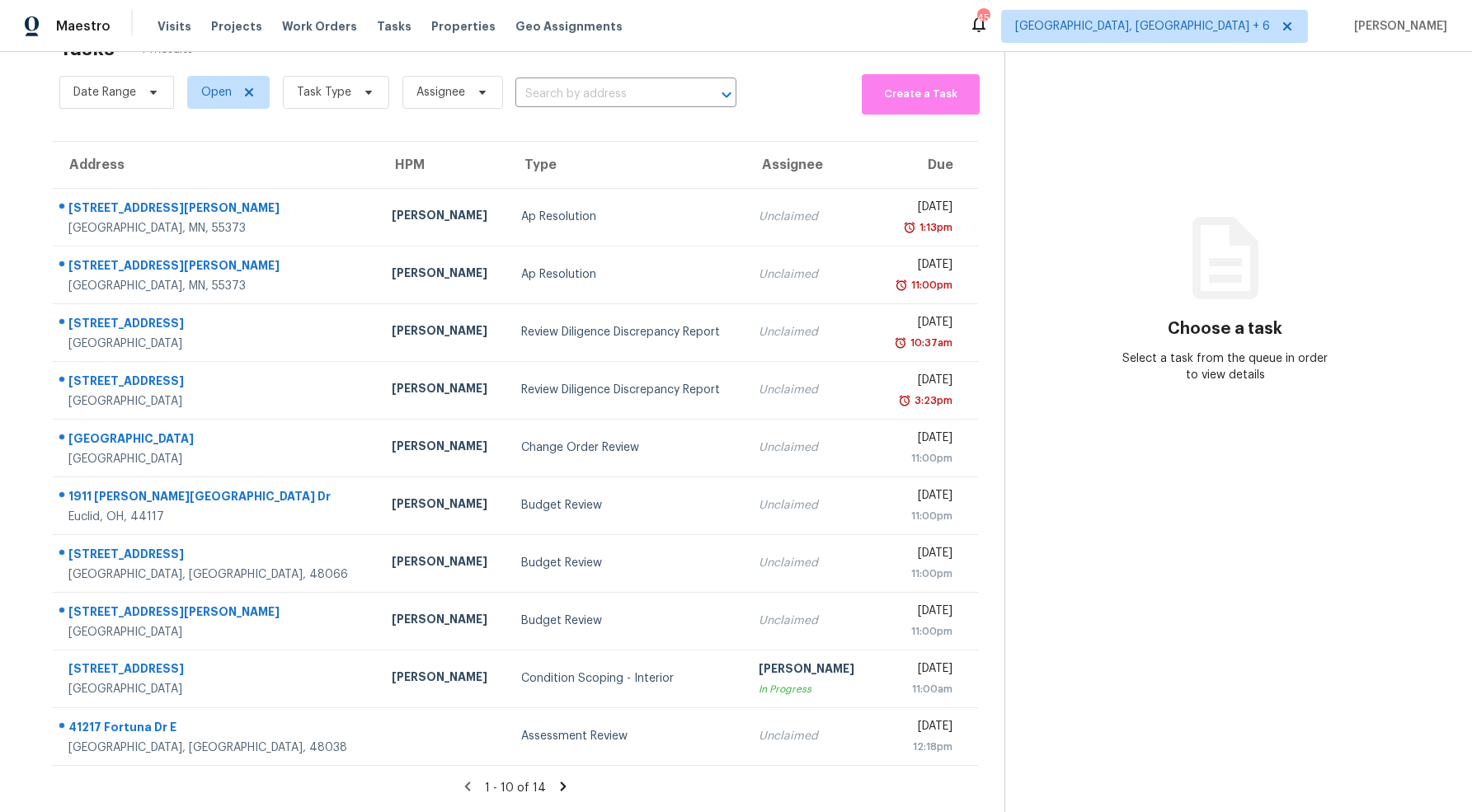
click at [560, 788] on icon at bounding box center [562, 786] width 6 height 9
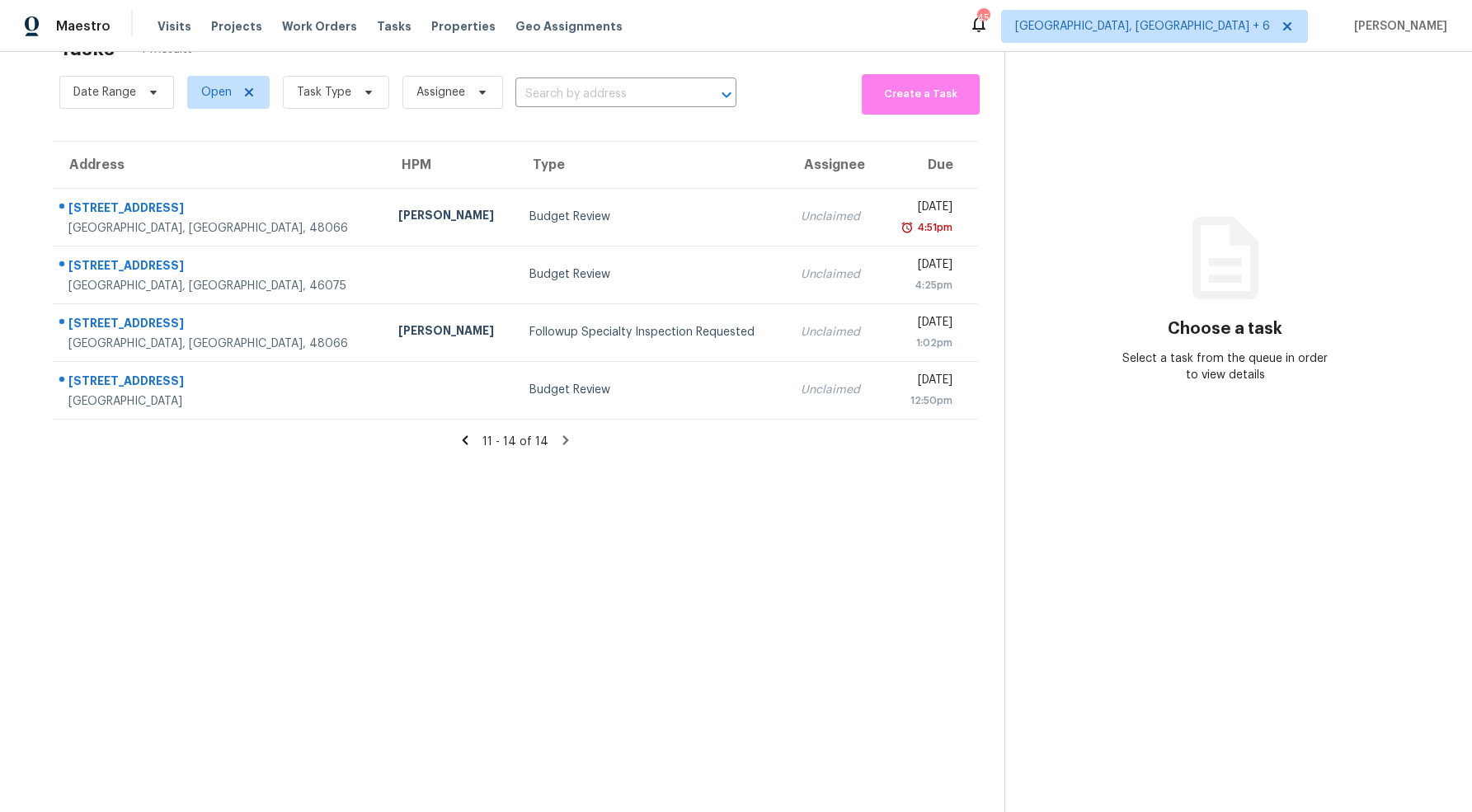
click at [465, 438] on icon at bounding box center [464, 440] width 6 height 9
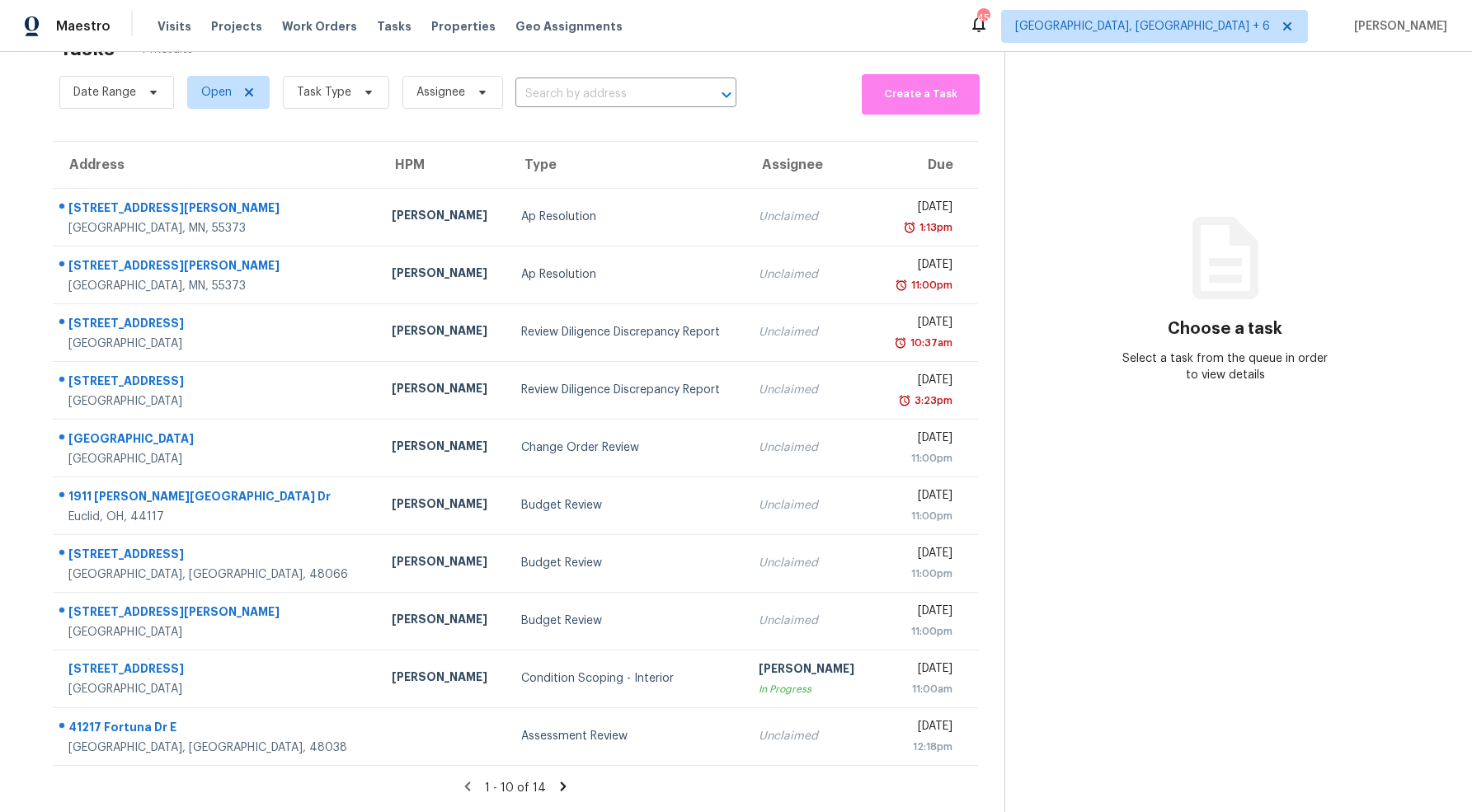
click at [560, 788] on icon at bounding box center [562, 786] width 6 height 9
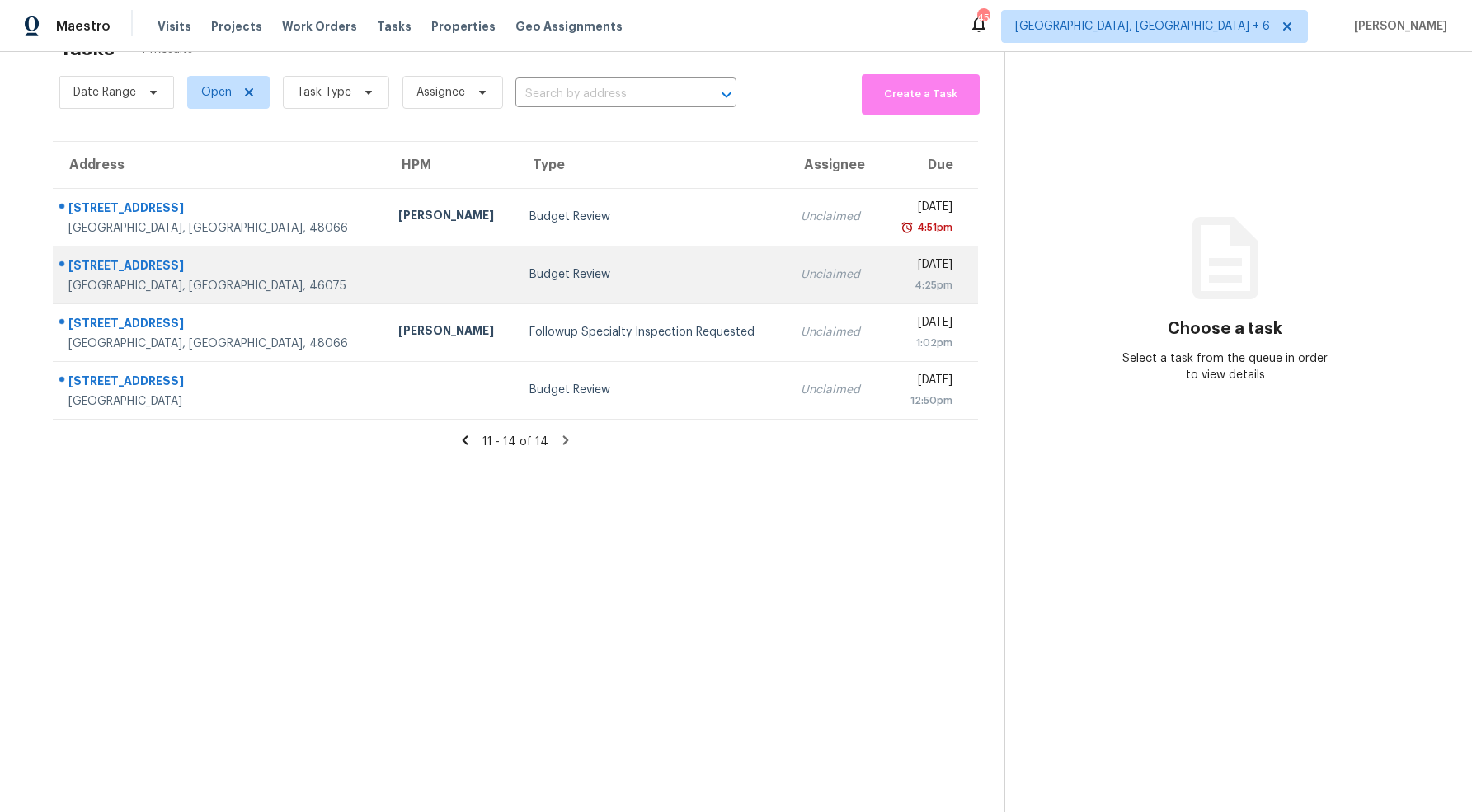
click at [529, 266] on div "Budget Review" at bounding box center [651, 274] width 244 height 17
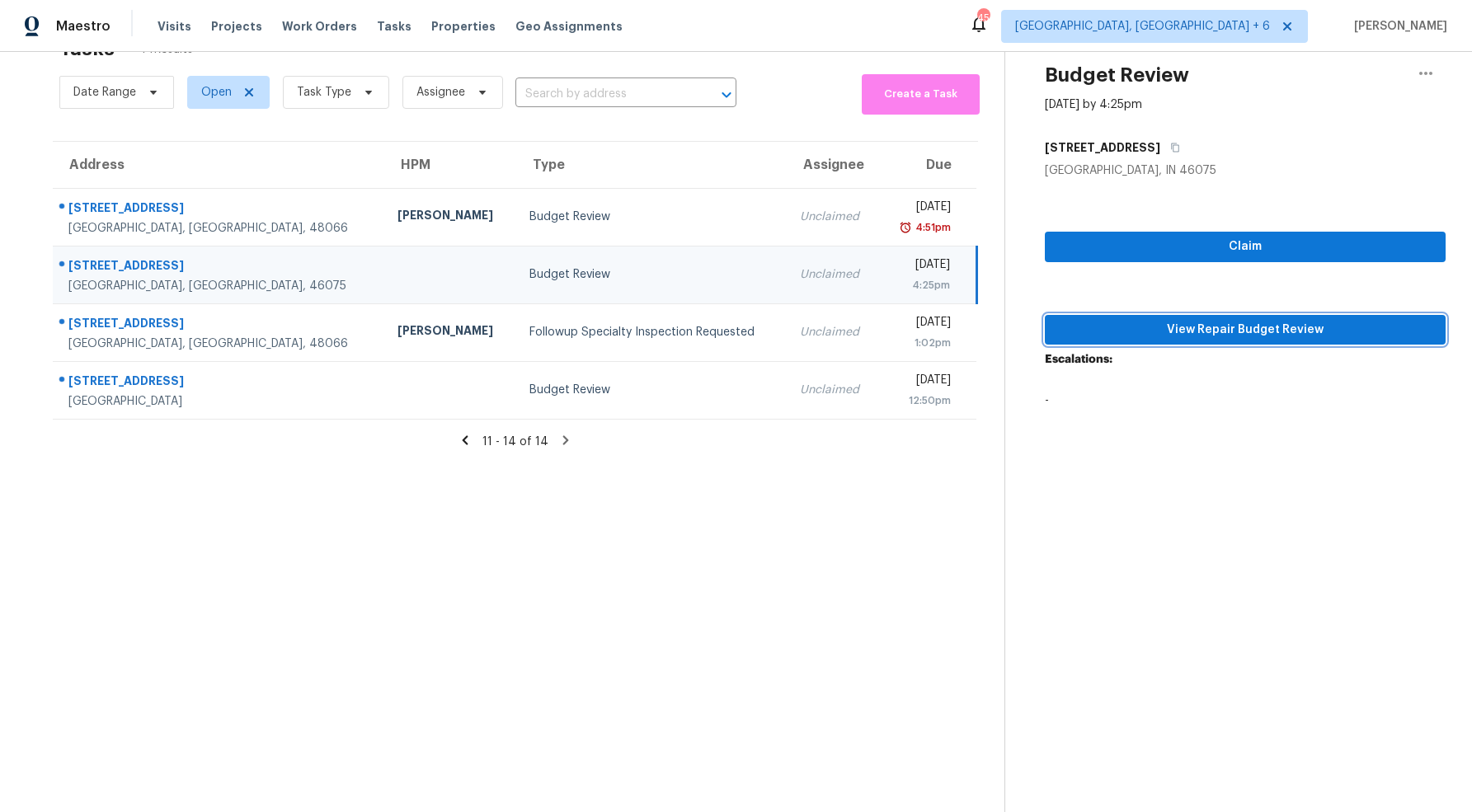
click at [1190, 332] on span "View Repair Budget Review" at bounding box center [1246, 330] width 375 height 21
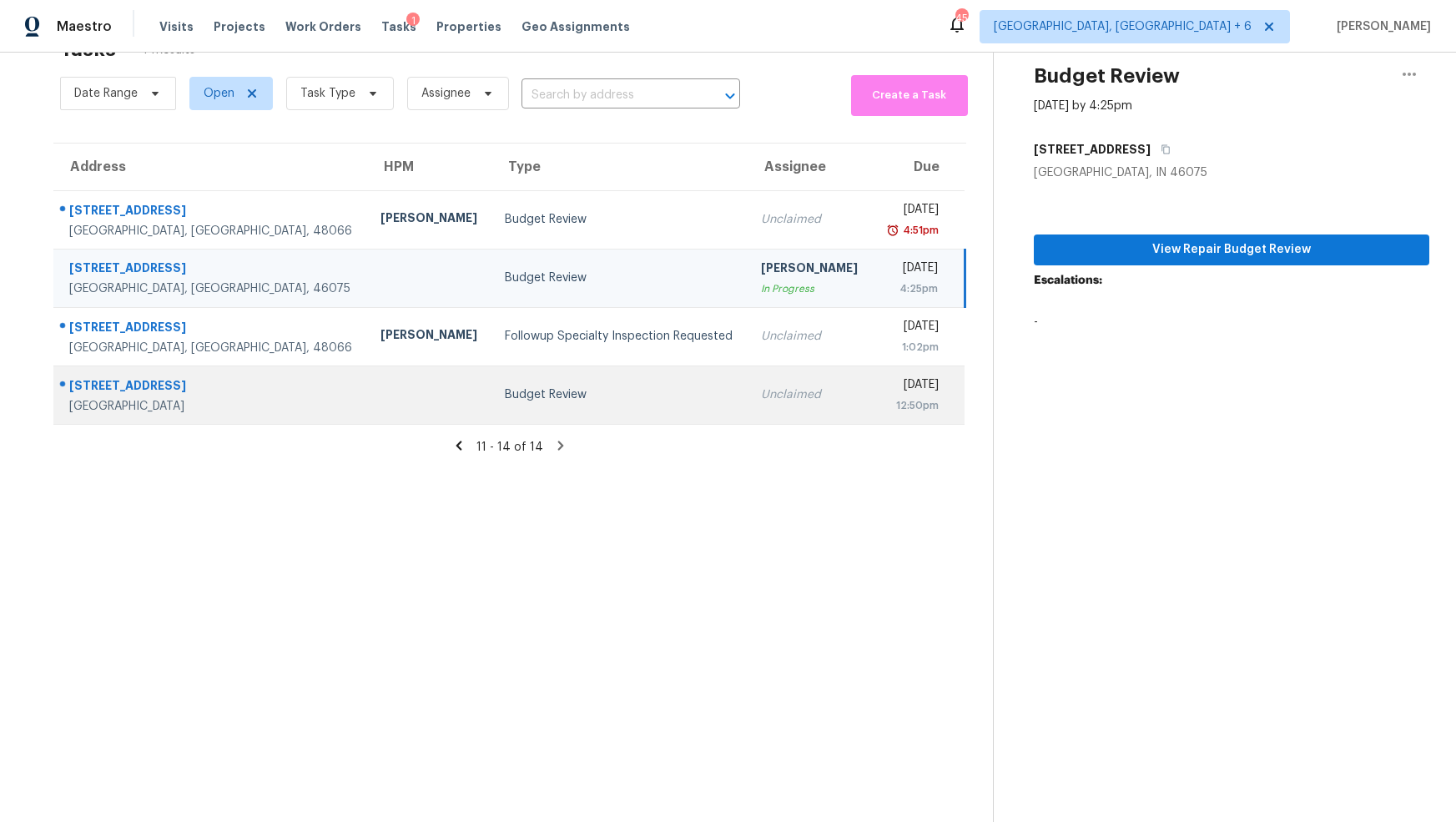
click at [504, 400] on div "Budget Review" at bounding box center [619, 394] width 230 height 17
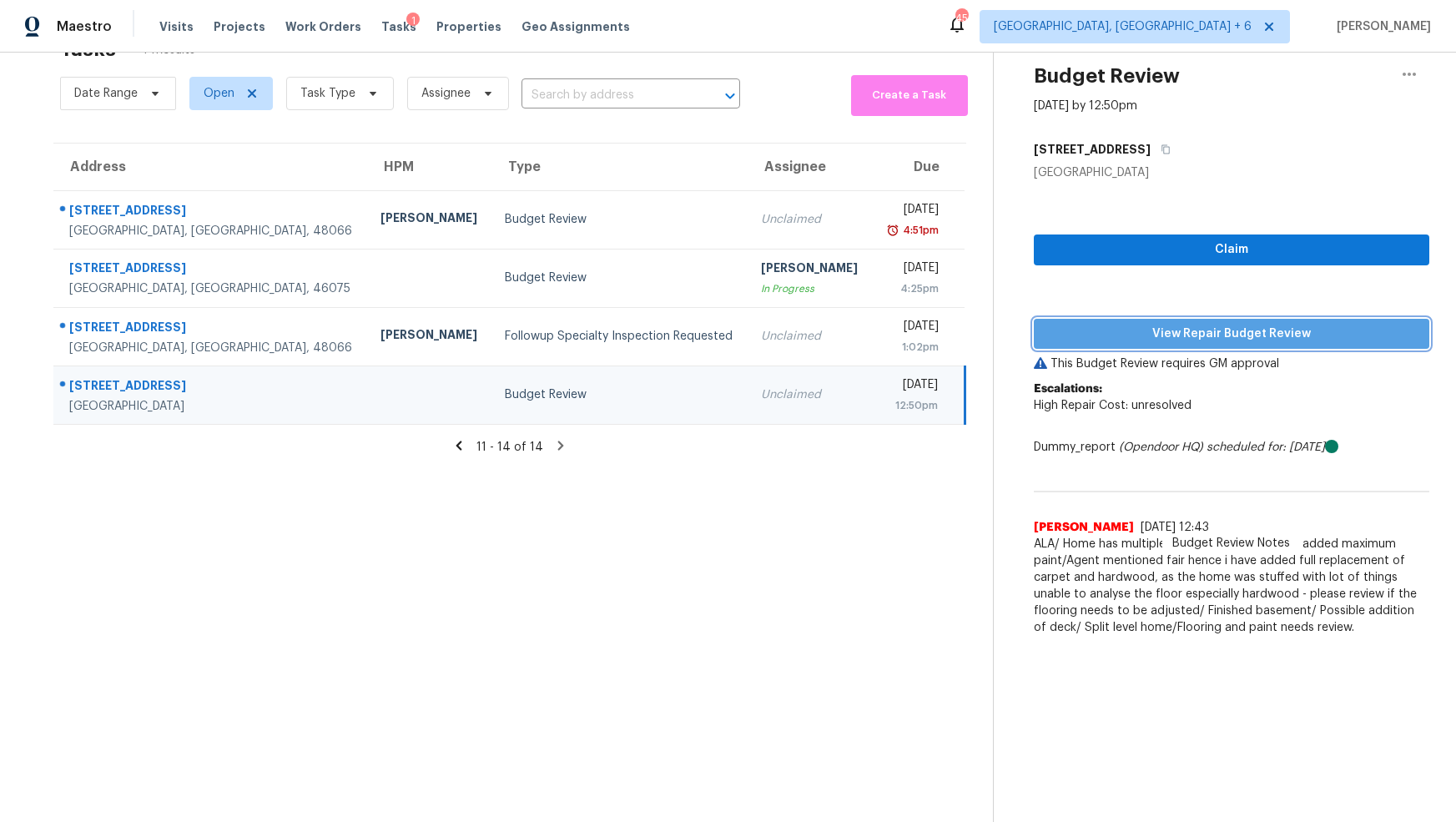
click at [1209, 339] on span "View Repair Budget Review" at bounding box center [1232, 334] width 369 height 21
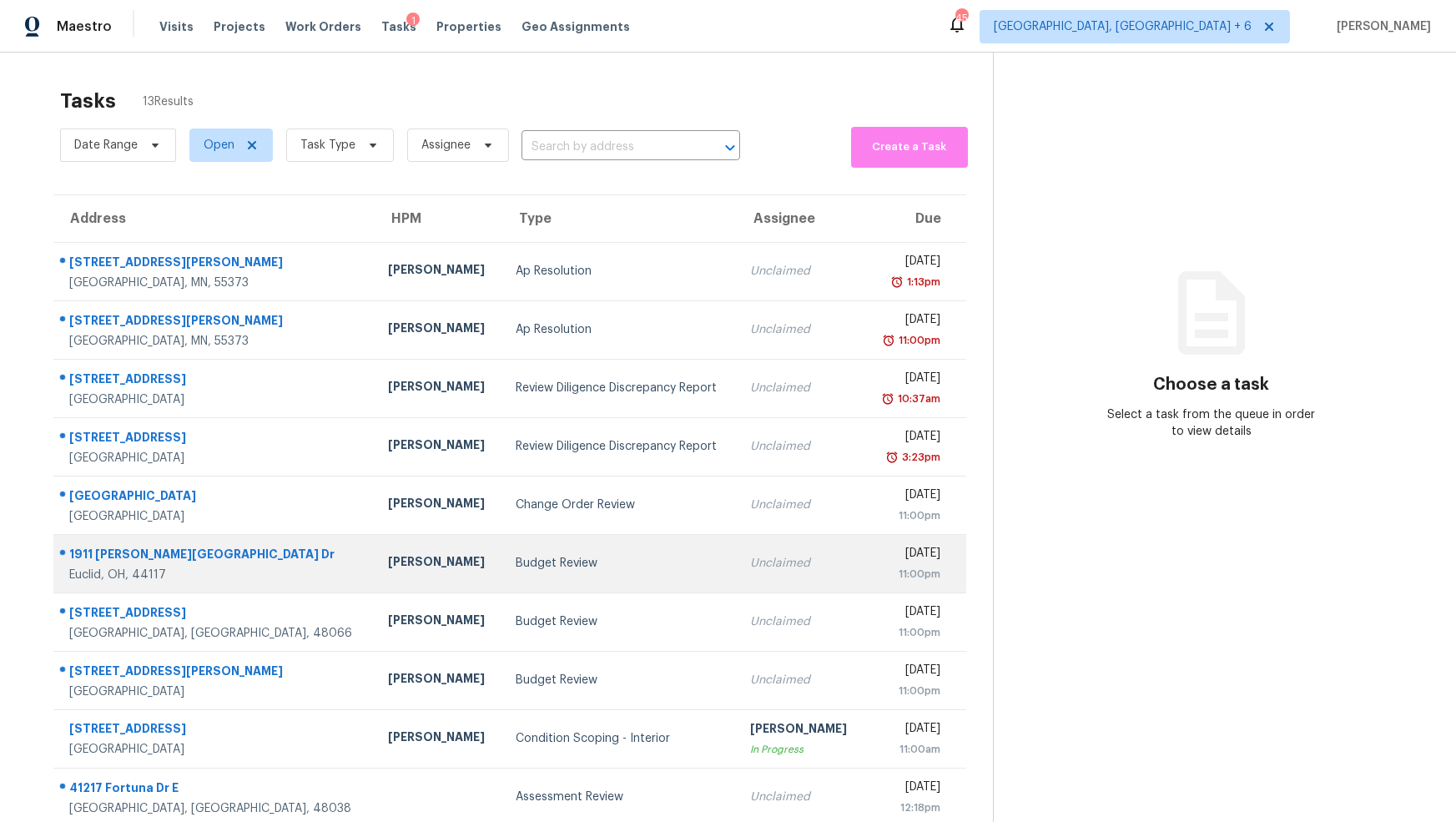
scroll to position [52, 0]
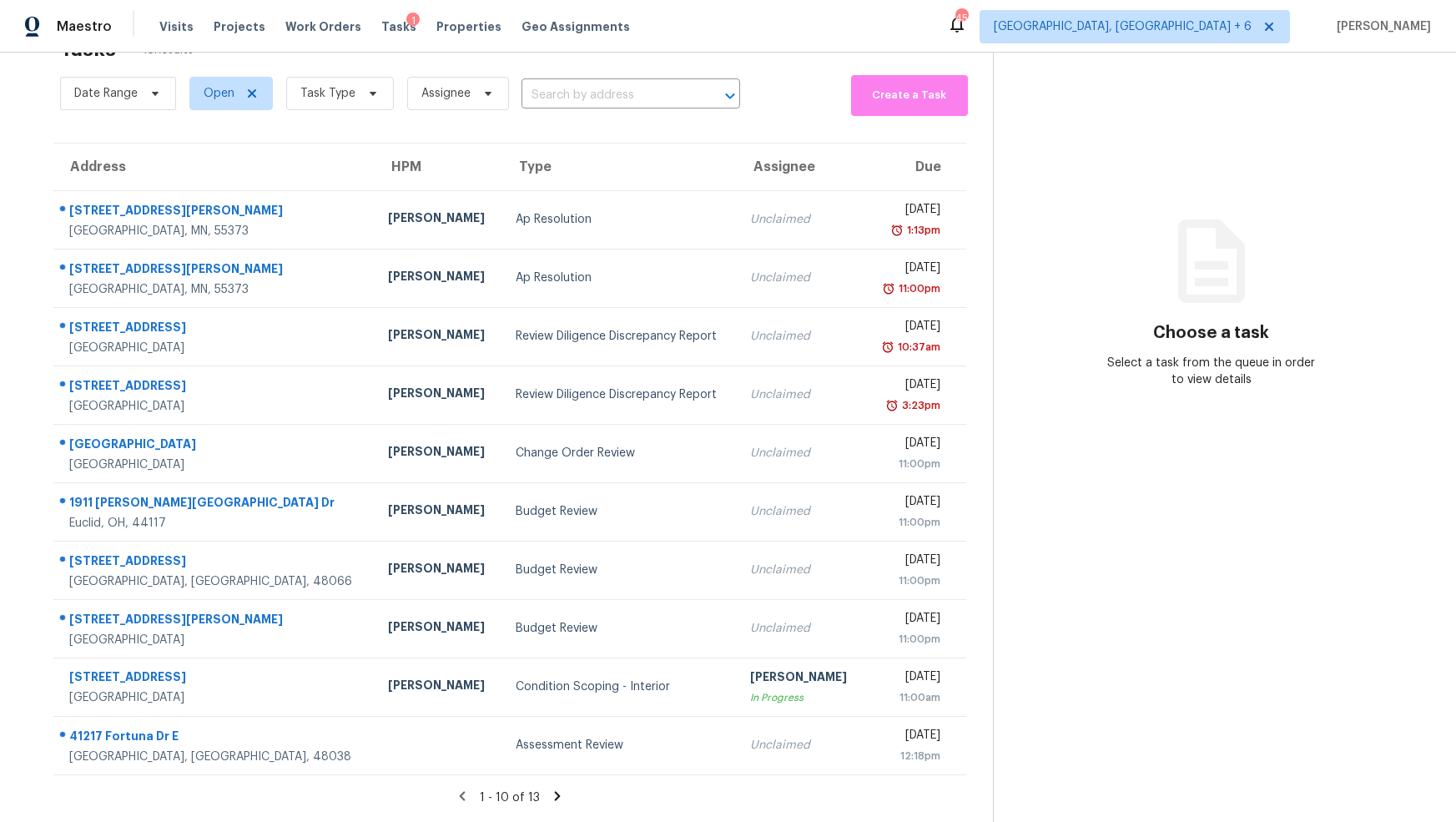
click at [557, 791] on icon at bounding box center [557, 795] width 15 height 15
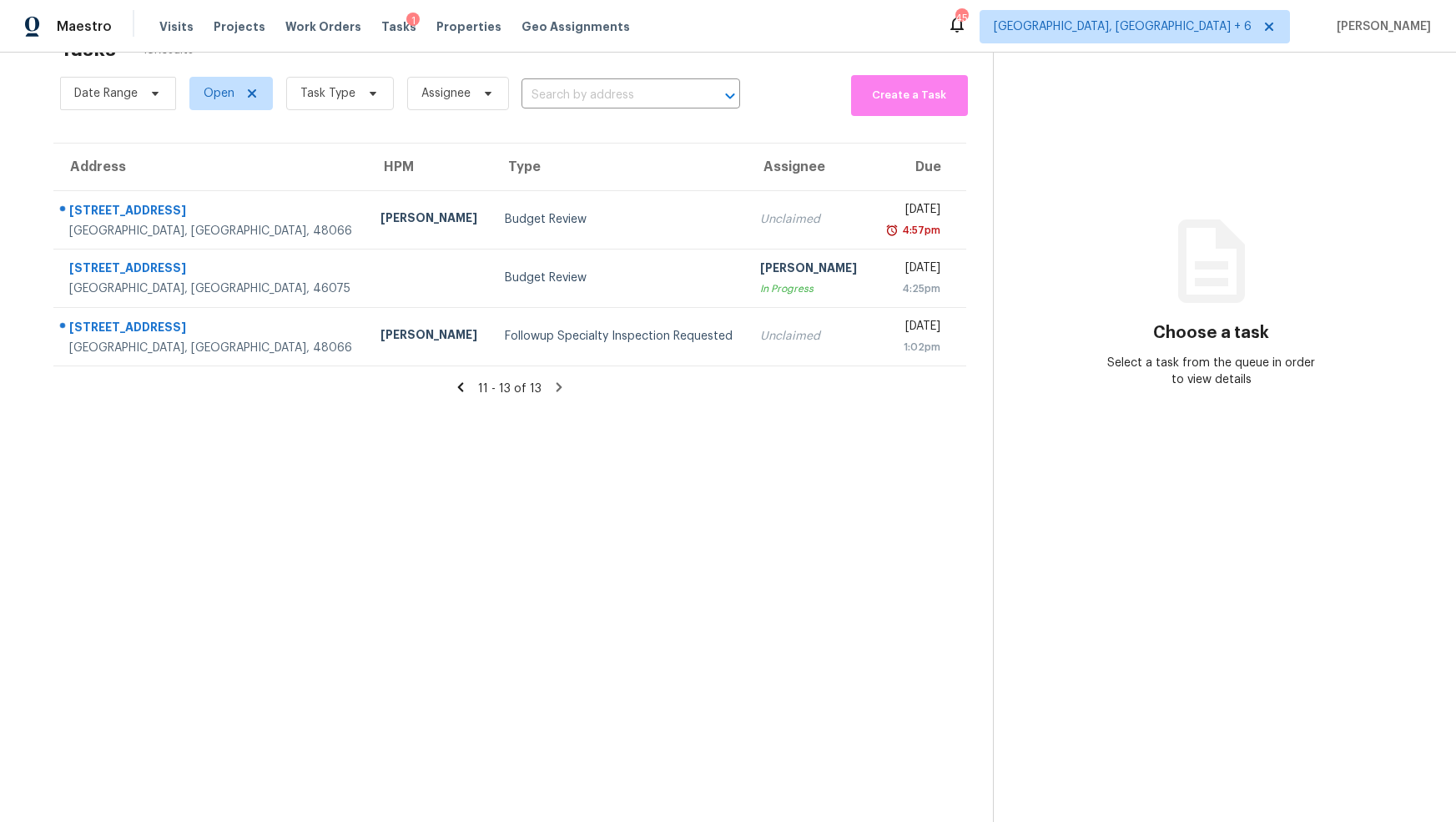
click at [459, 390] on icon at bounding box center [460, 387] width 15 height 15
